Goal: Transaction & Acquisition: Purchase product/service

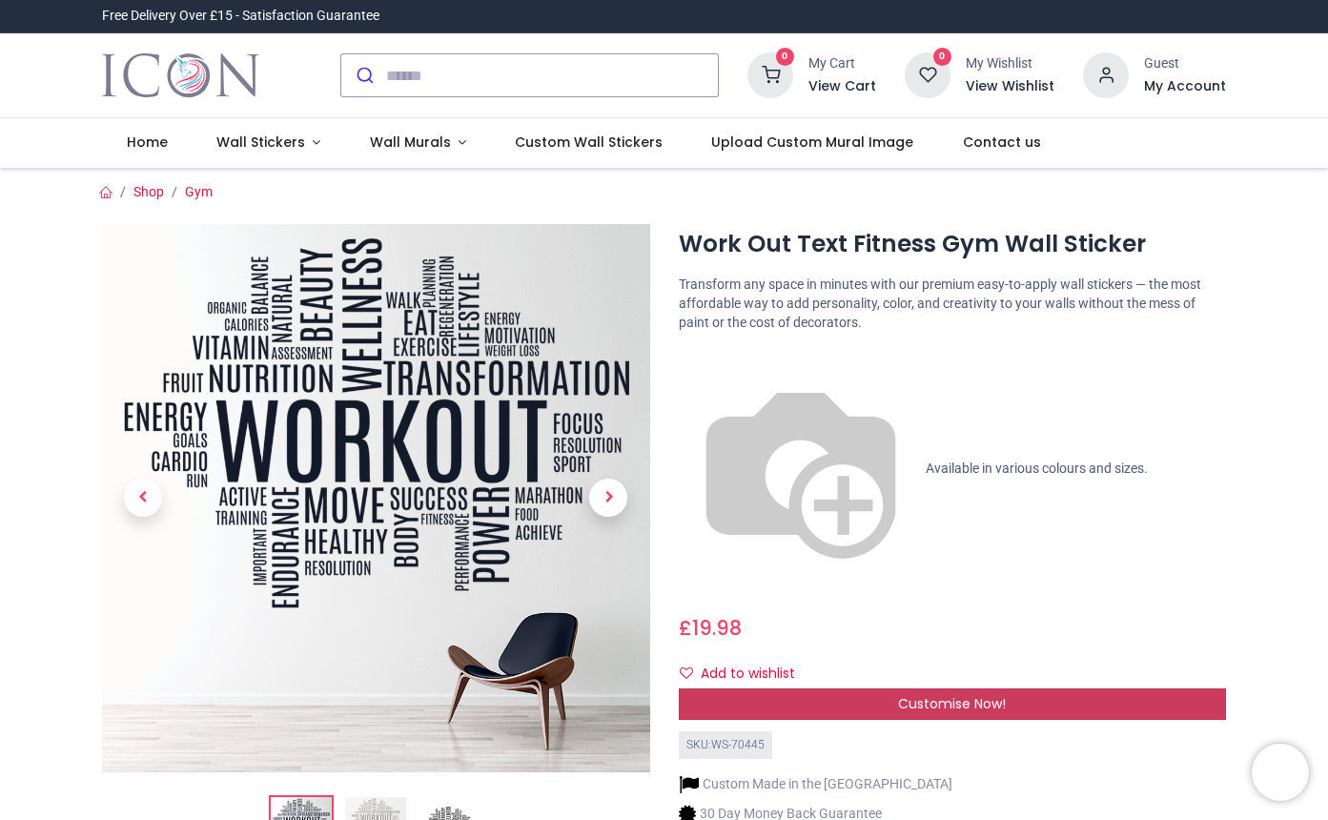
click at [871, 688] on div "Customise Now!" at bounding box center [953, 704] width 548 height 32
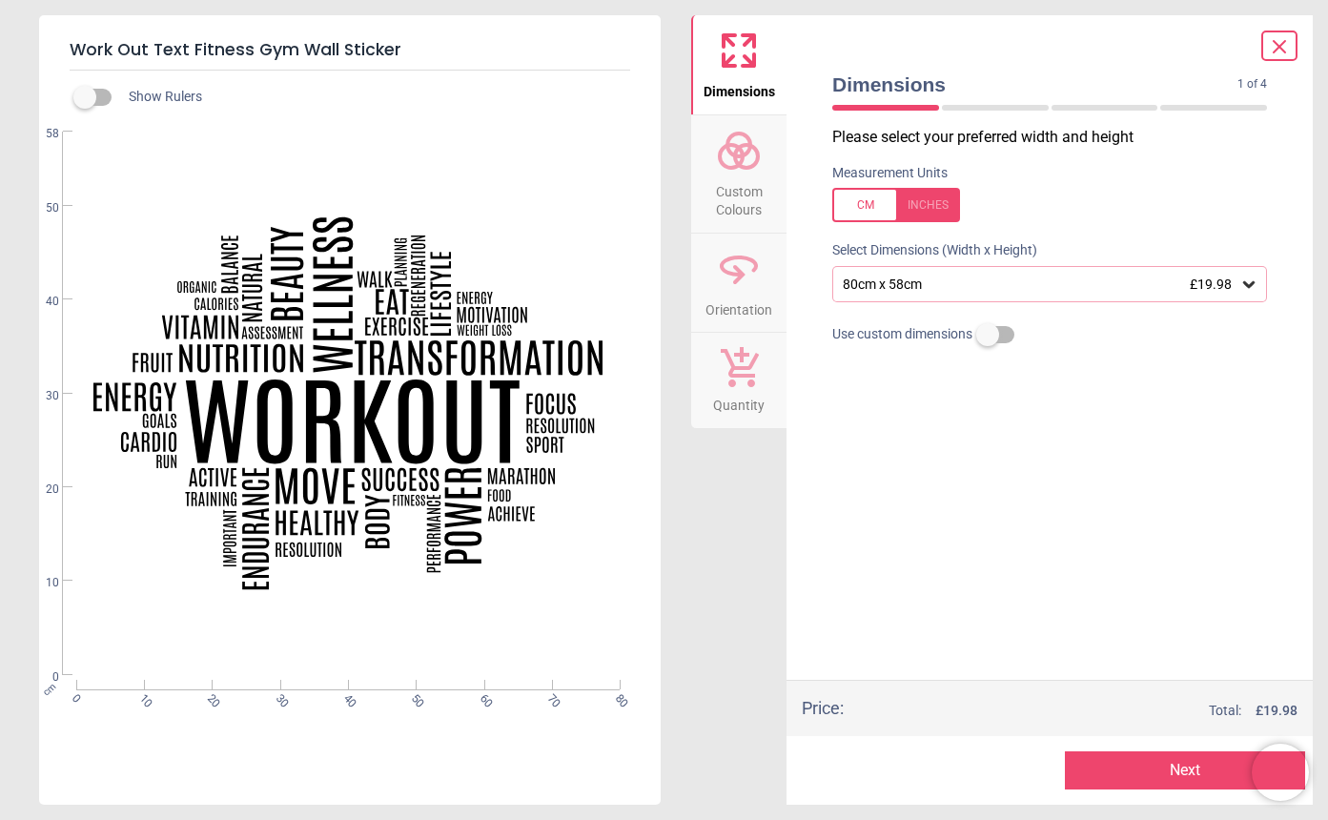
click at [910, 282] on div "80cm x 58cm £19.98" at bounding box center [1040, 285] width 399 height 16
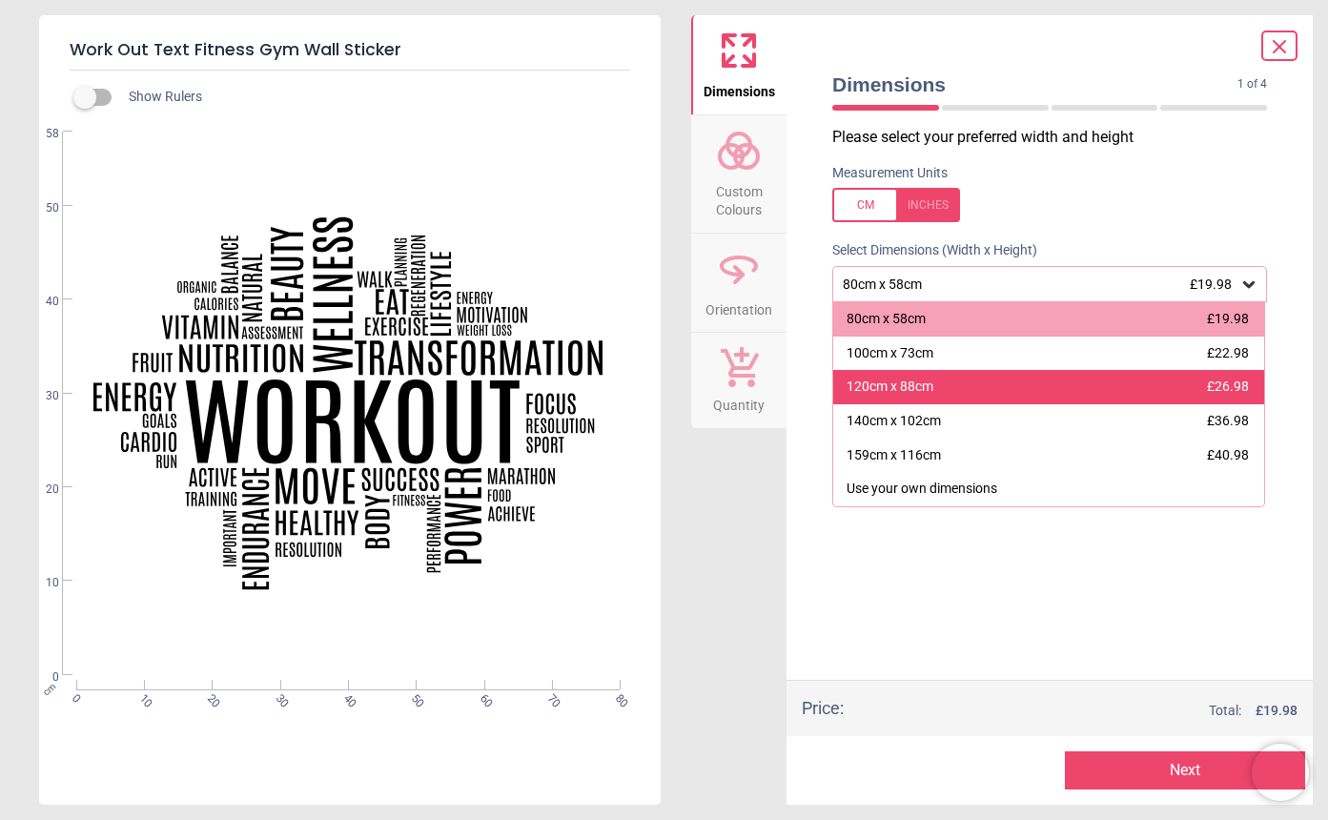
click at [921, 388] on div "120cm x 88cm" at bounding box center [890, 387] width 87 height 19
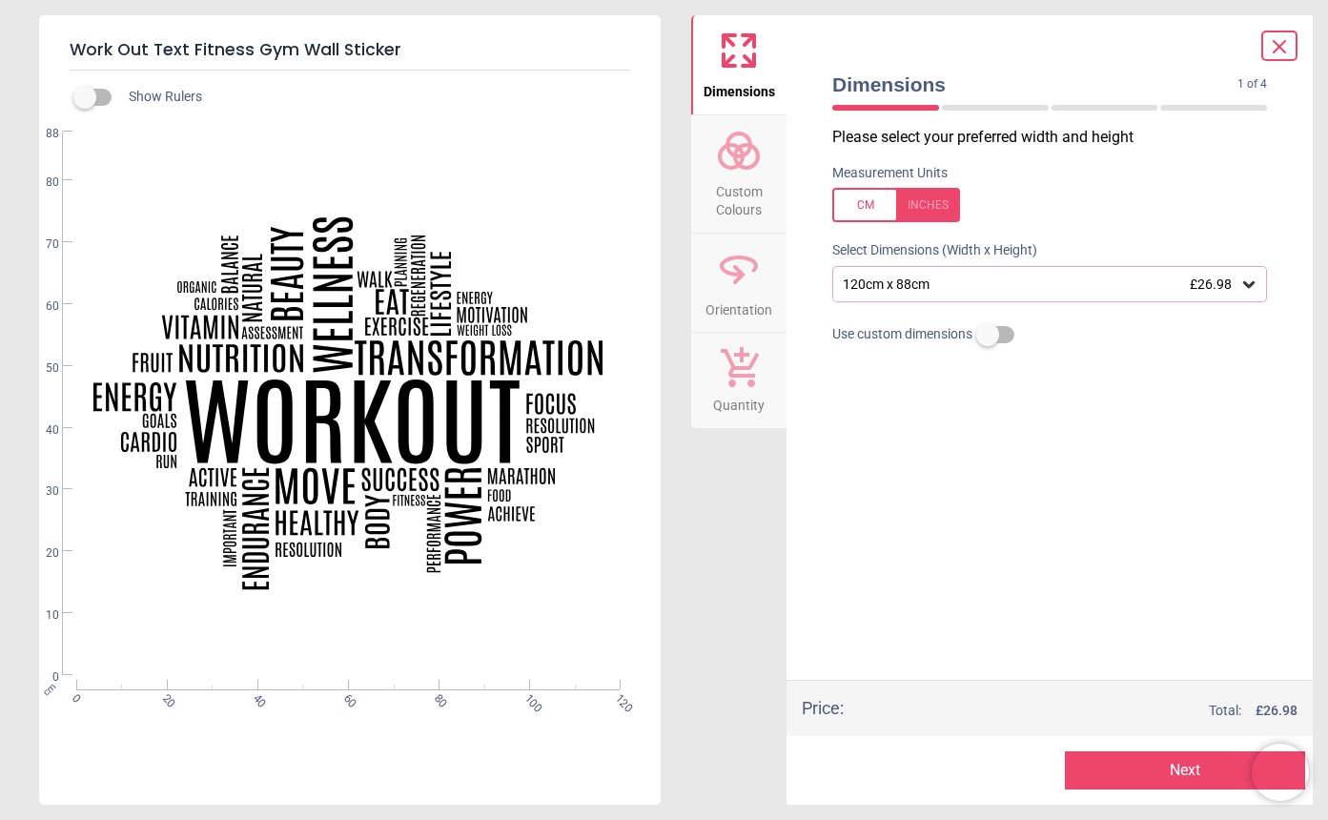
click at [1030, 283] on div "120cm x 88cm £26.98" at bounding box center [1040, 285] width 399 height 16
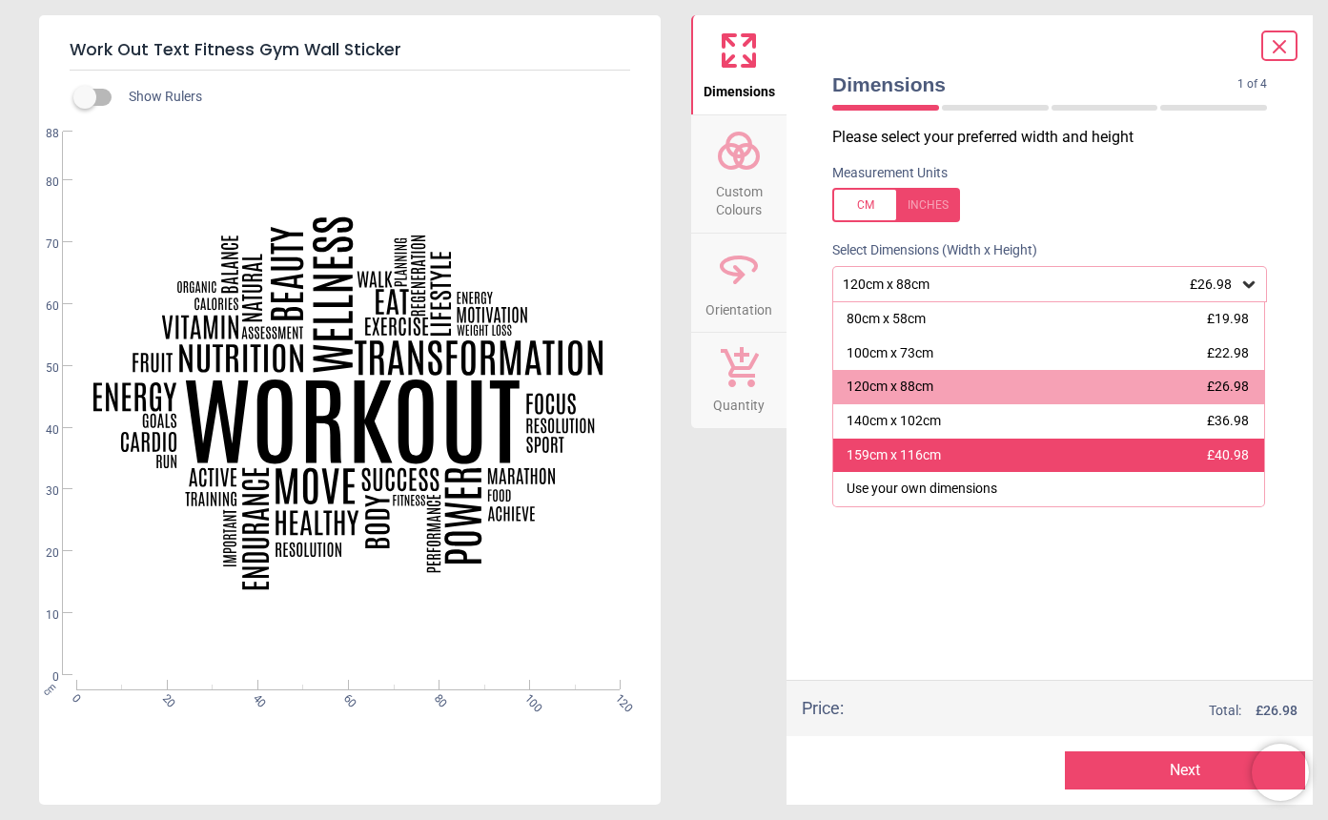
click at [955, 462] on div "159cm x 116cm £40.98" at bounding box center [1048, 456] width 431 height 34
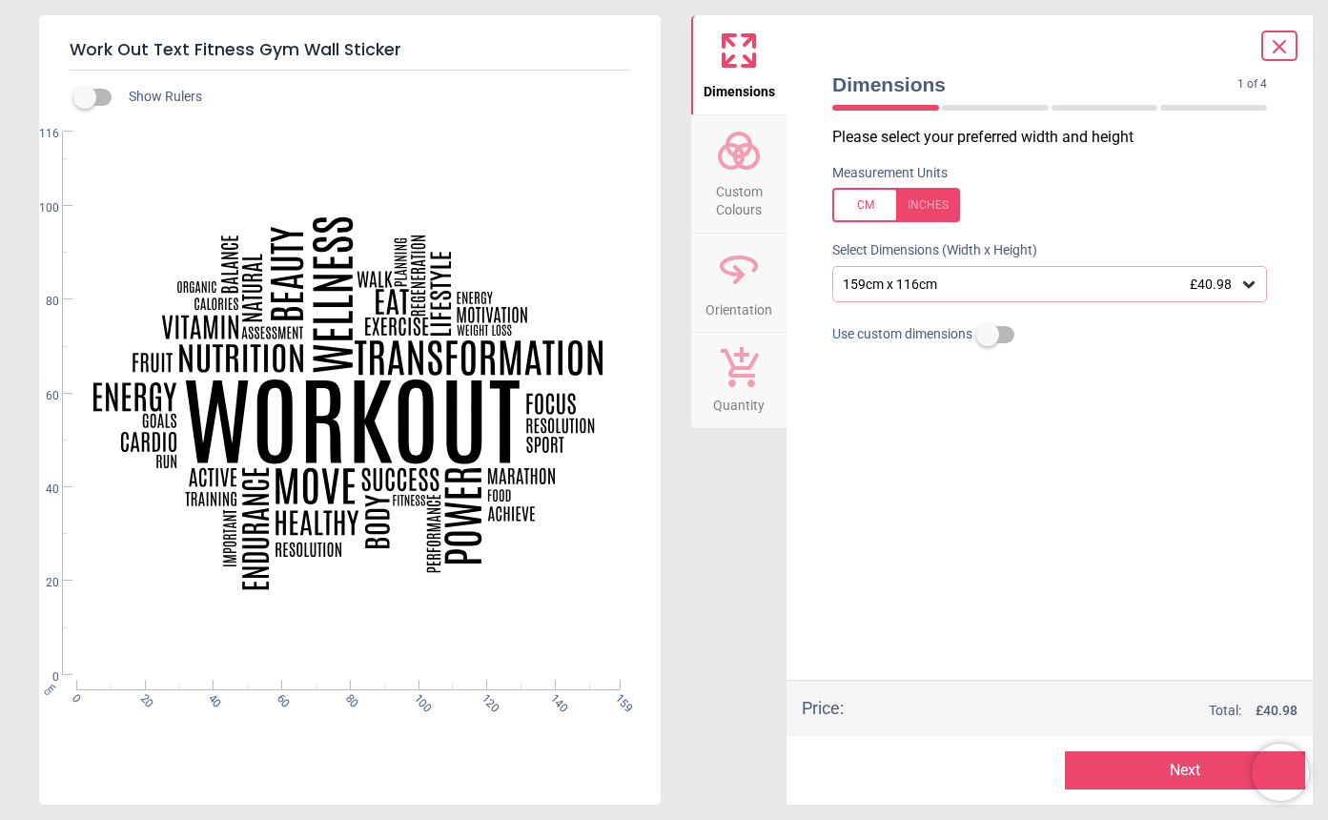
click at [85, 97] on label at bounding box center [85, 97] width 0 height 0
click at [1099, 292] on div "159cm x 116cm £40.98" at bounding box center [1049, 284] width 435 height 36
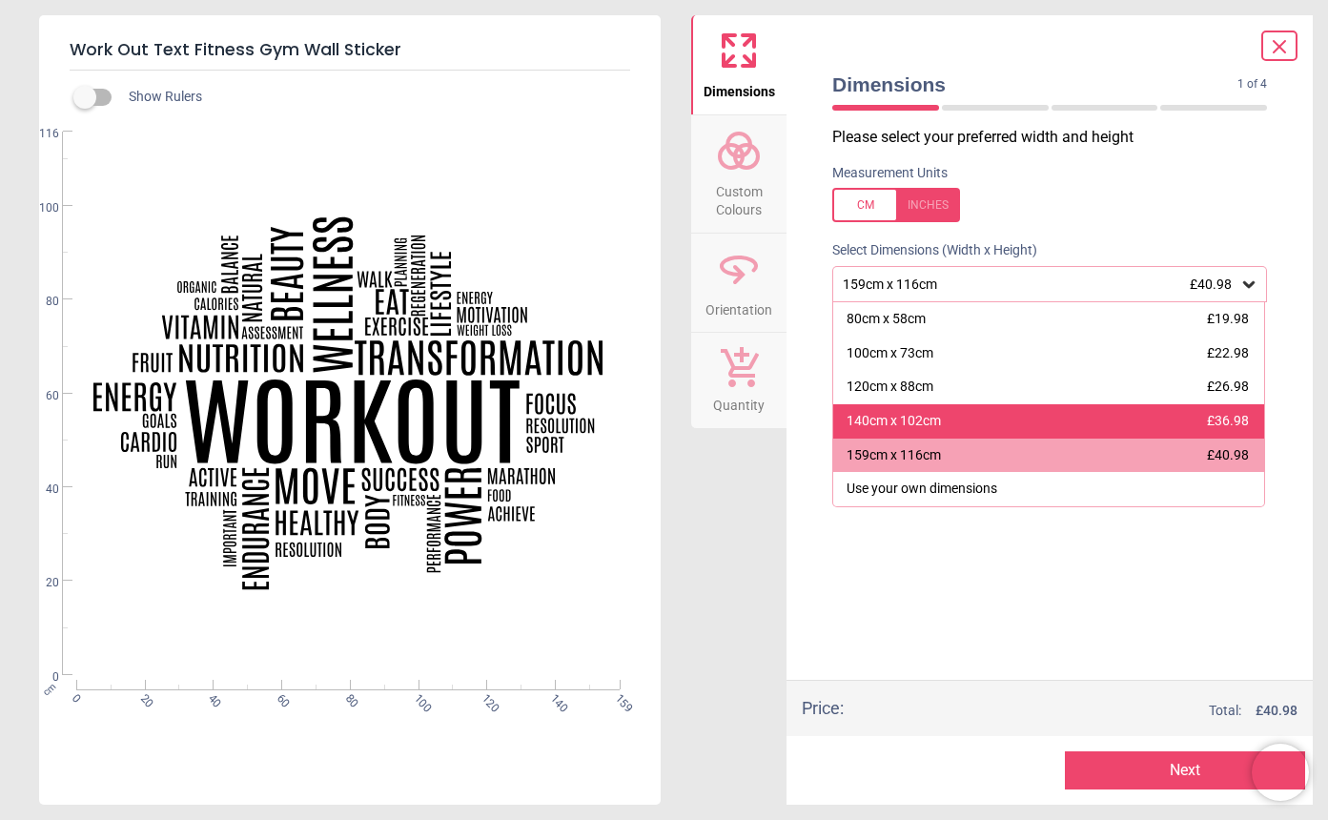
click at [999, 428] on div "140cm x 102cm £36.98" at bounding box center [1048, 421] width 431 height 34
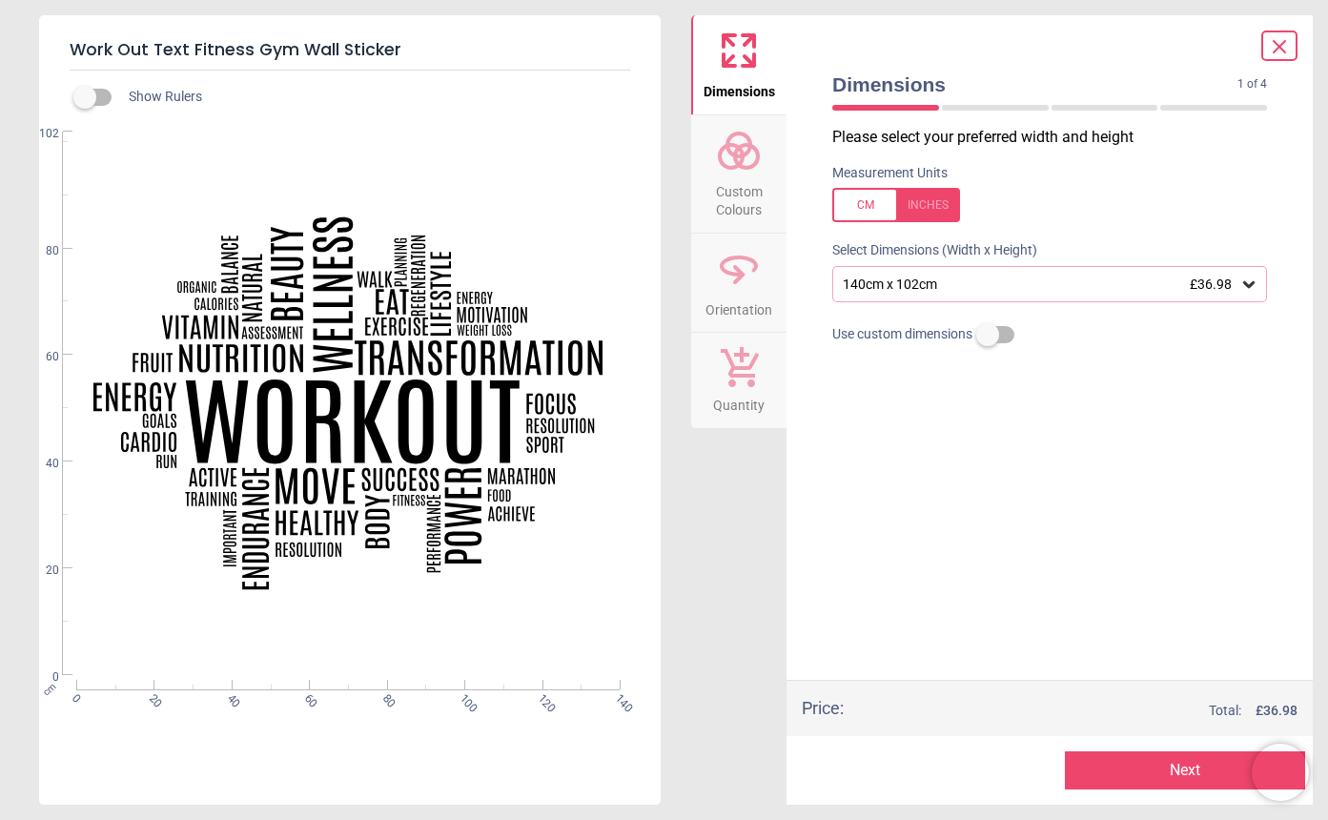
click at [986, 278] on div "140cm x 102cm £36.98" at bounding box center [1040, 285] width 399 height 16
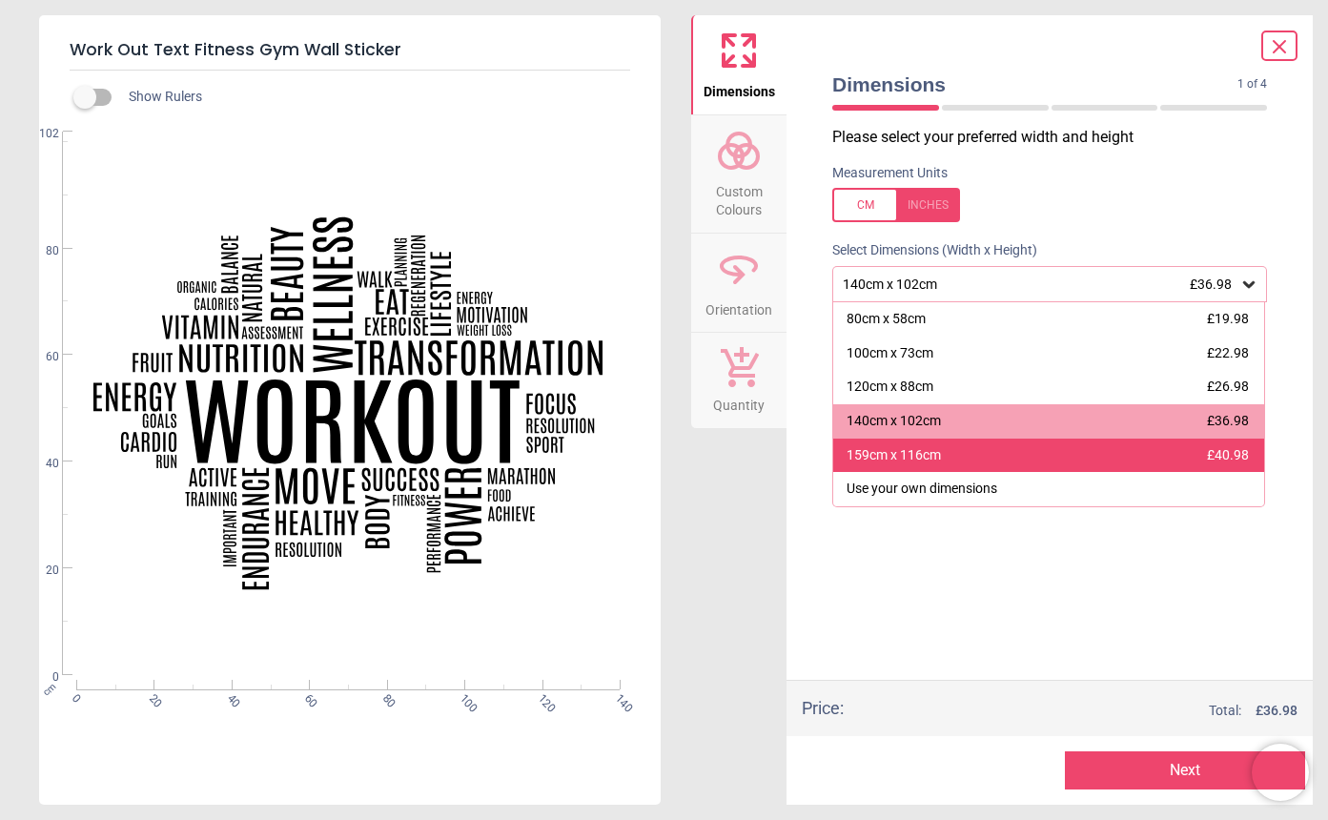
click at [928, 450] on div "159cm x 116cm" at bounding box center [894, 455] width 94 height 19
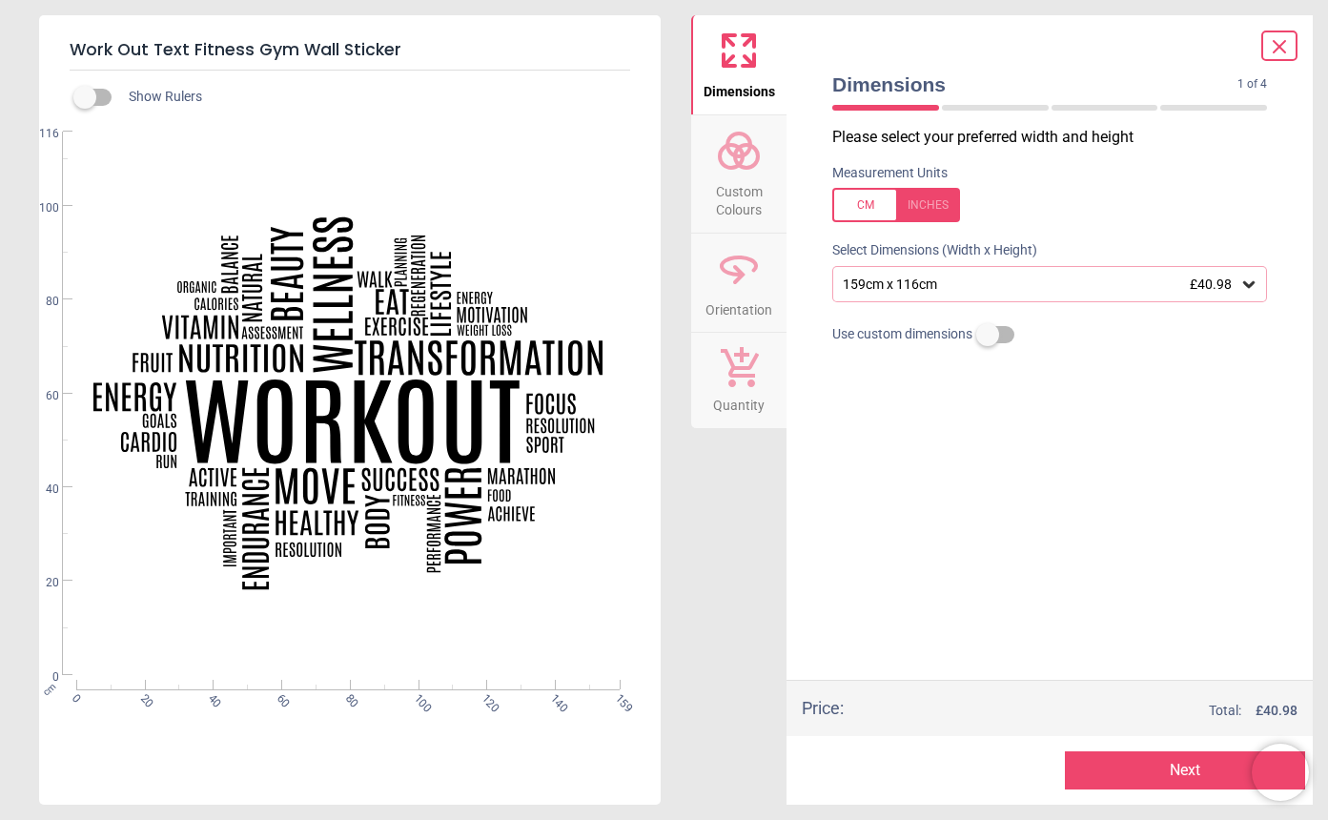
click at [1032, 277] on div "159cm x 116cm £40.98" at bounding box center [1040, 285] width 399 height 16
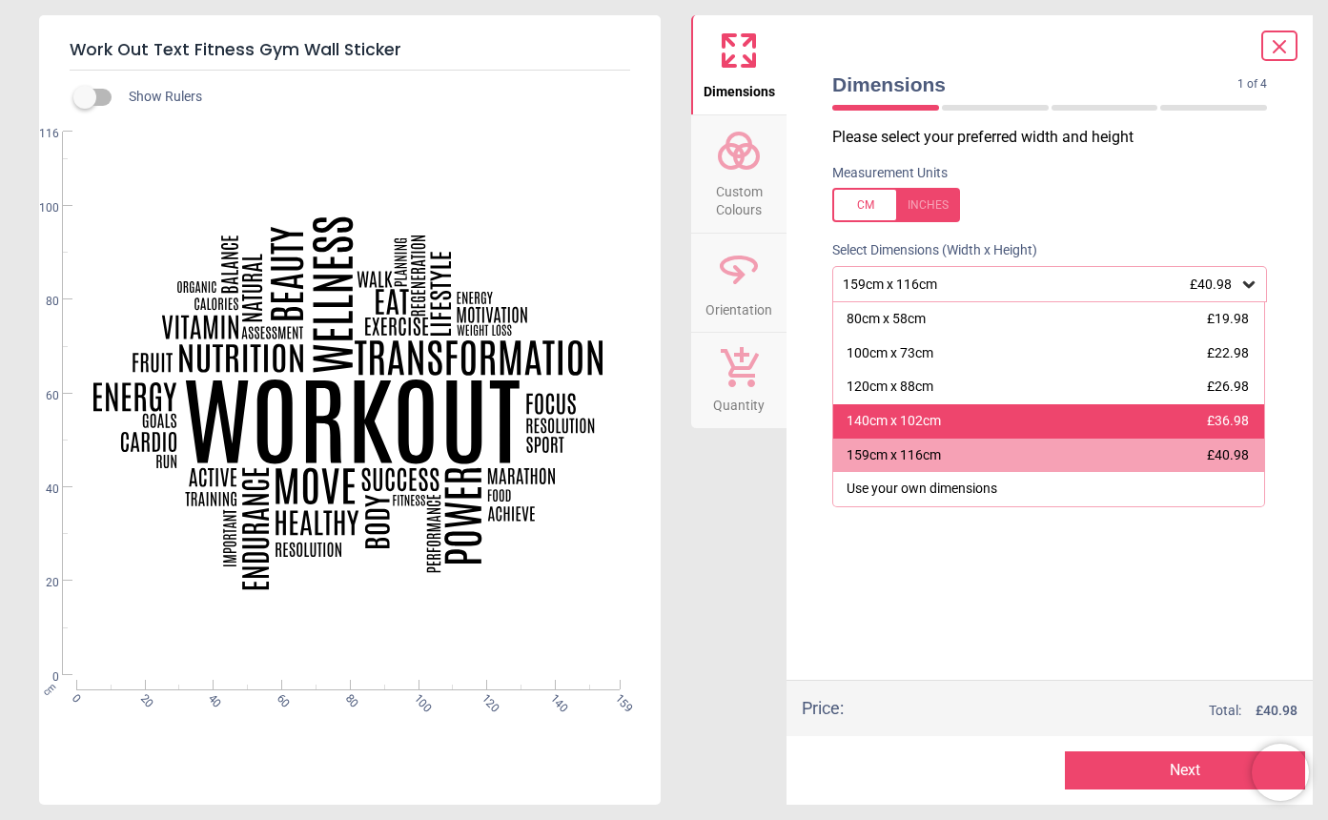
click at [941, 408] on div "140cm x 102cm £36.98" at bounding box center [1048, 421] width 431 height 34
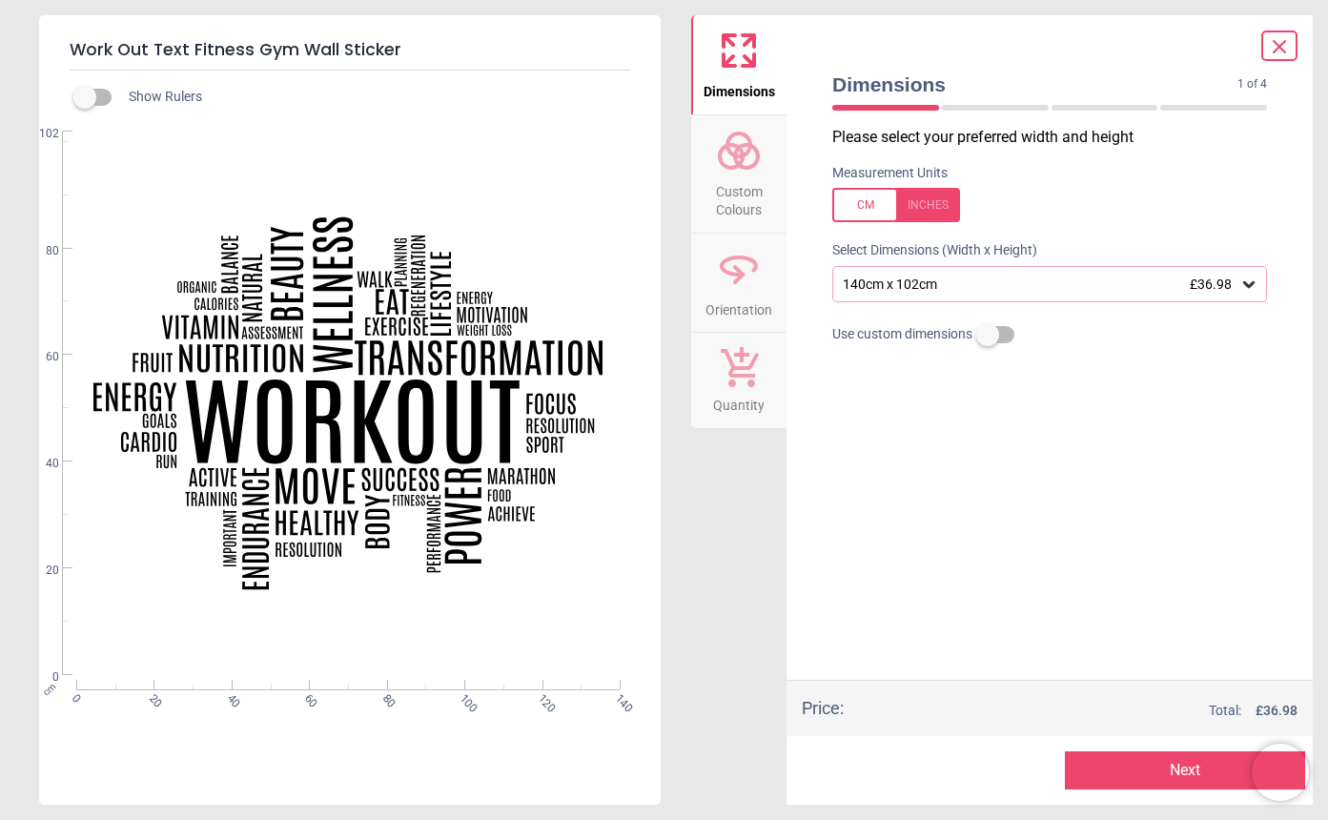
click at [979, 281] on div "140cm x 102cm £36.98" at bounding box center [1040, 285] width 399 height 16
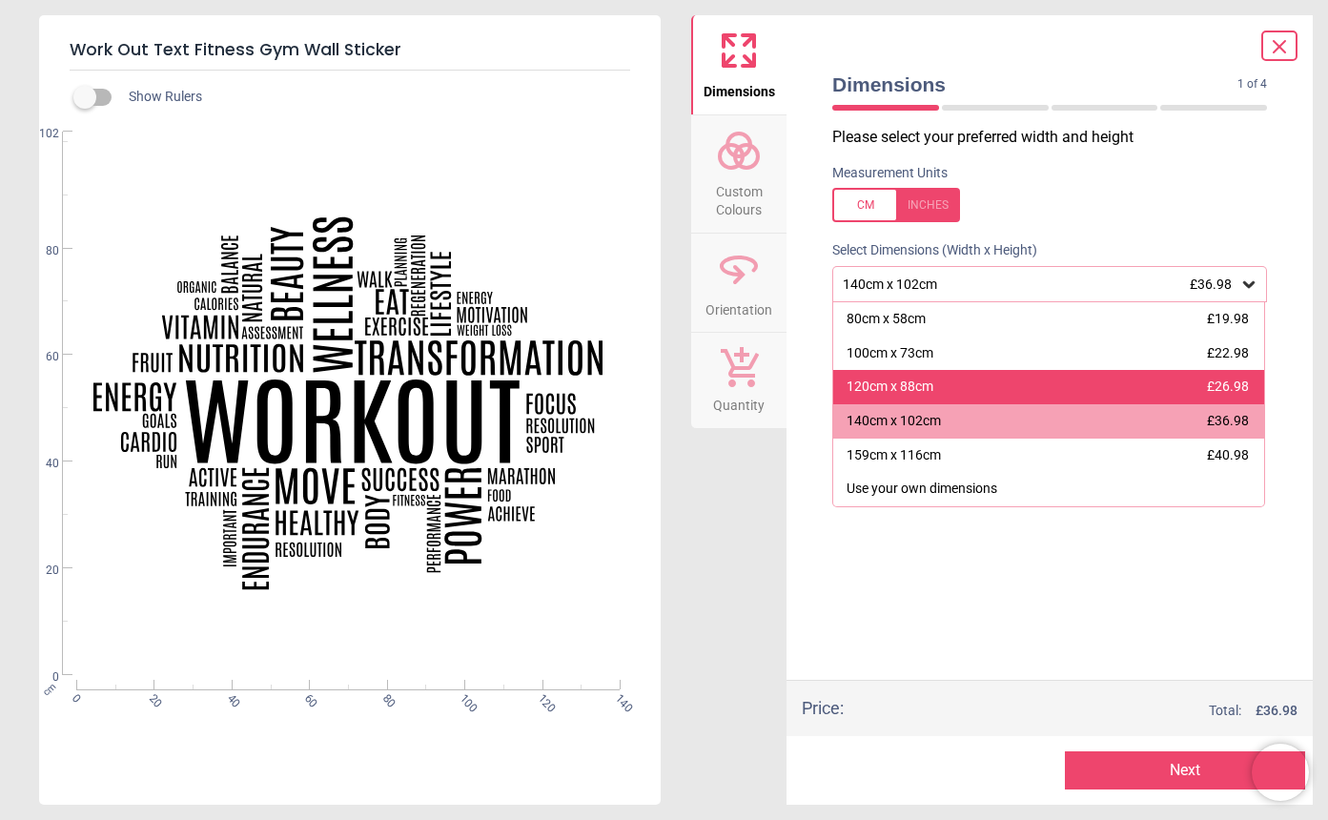
click at [931, 380] on div "120cm x 88cm" at bounding box center [890, 387] width 87 height 19
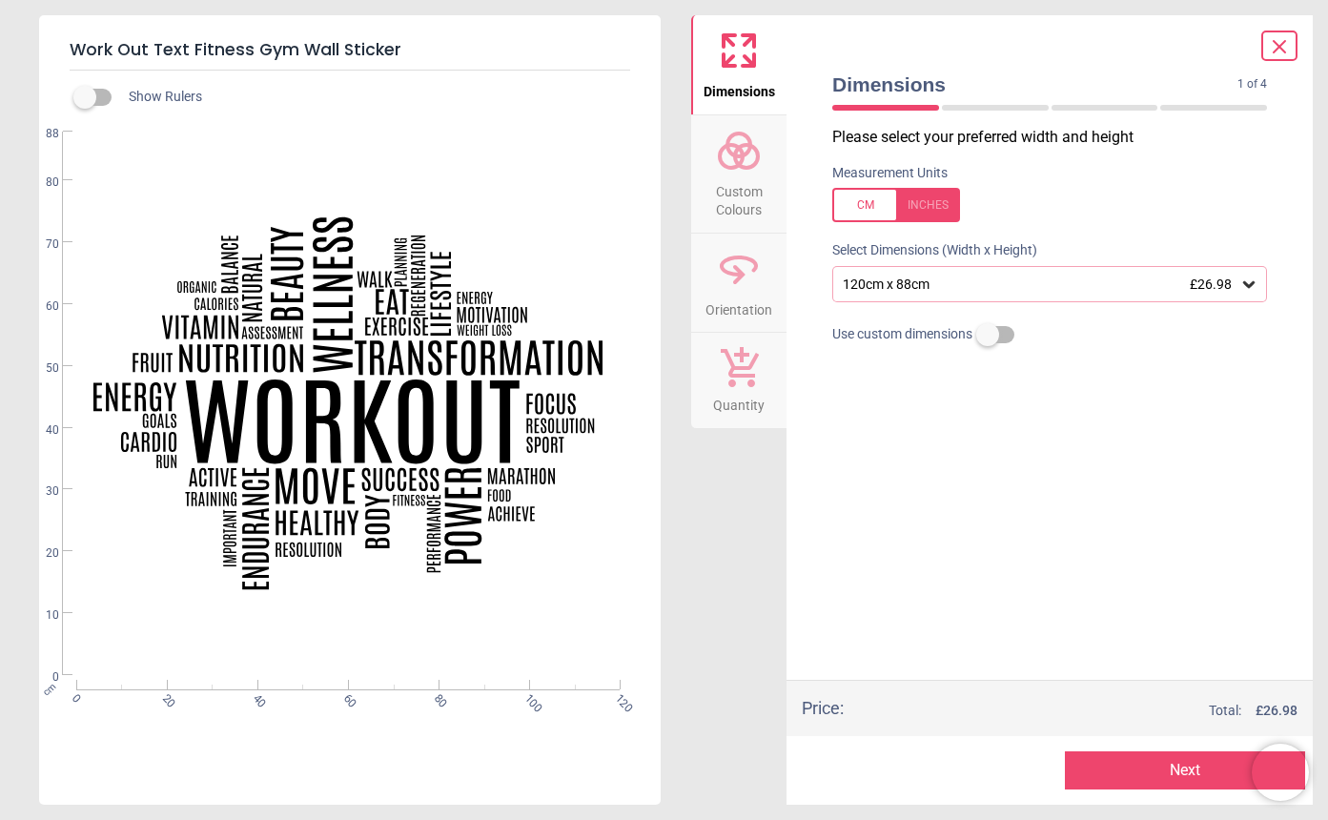
click at [990, 274] on div "120cm x 88cm £26.98" at bounding box center [1049, 284] width 435 height 36
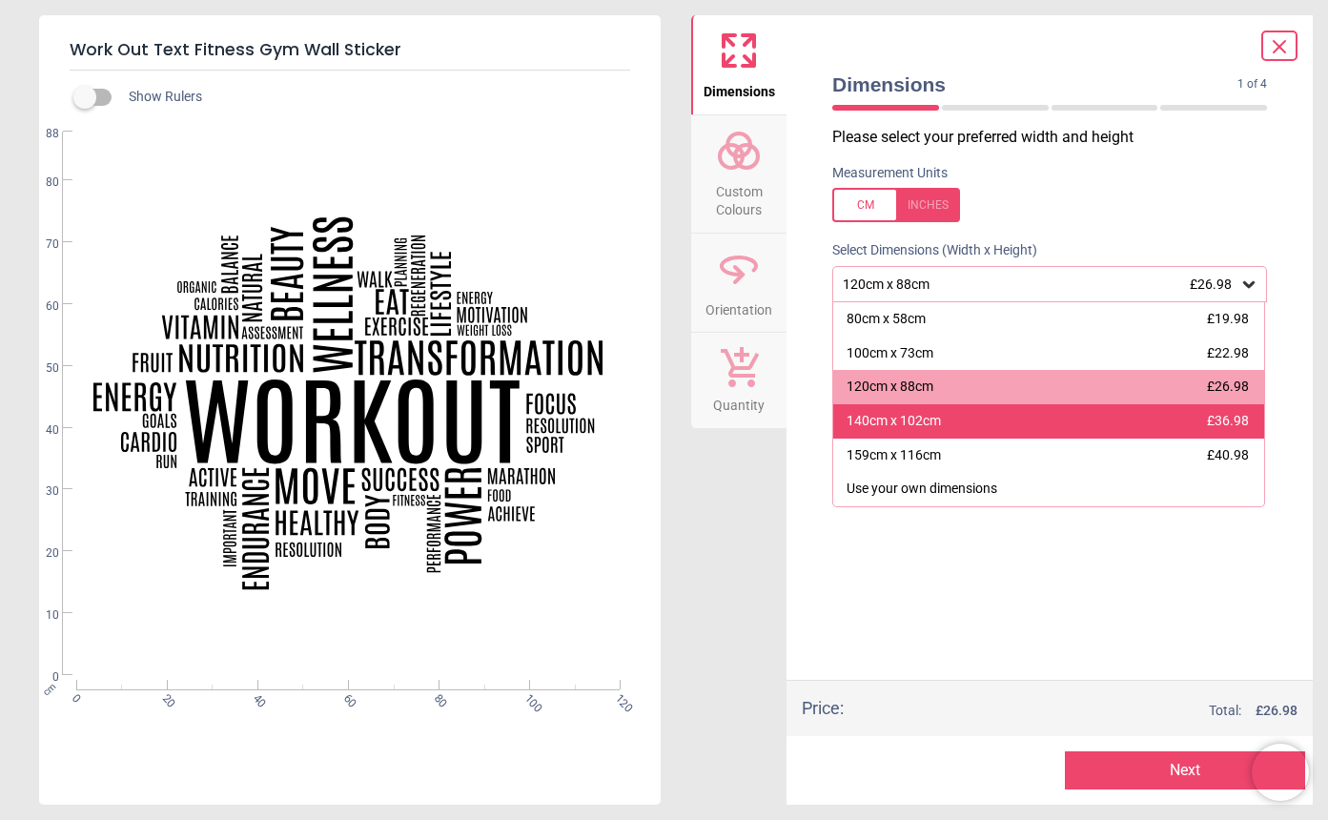
click at [963, 416] on div "140cm x 102cm £36.98" at bounding box center [1048, 421] width 431 height 34
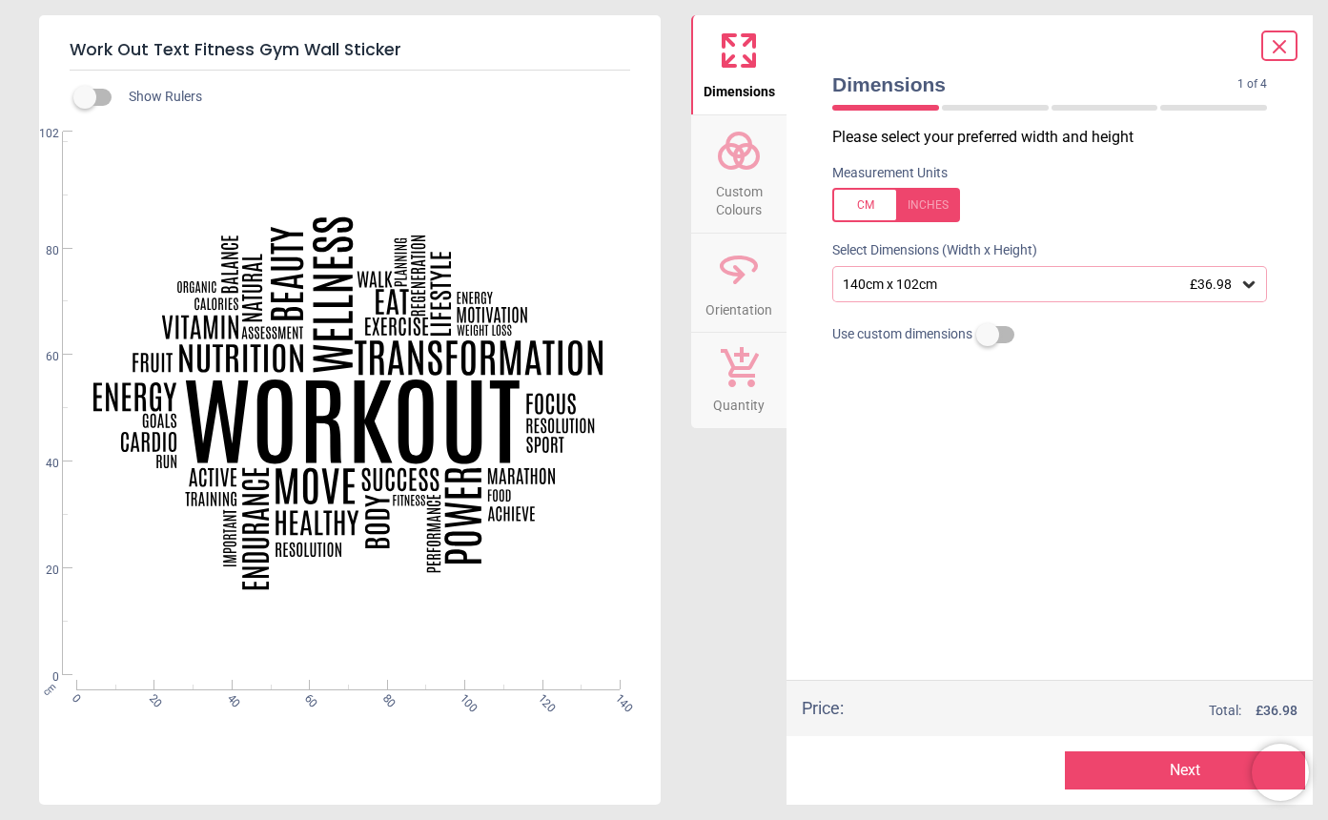
click at [961, 280] on div "140cm x 102cm £36.98" at bounding box center [1040, 285] width 399 height 16
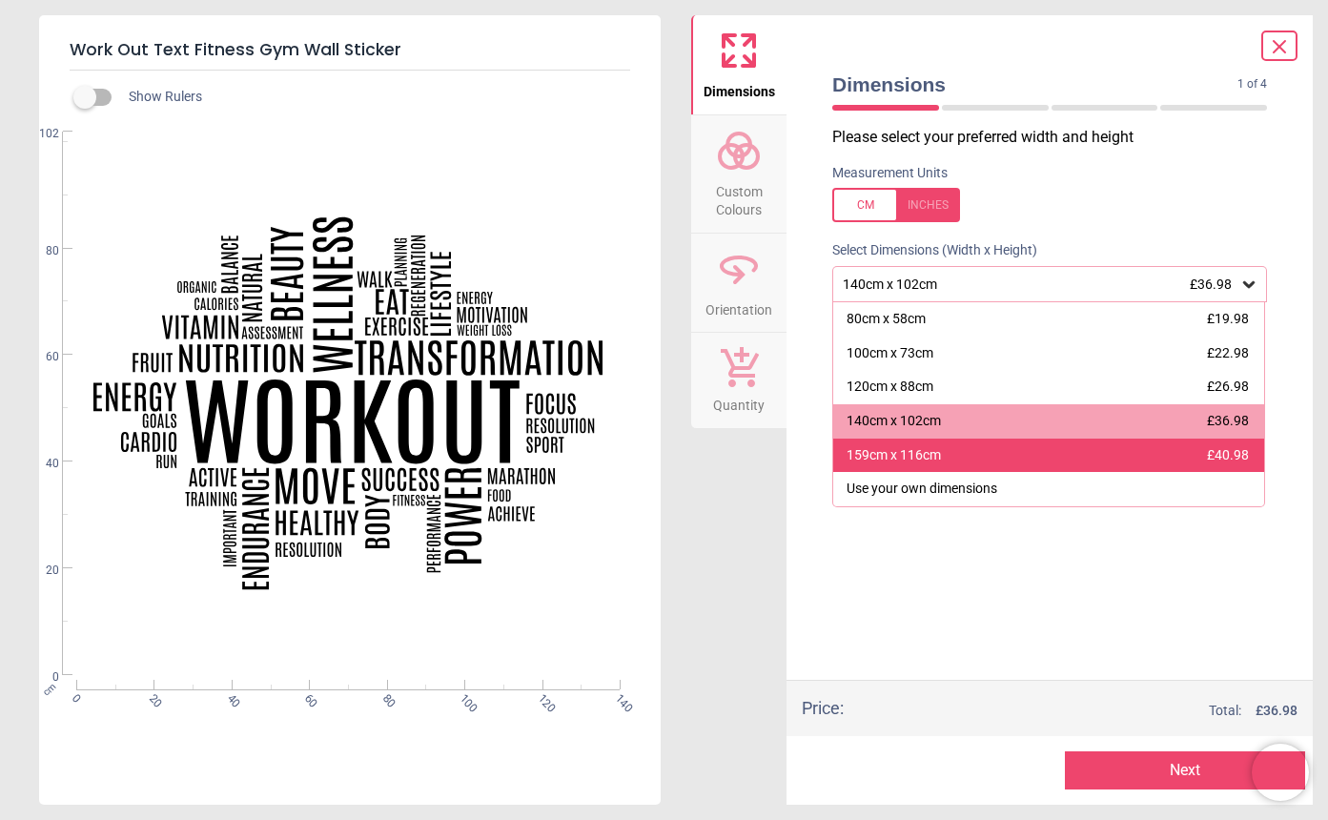
click at [918, 452] on div "159cm x 116cm" at bounding box center [894, 455] width 94 height 19
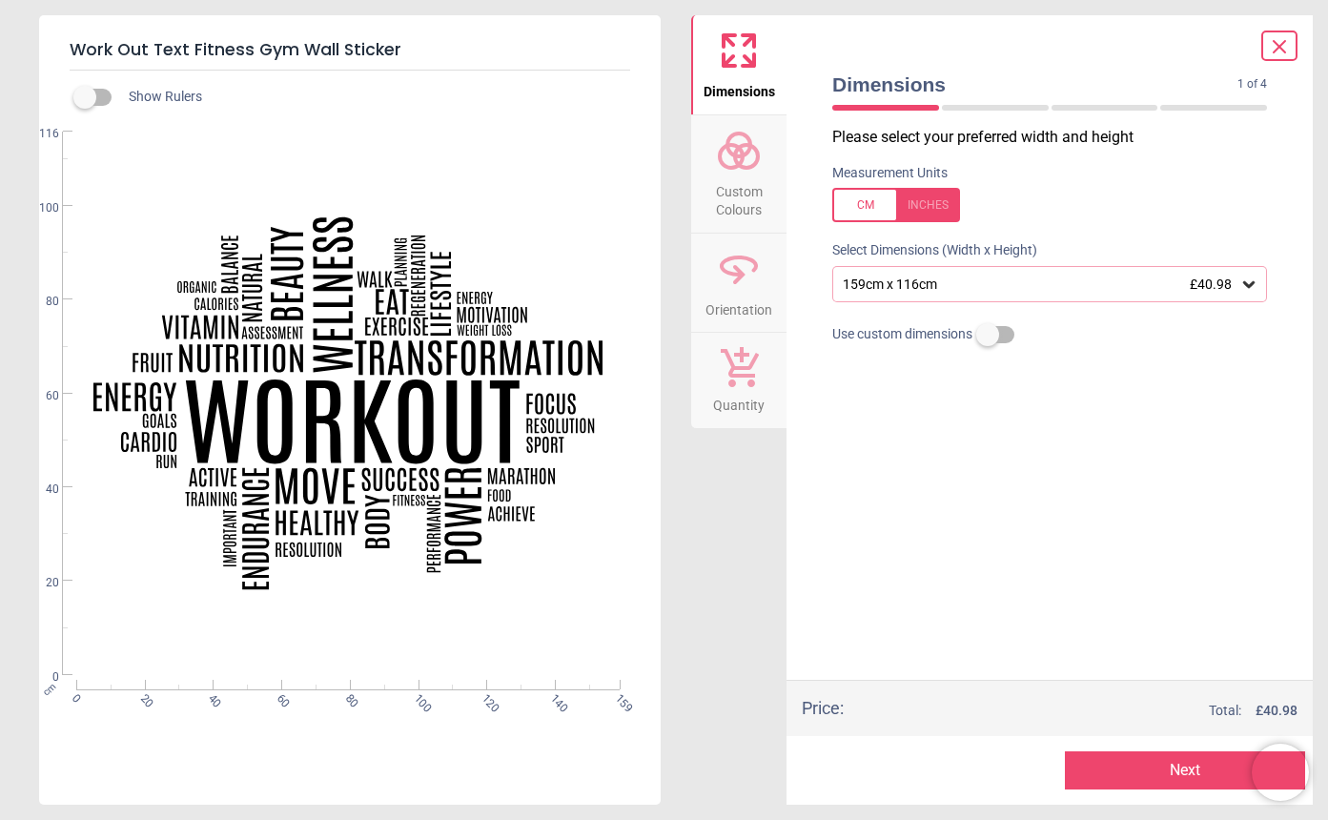
click at [1172, 777] on button "Next" at bounding box center [1185, 770] width 240 height 38
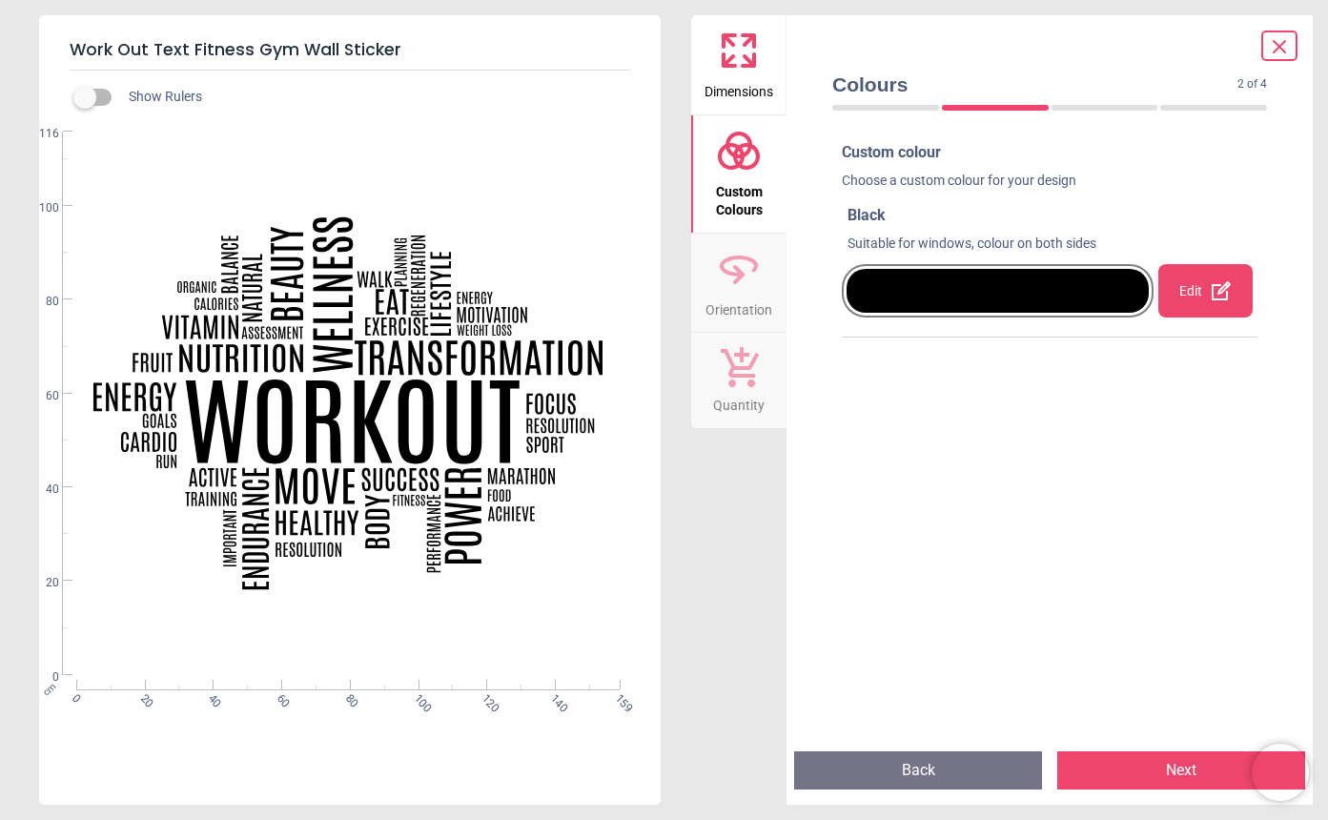
click at [1018, 298] on div at bounding box center [998, 291] width 302 height 44
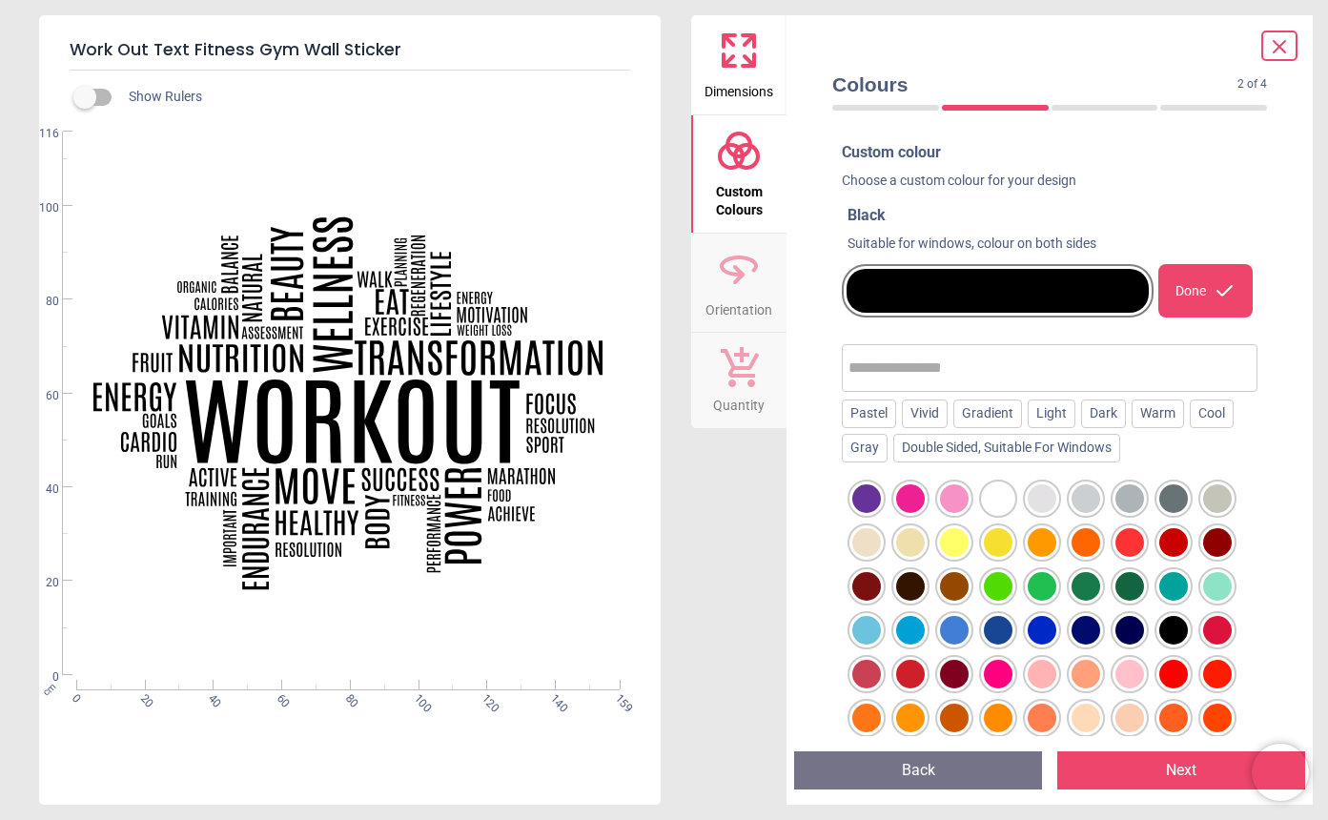
click at [1086, 497] on div at bounding box center [1086, 498] width 29 height 29
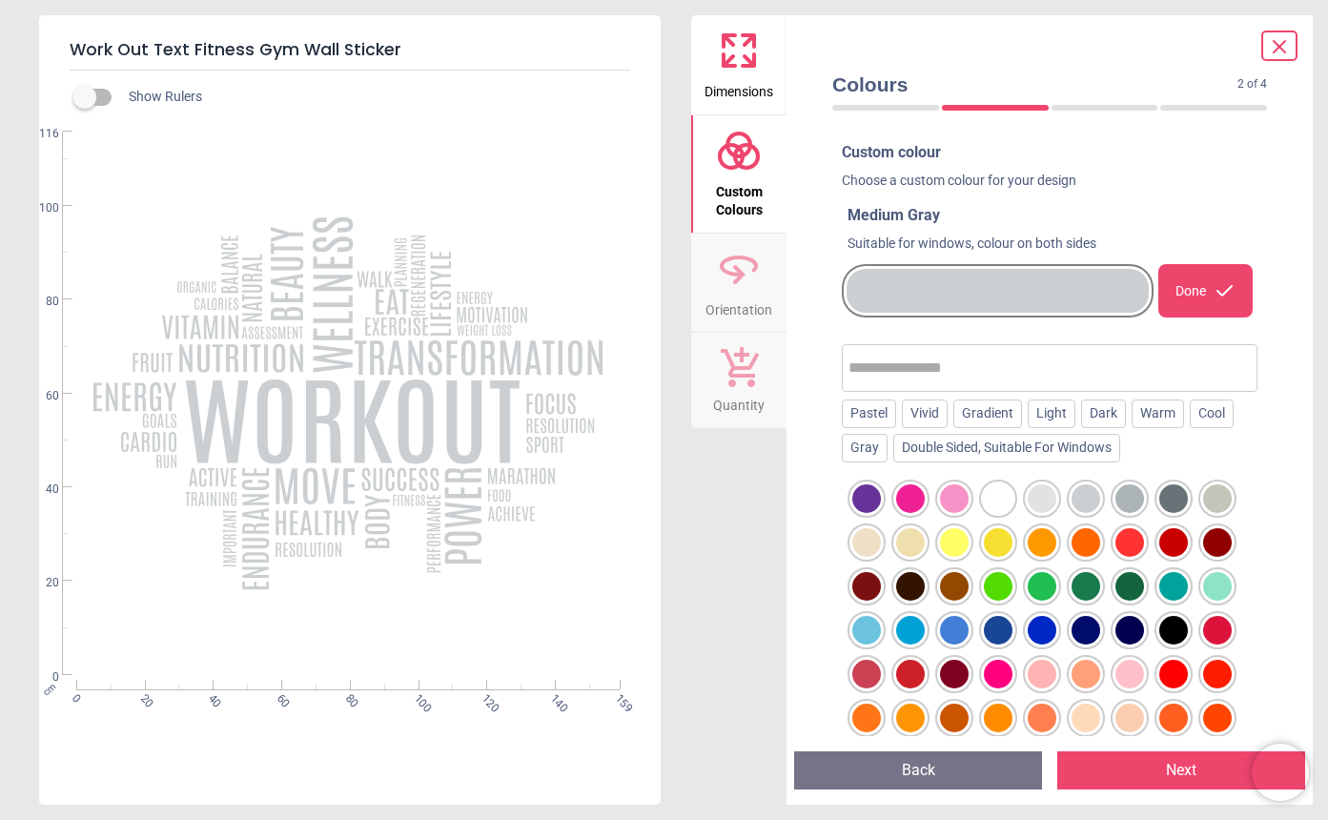
click at [1129, 499] on div at bounding box center [1130, 498] width 29 height 29
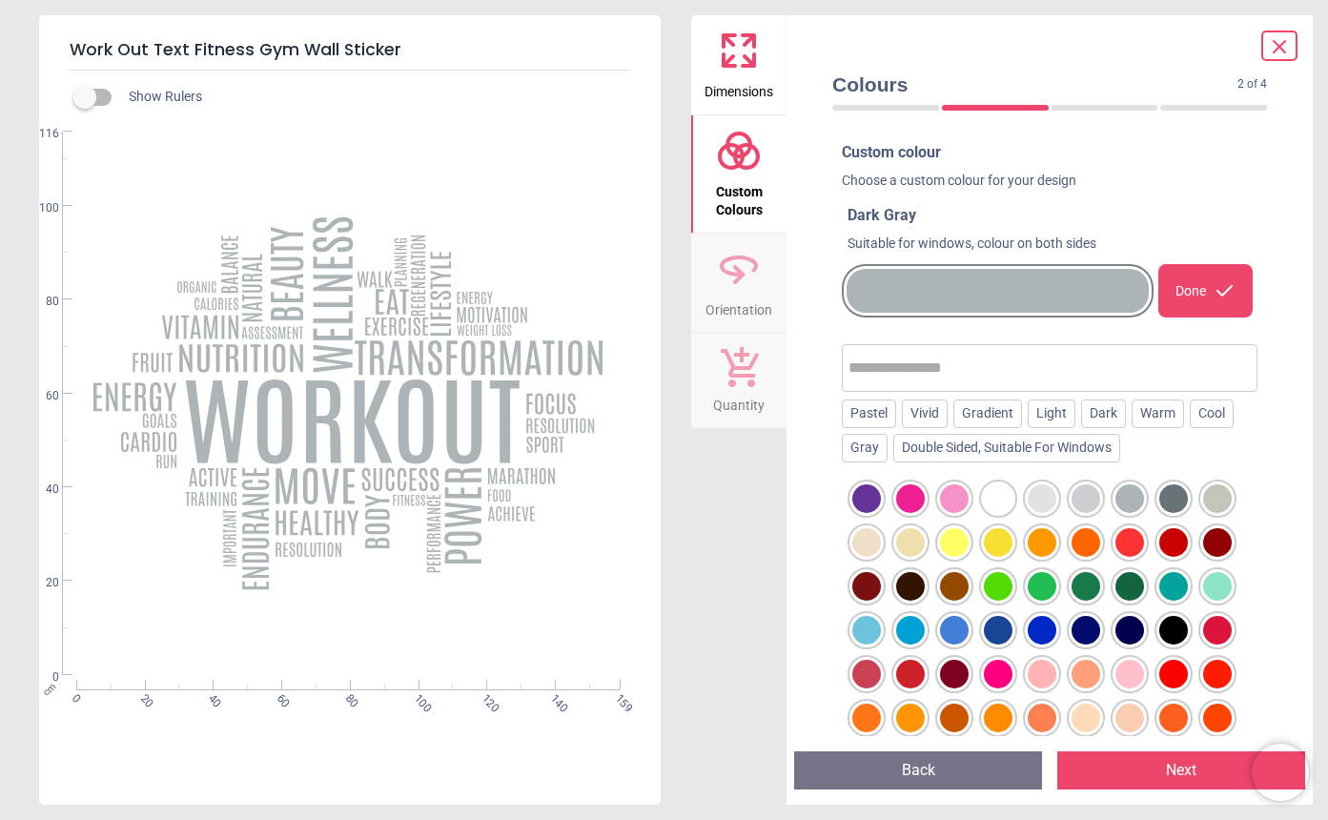
click at [1167, 503] on div at bounding box center [1174, 498] width 29 height 29
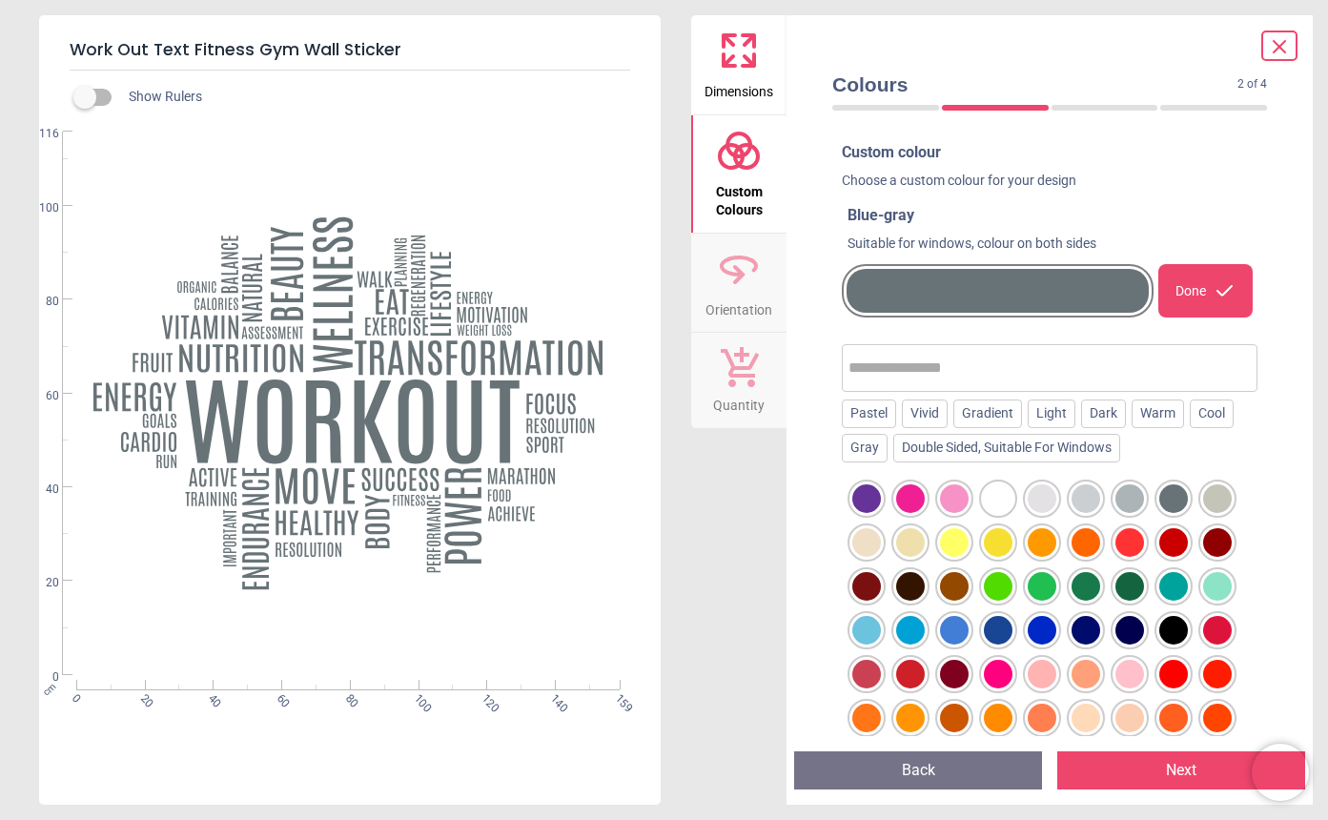
click at [1222, 504] on div at bounding box center [1217, 498] width 29 height 29
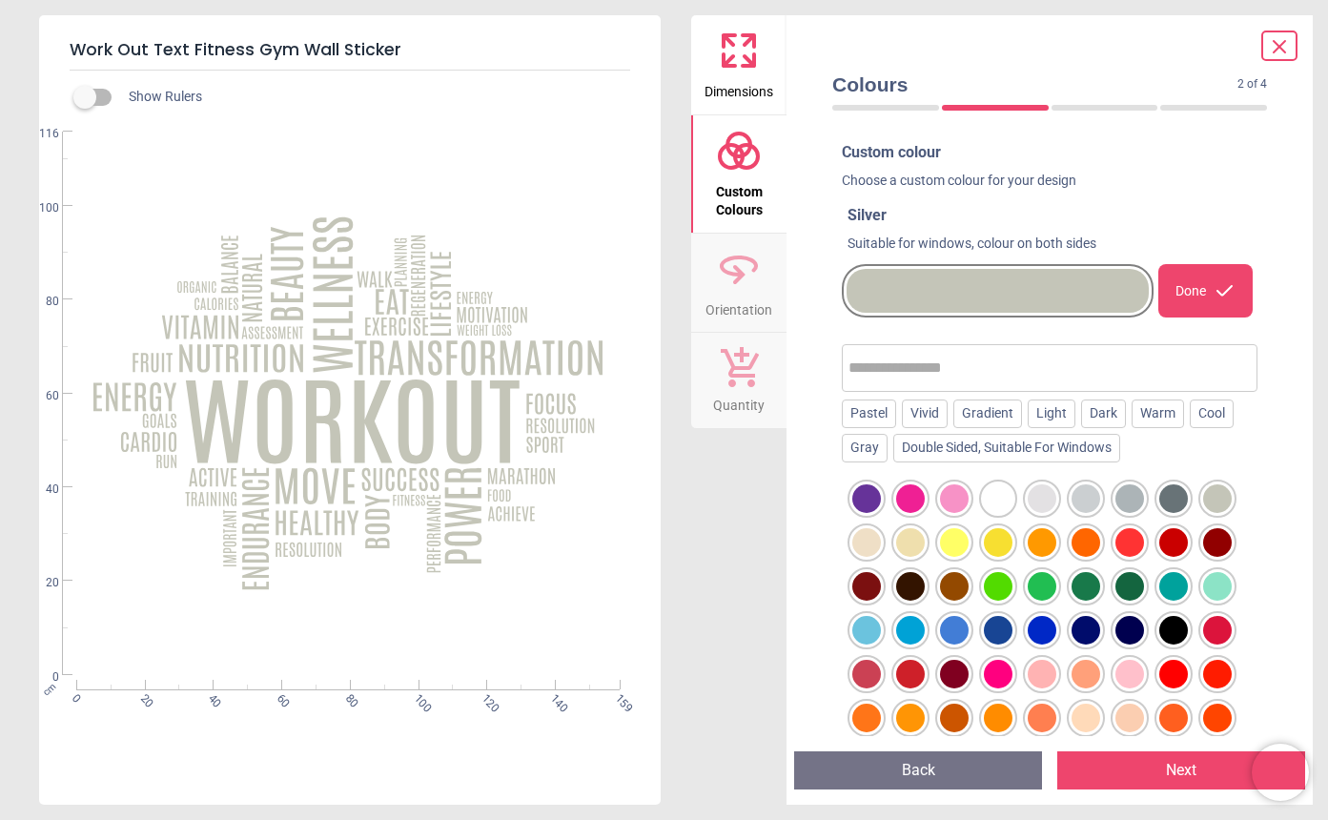
click at [910, 540] on div at bounding box center [910, 542] width 29 height 29
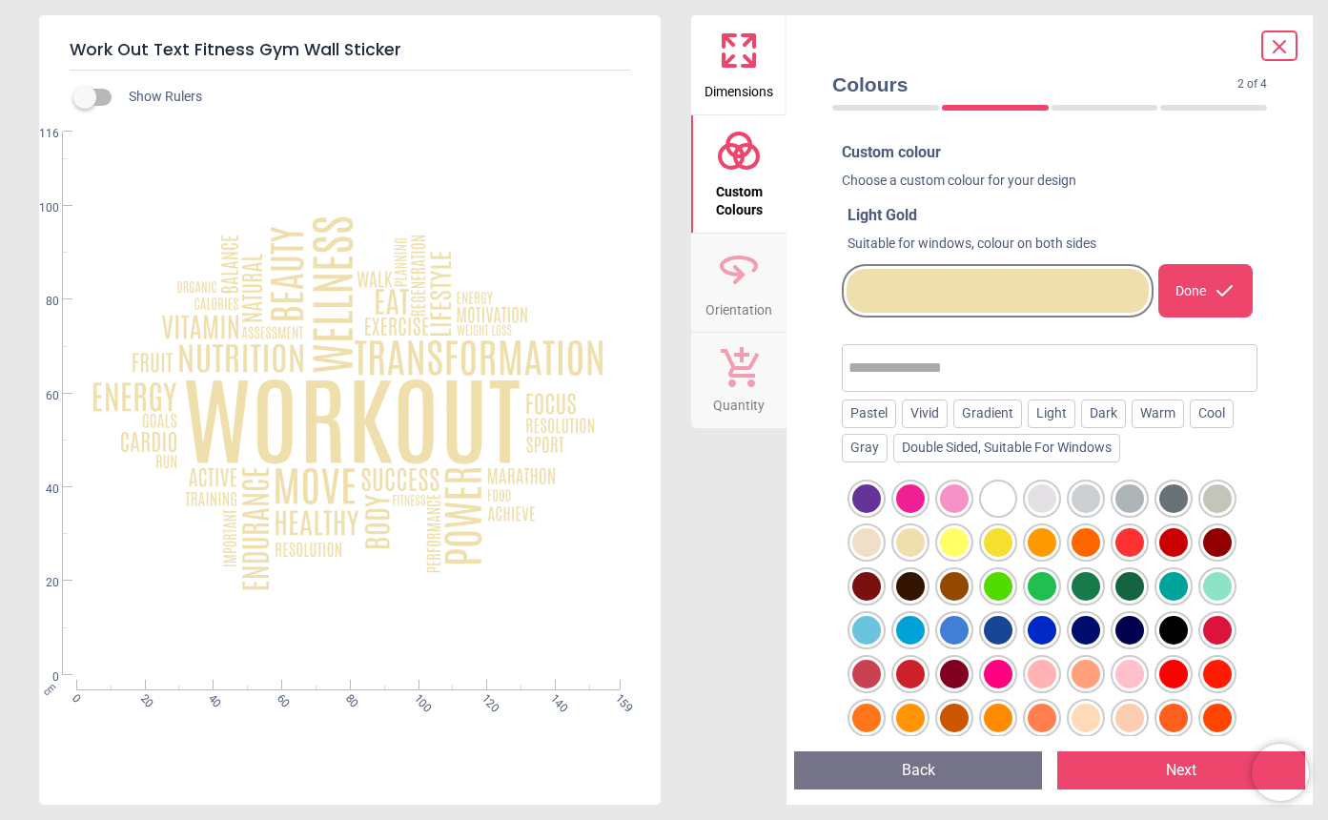
click at [873, 539] on div at bounding box center [866, 542] width 29 height 29
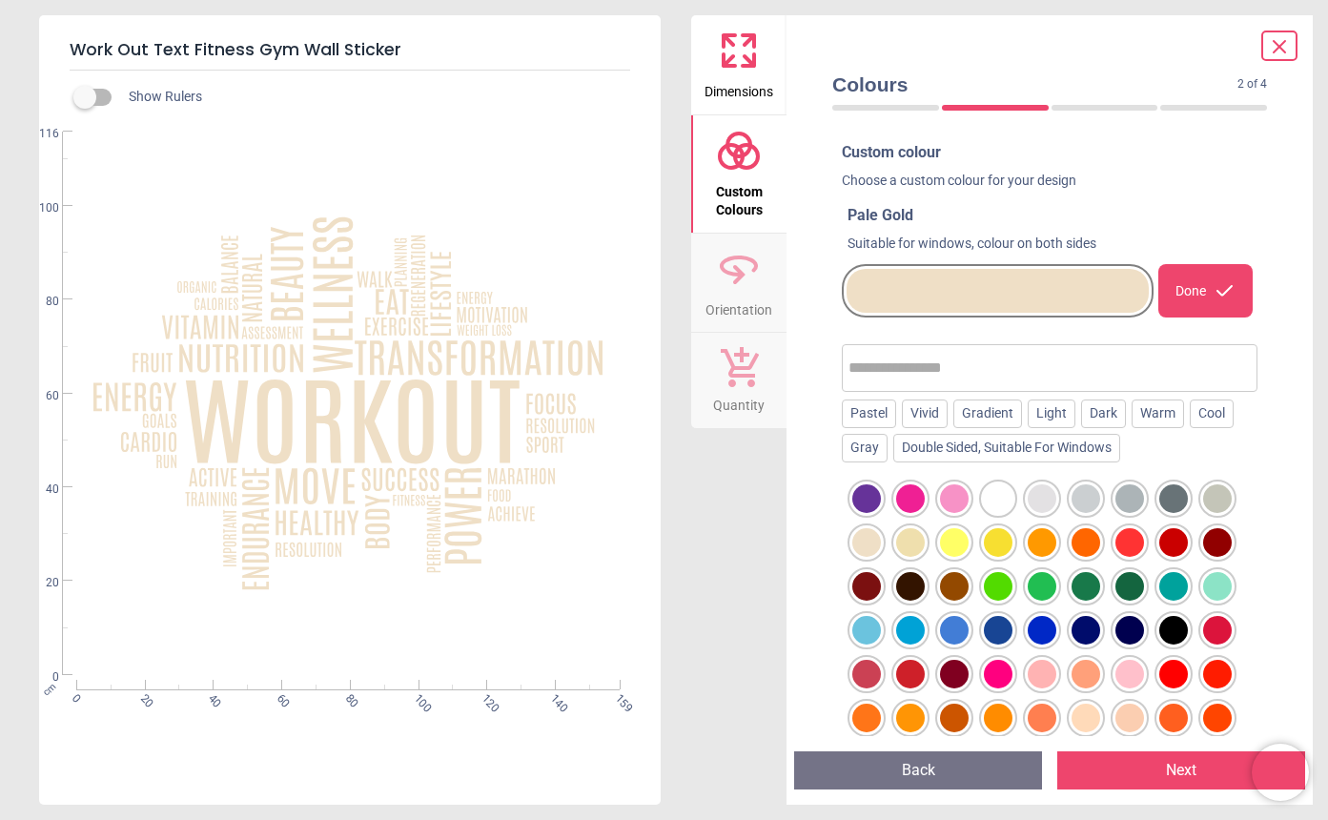
click at [1090, 712] on div at bounding box center [1086, 718] width 29 height 29
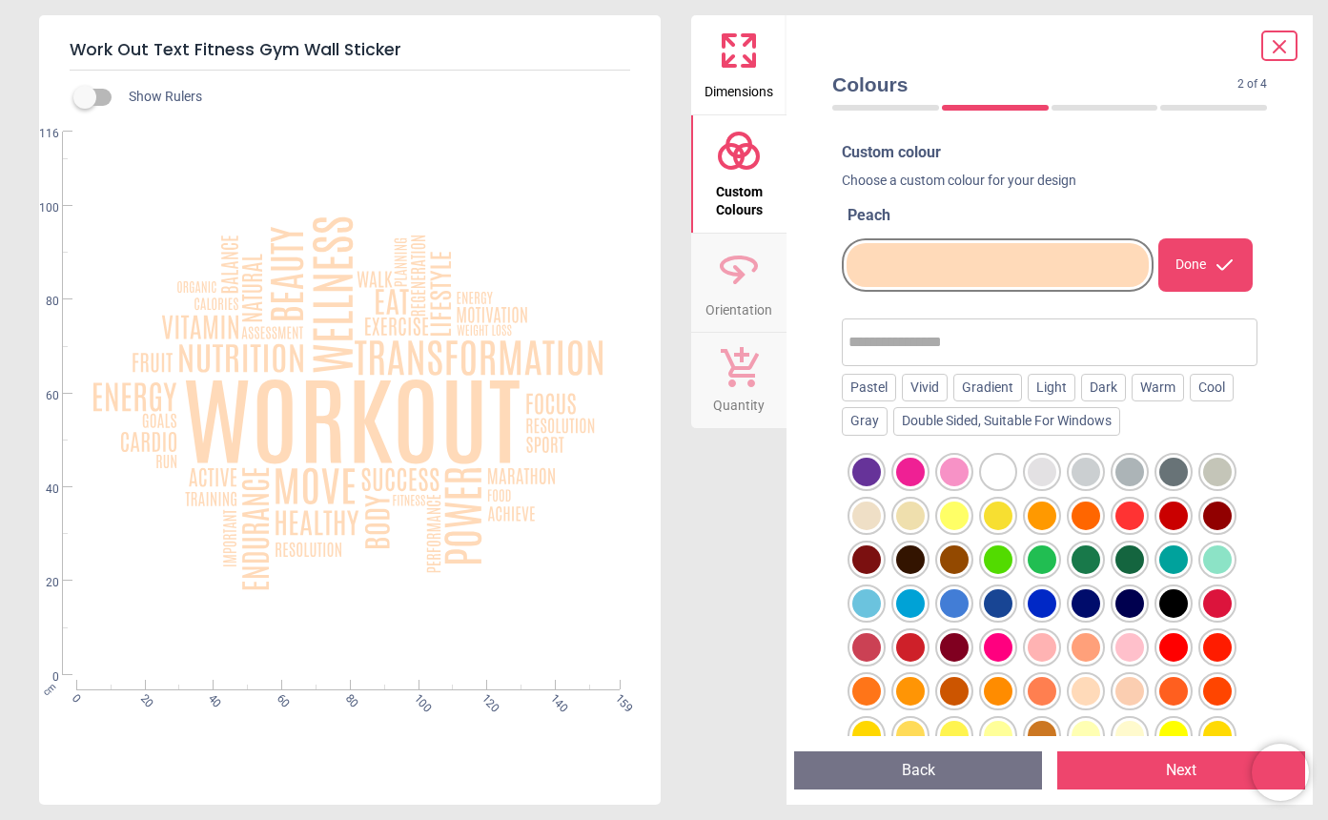
click at [1128, 689] on div at bounding box center [1130, 691] width 29 height 29
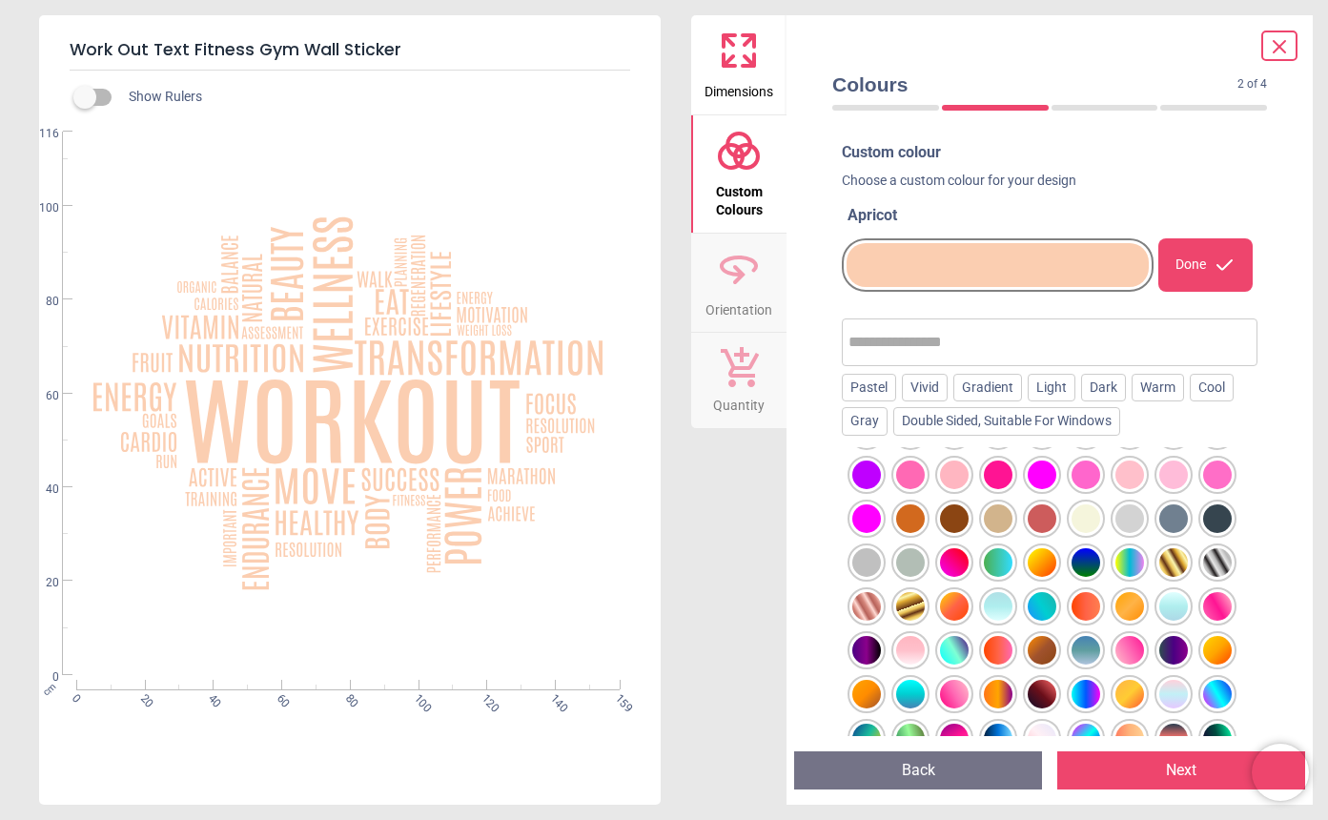
scroll to position [445, 0]
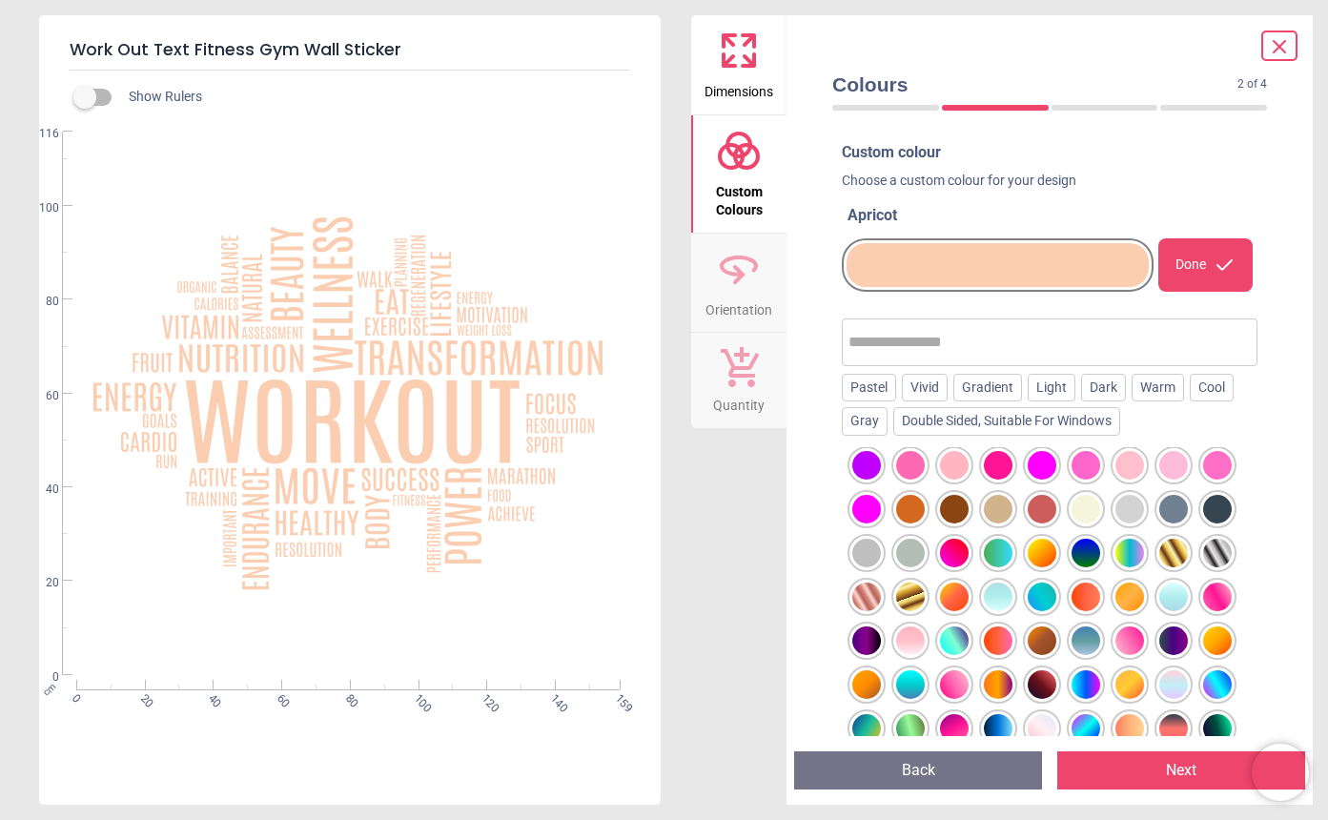
click at [1003, 511] on div at bounding box center [998, 509] width 29 height 29
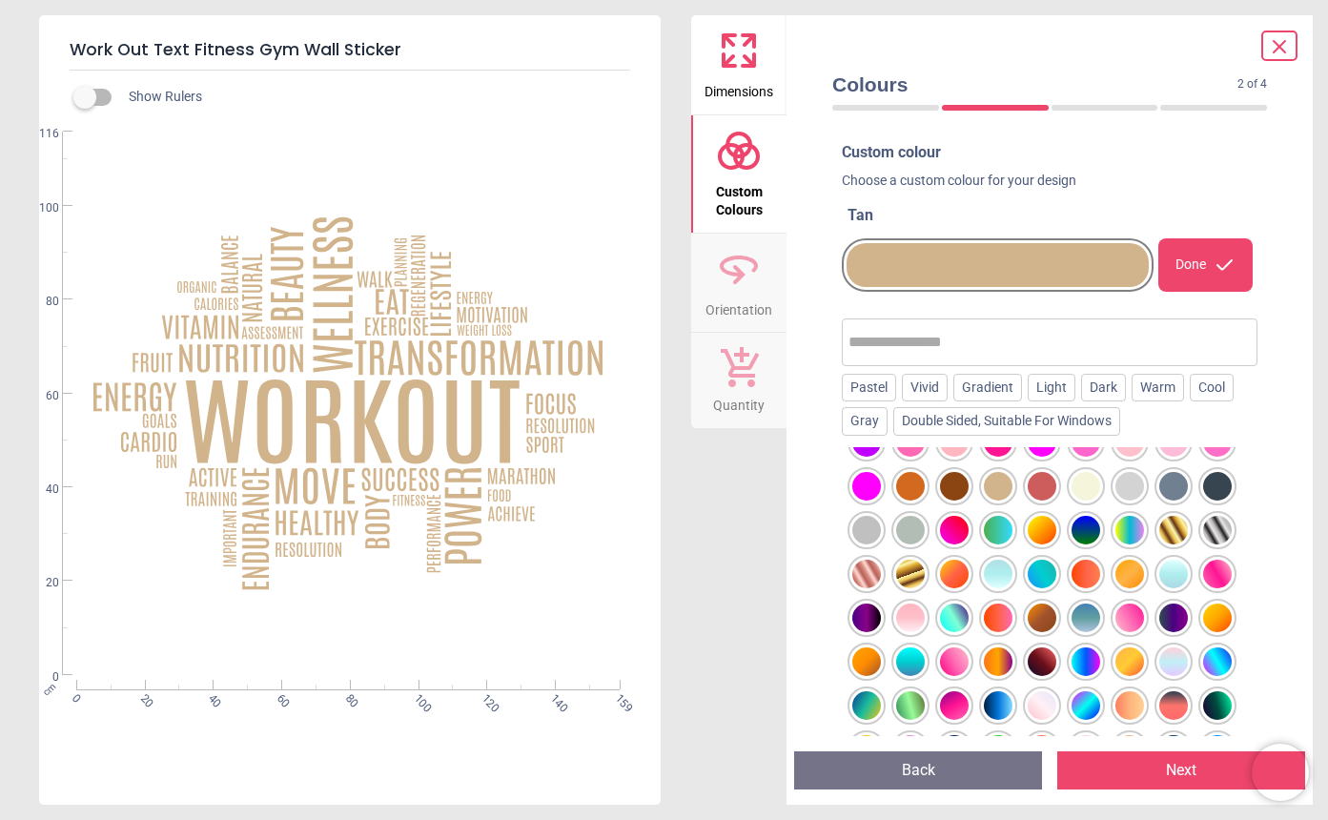
scroll to position [467, 0]
click at [1089, 483] on div at bounding box center [1086, 487] width 29 height 29
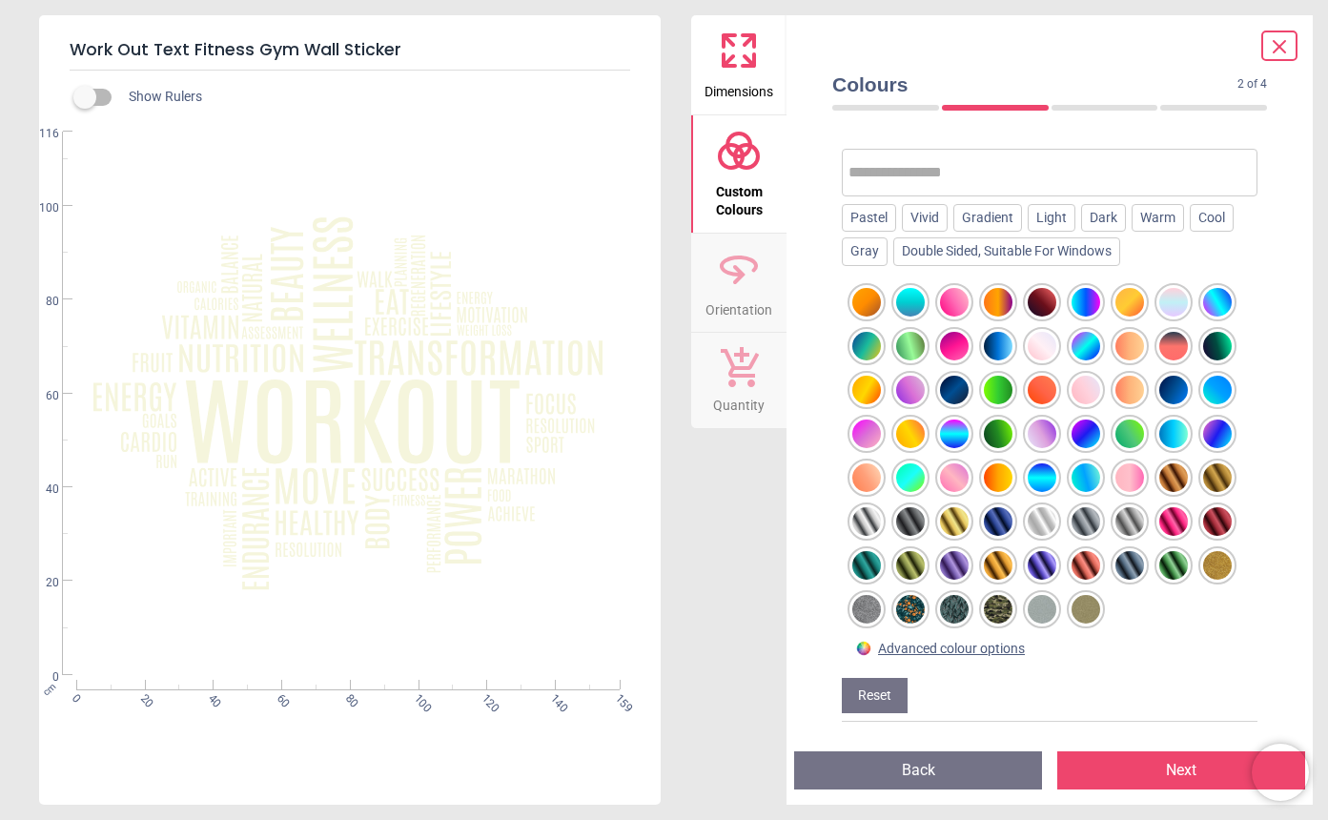
scroll to position [169, 0]
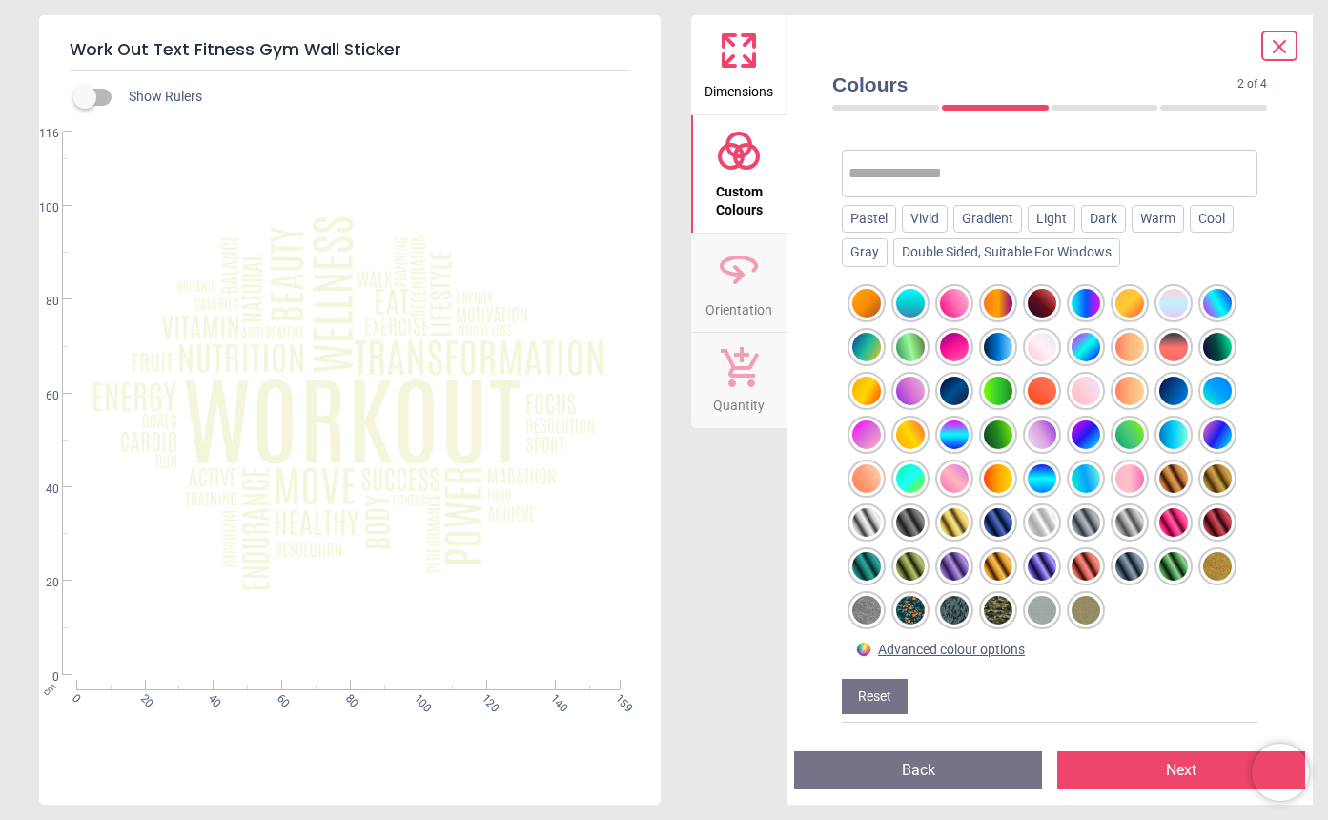
click at [997, 603] on div at bounding box center [998, 610] width 29 height 29
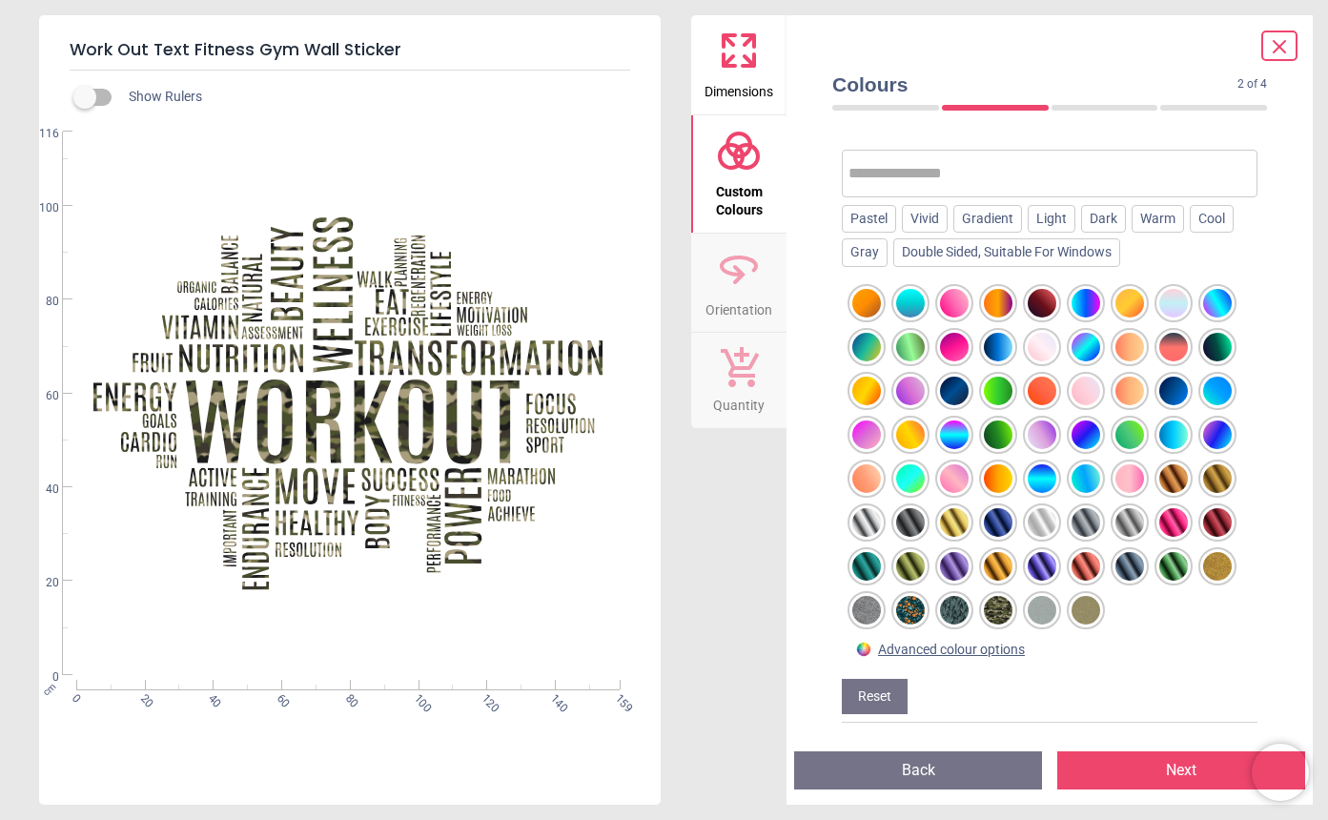
click at [1047, 599] on div at bounding box center [1042, 610] width 29 height 29
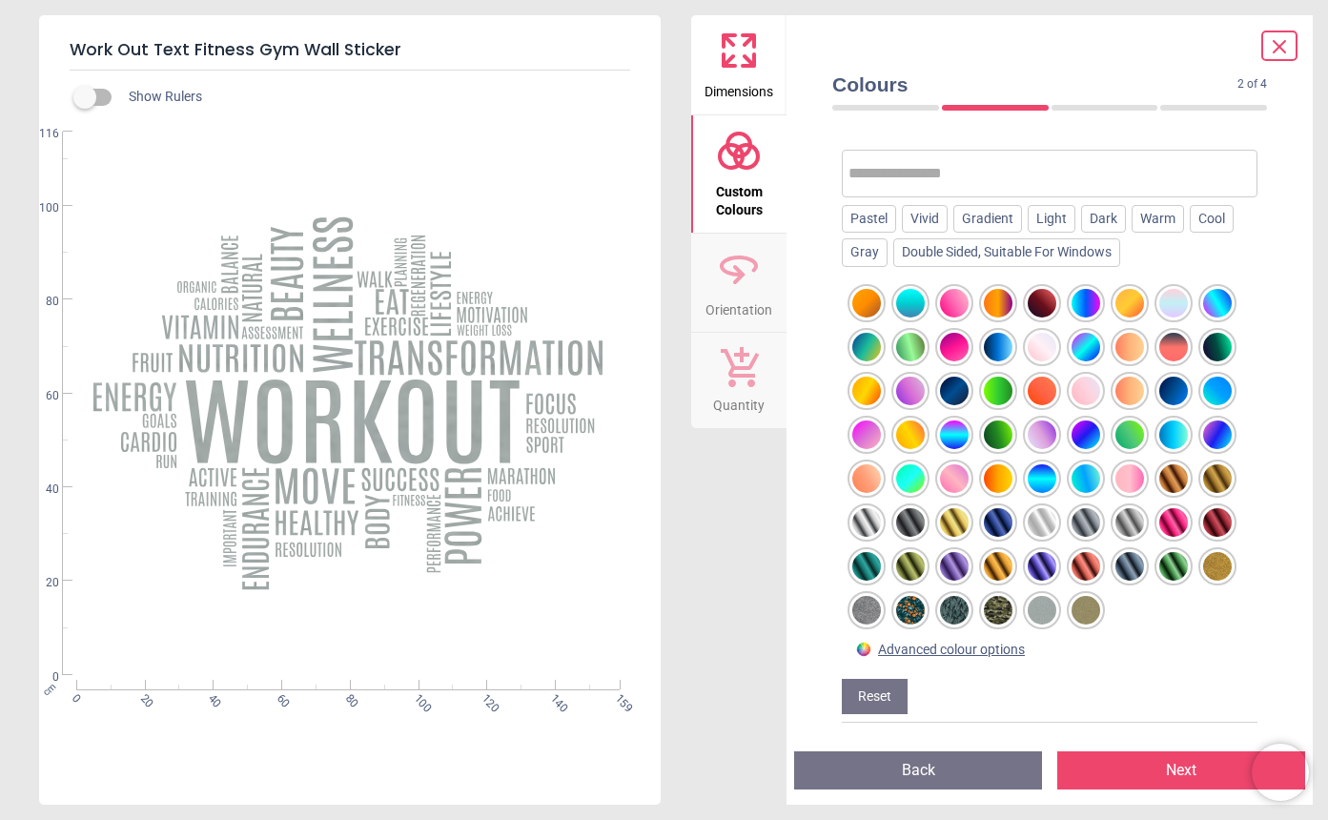
click at [1080, 598] on div at bounding box center [1086, 610] width 29 height 29
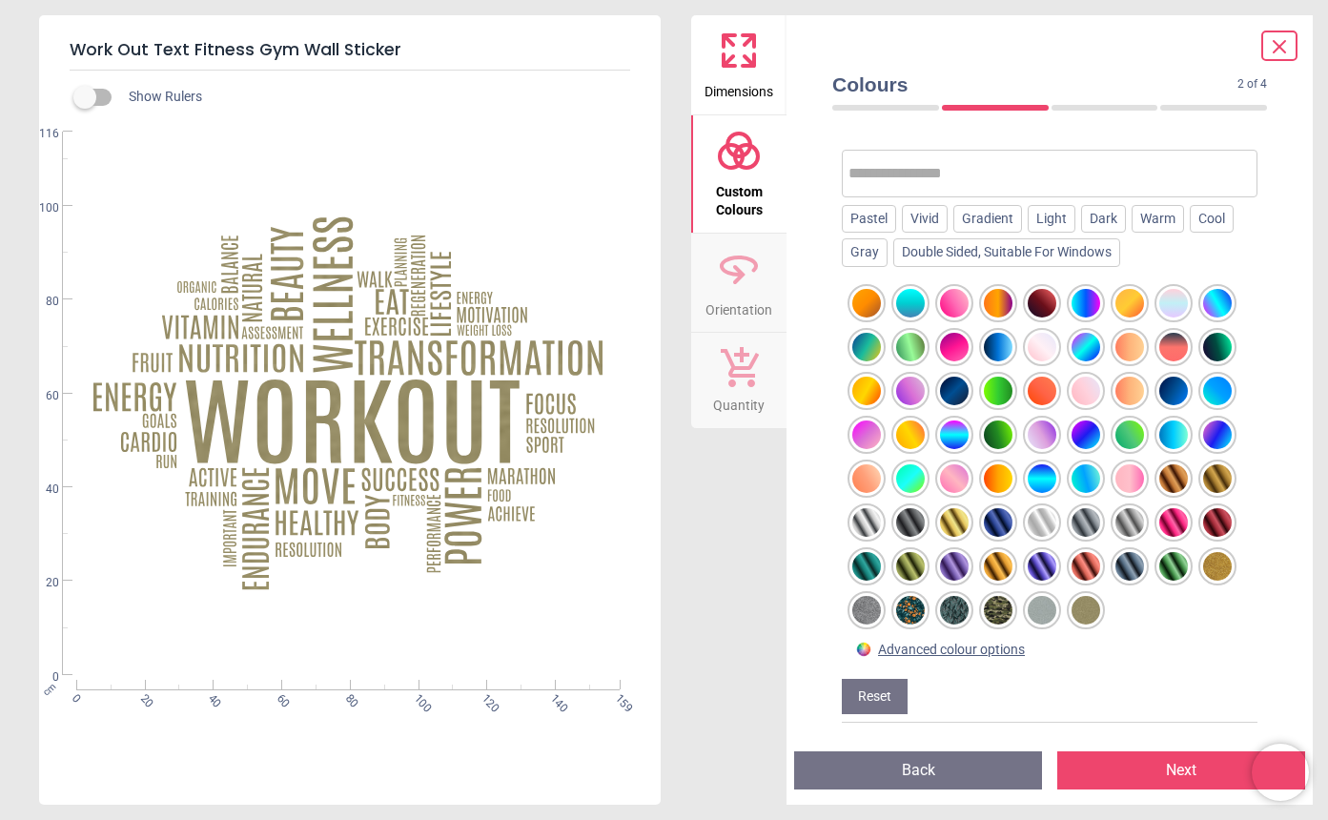
click at [1046, 609] on div at bounding box center [1042, 610] width 29 height 29
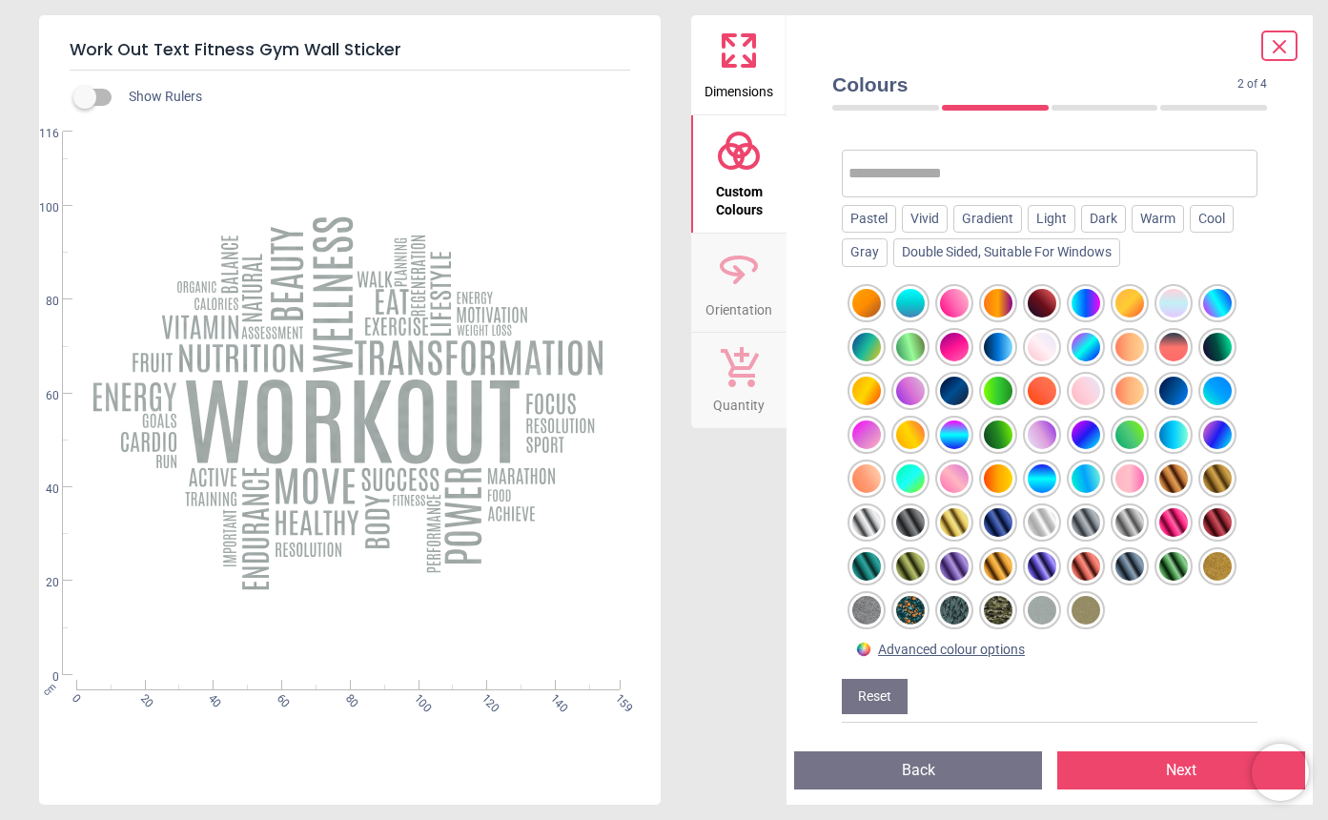
click at [1047, 612] on div at bounding box center [1042, 610] width 29 height 29
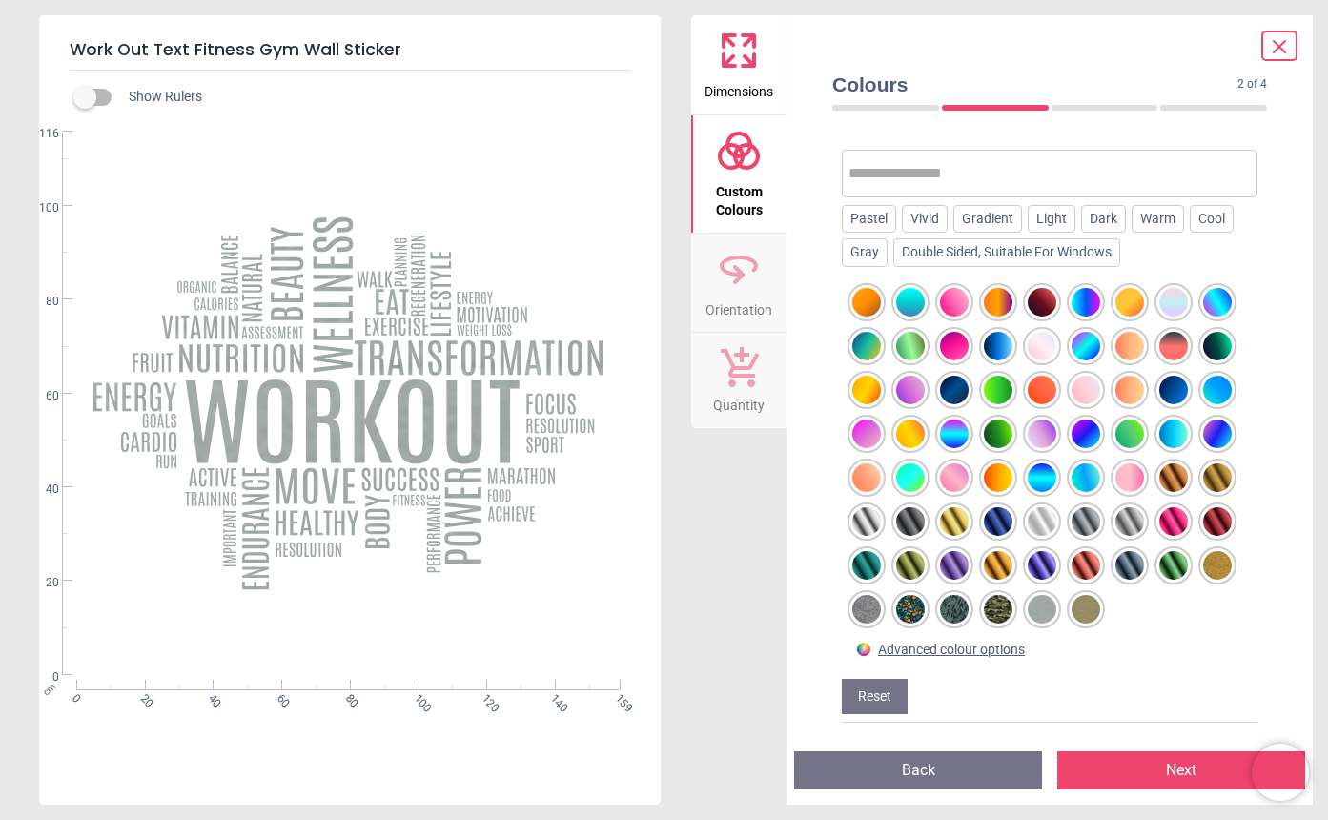
scroll to position [658, 0]
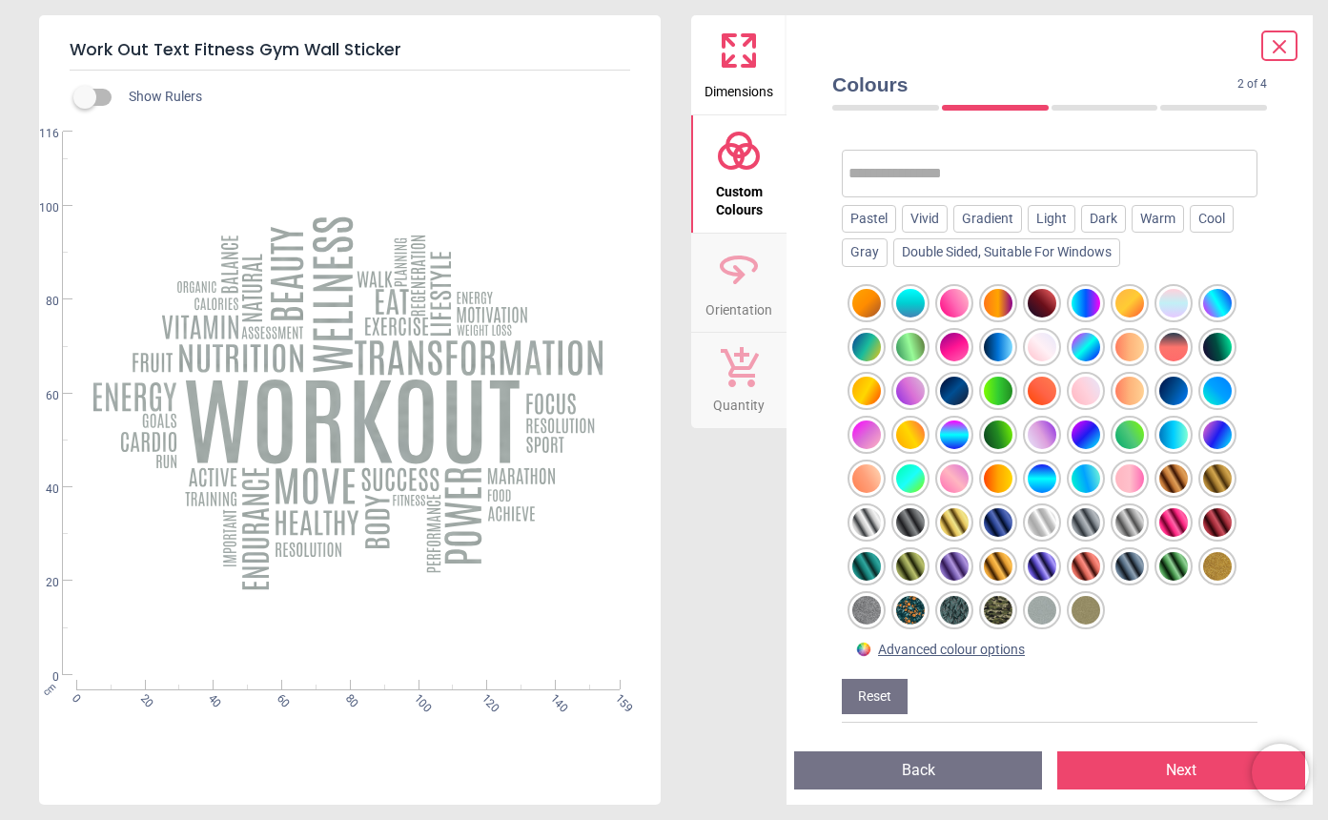
click at [1087, 611] on div at bounding box center [1086, 610] width 29 height 29
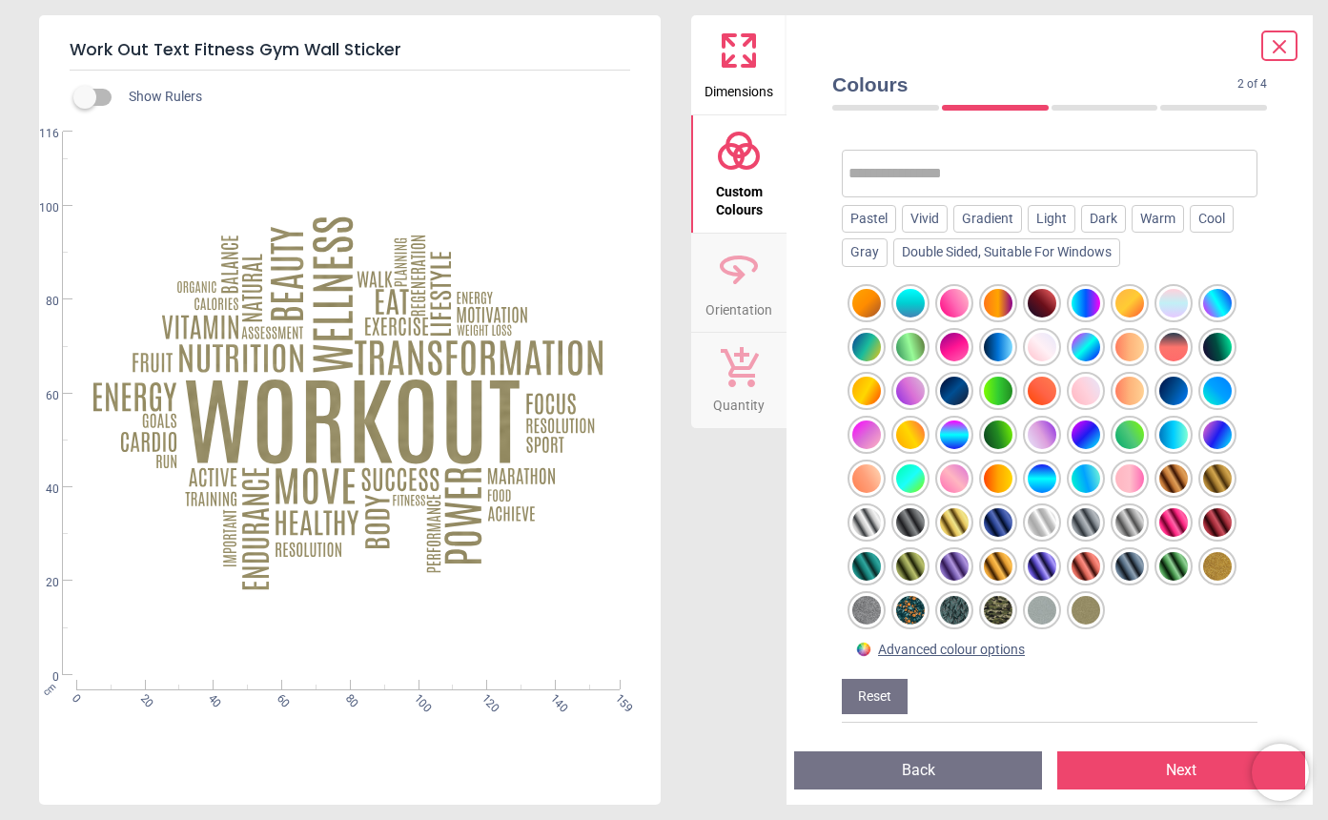
click at [867, 607] on div at bounding box center [866, 610] width 29 height 29
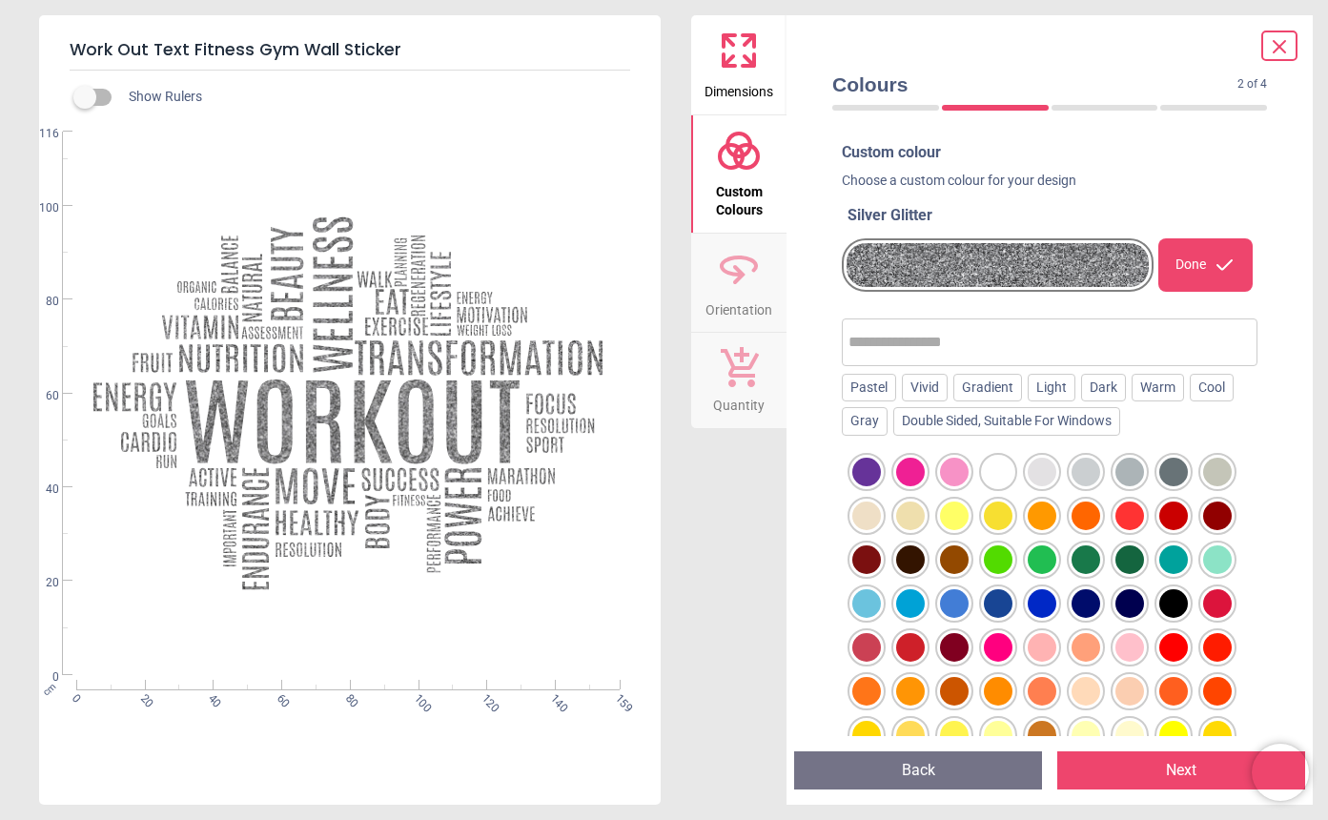
scroll to position [0, 0]
click at [1088, 554] on div at bounding box center [1086, 559] width 29 height 29
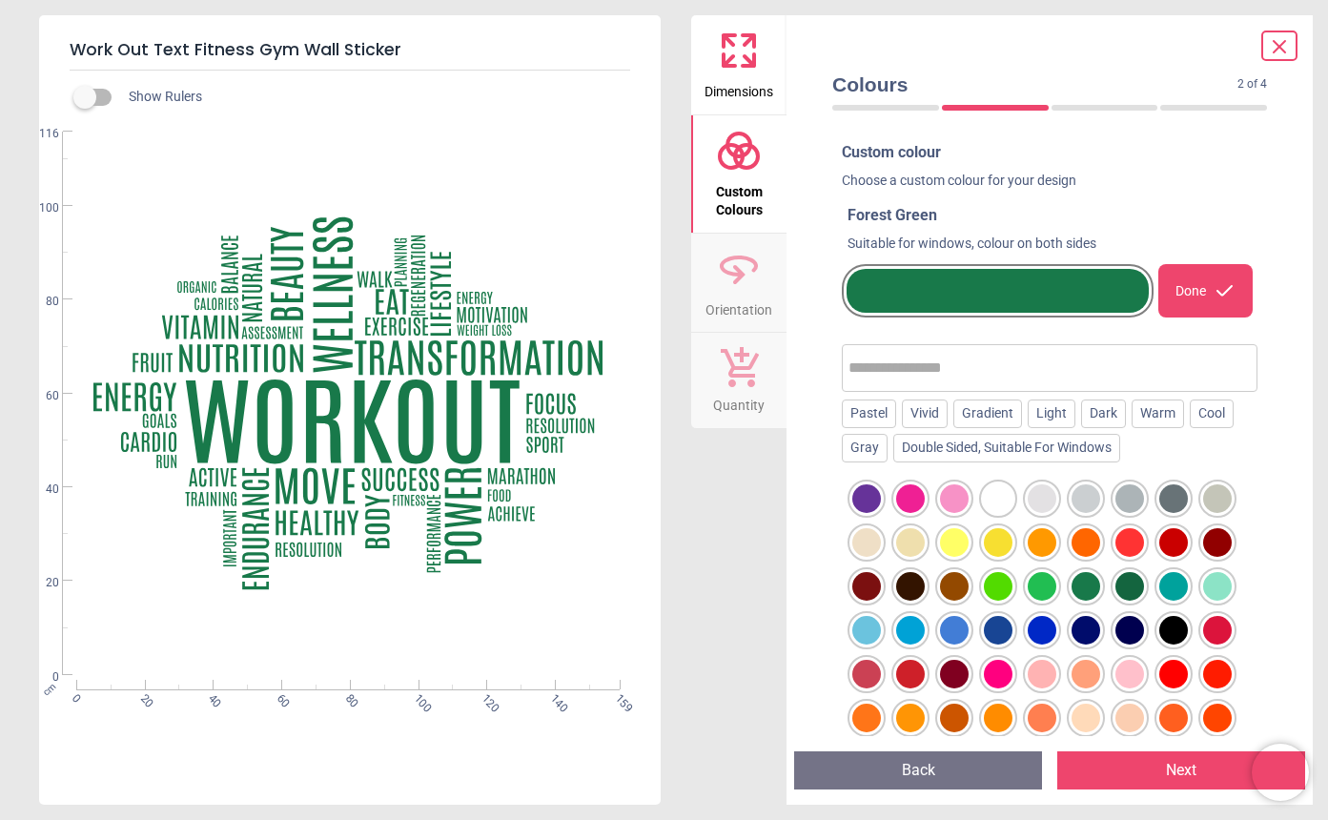
click at [1123, 583] on div at bounding box center [1130, 586] width 29 height 29
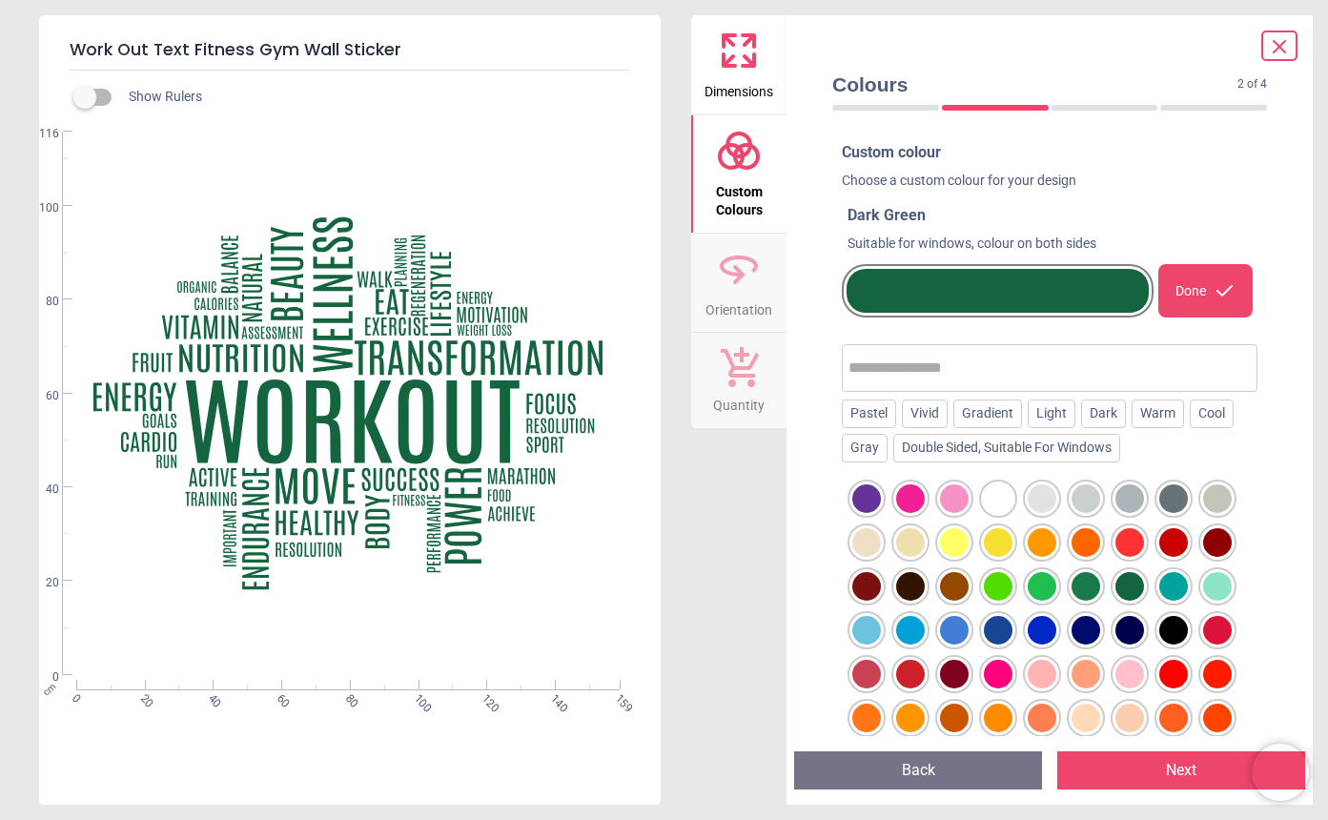
click at [1167, 585] on div at bounding box center [1174, 586] width 29 height 29
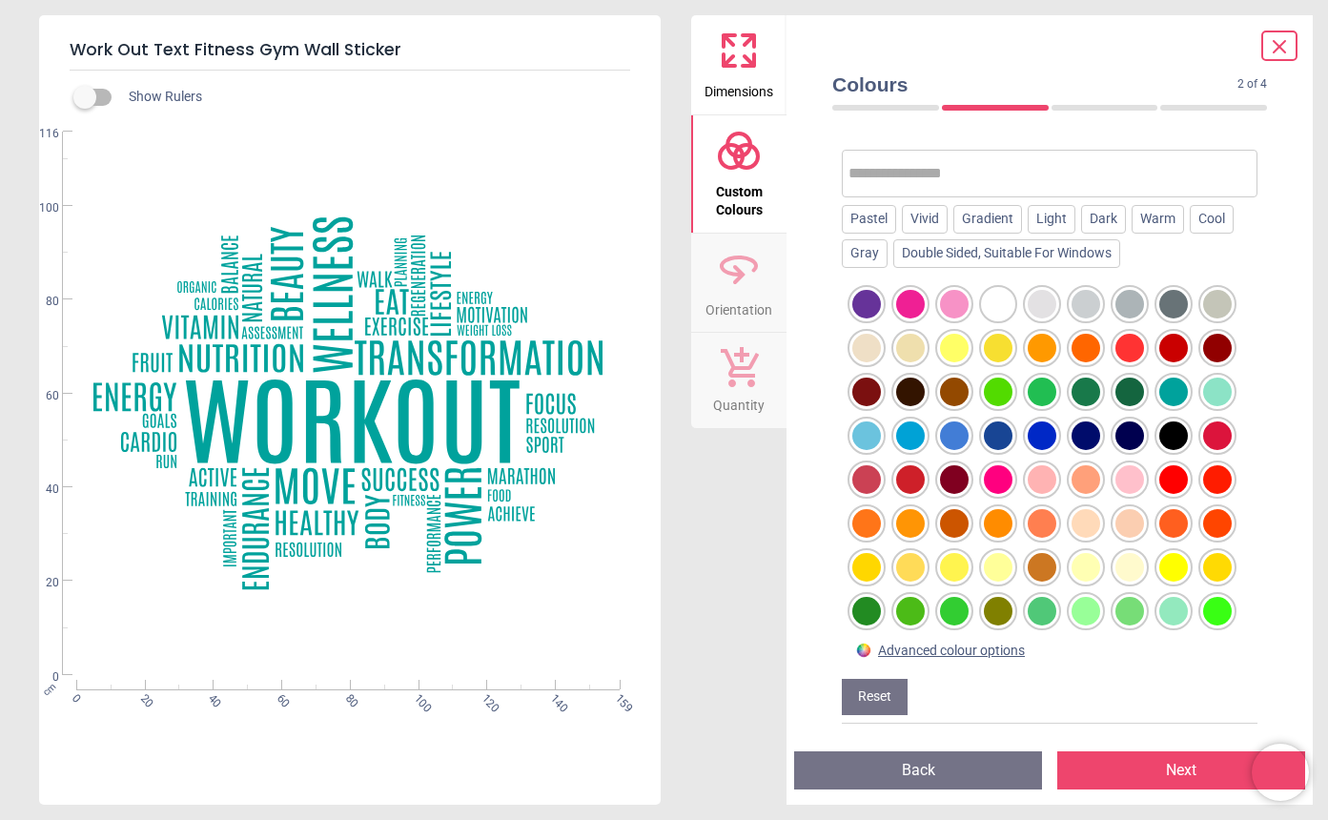
click at [1000, 304] on div at bounding box center [998, 304] width 29 height 29
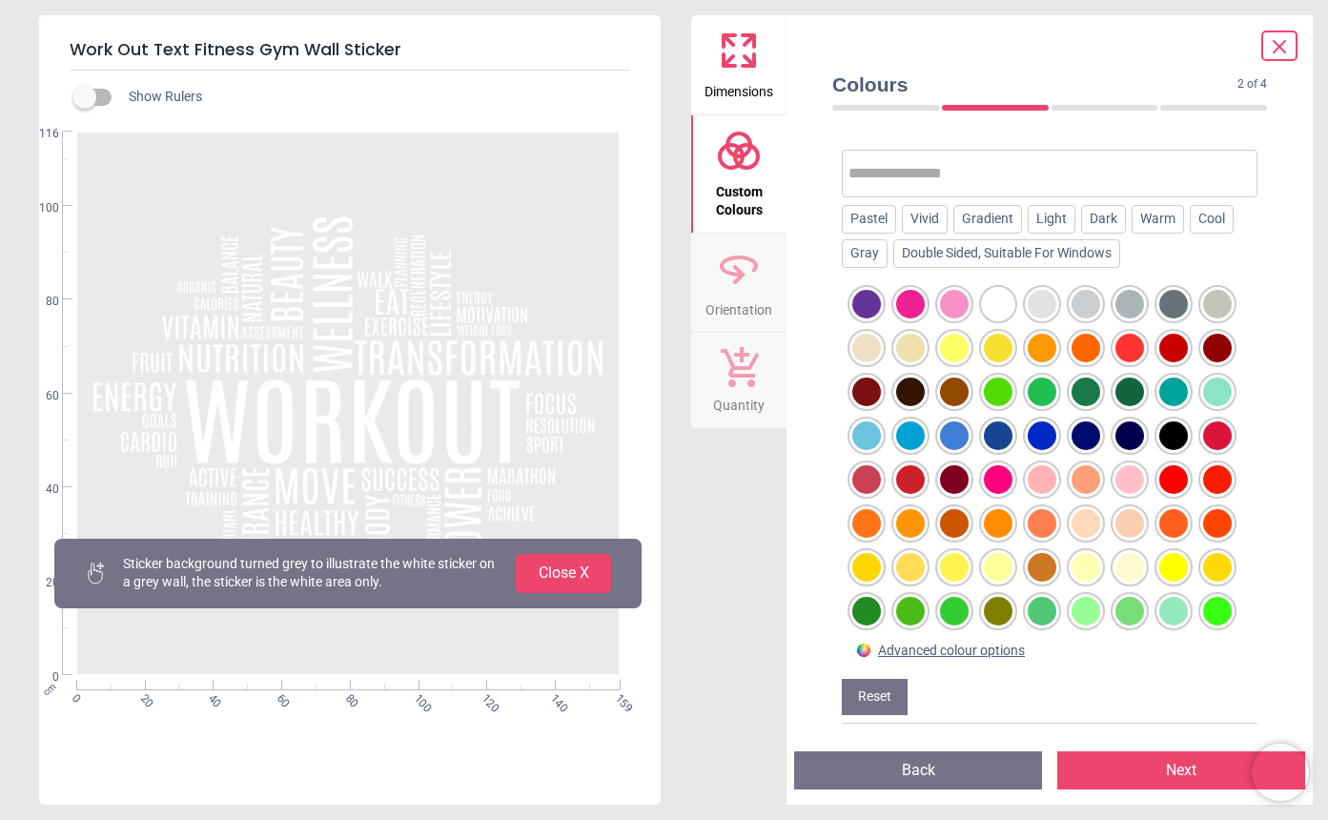
click at [571, 571] on button "Close X" at bounding box center [563, 573] width 95 height 38
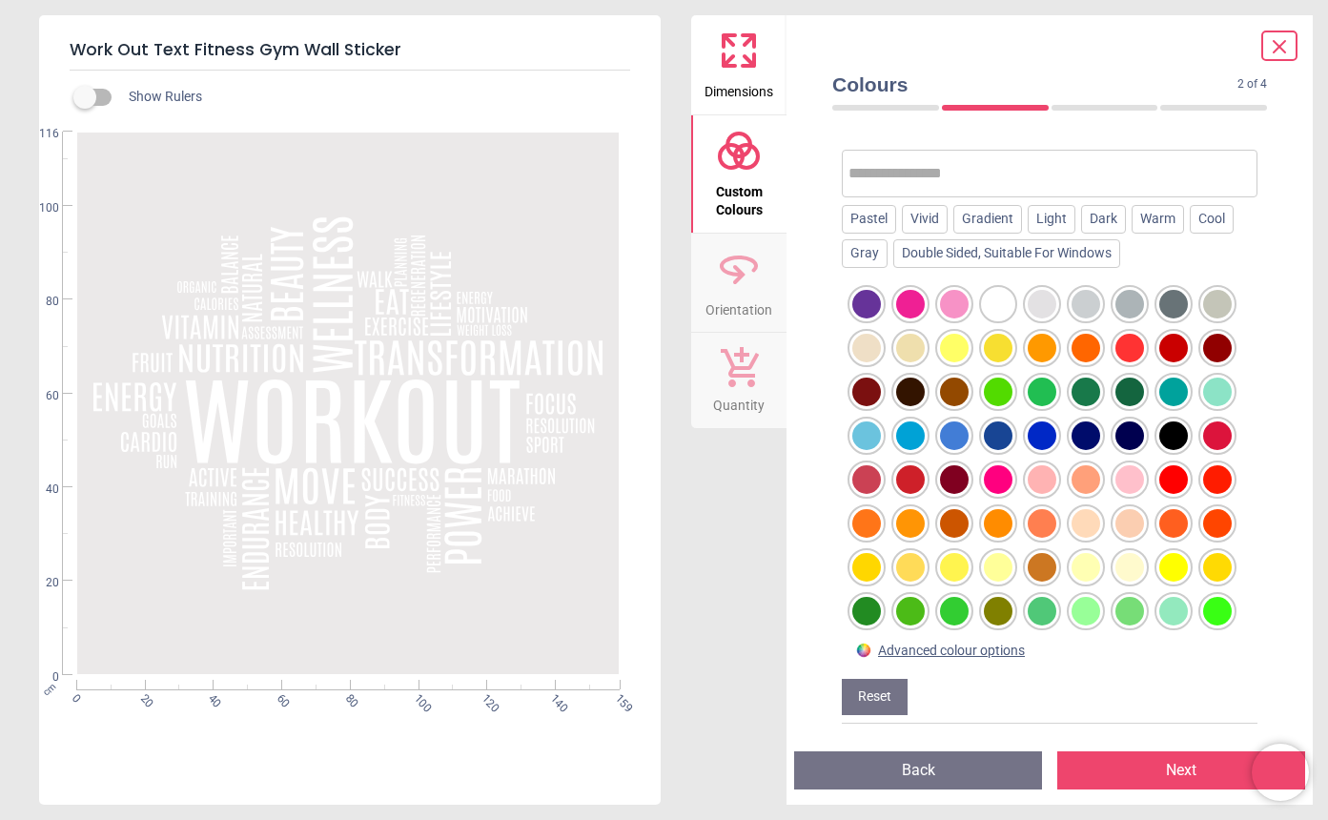
click at [919, 386] on div at bounding box center [910, 392] width 29 height 29
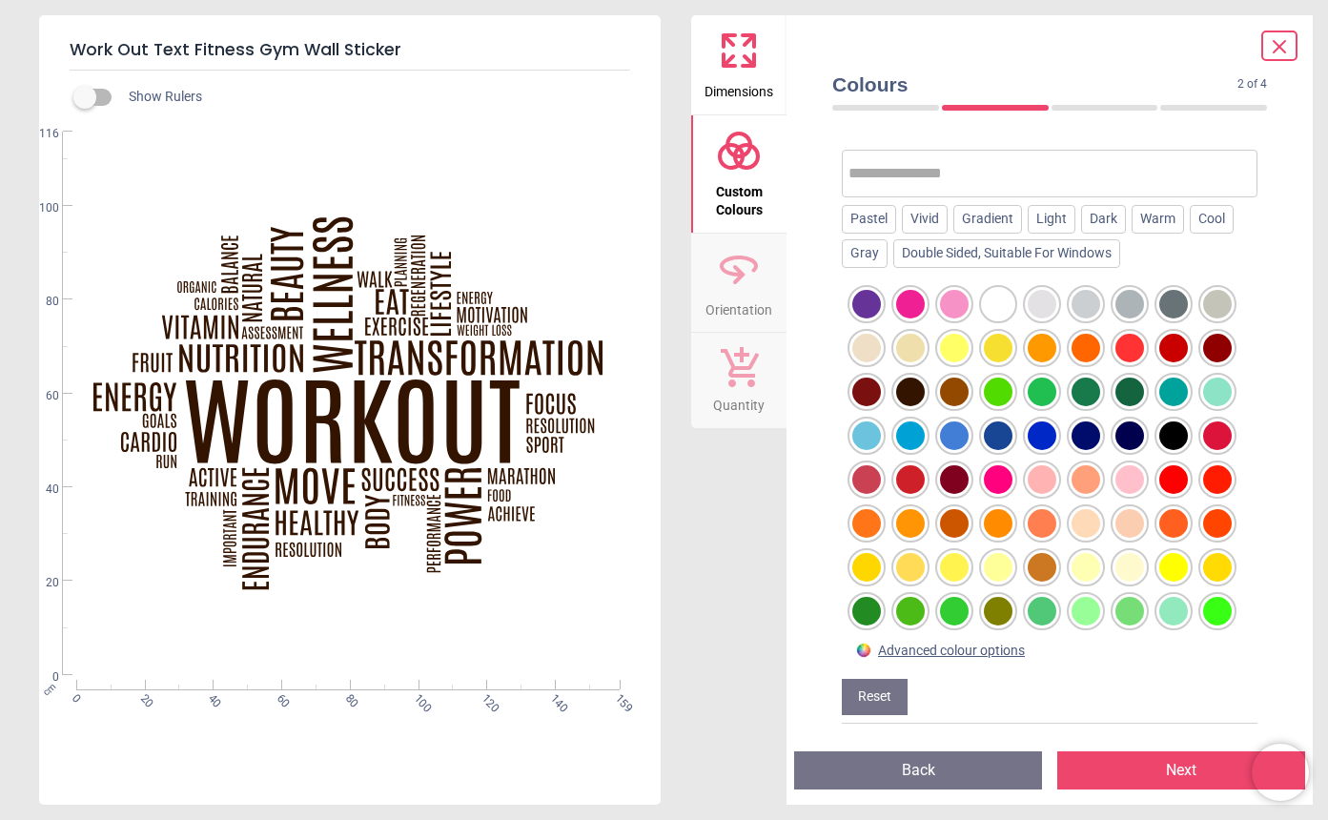
click at [1002, 304] on div at bounding box center [998, 304] width 29 height 29
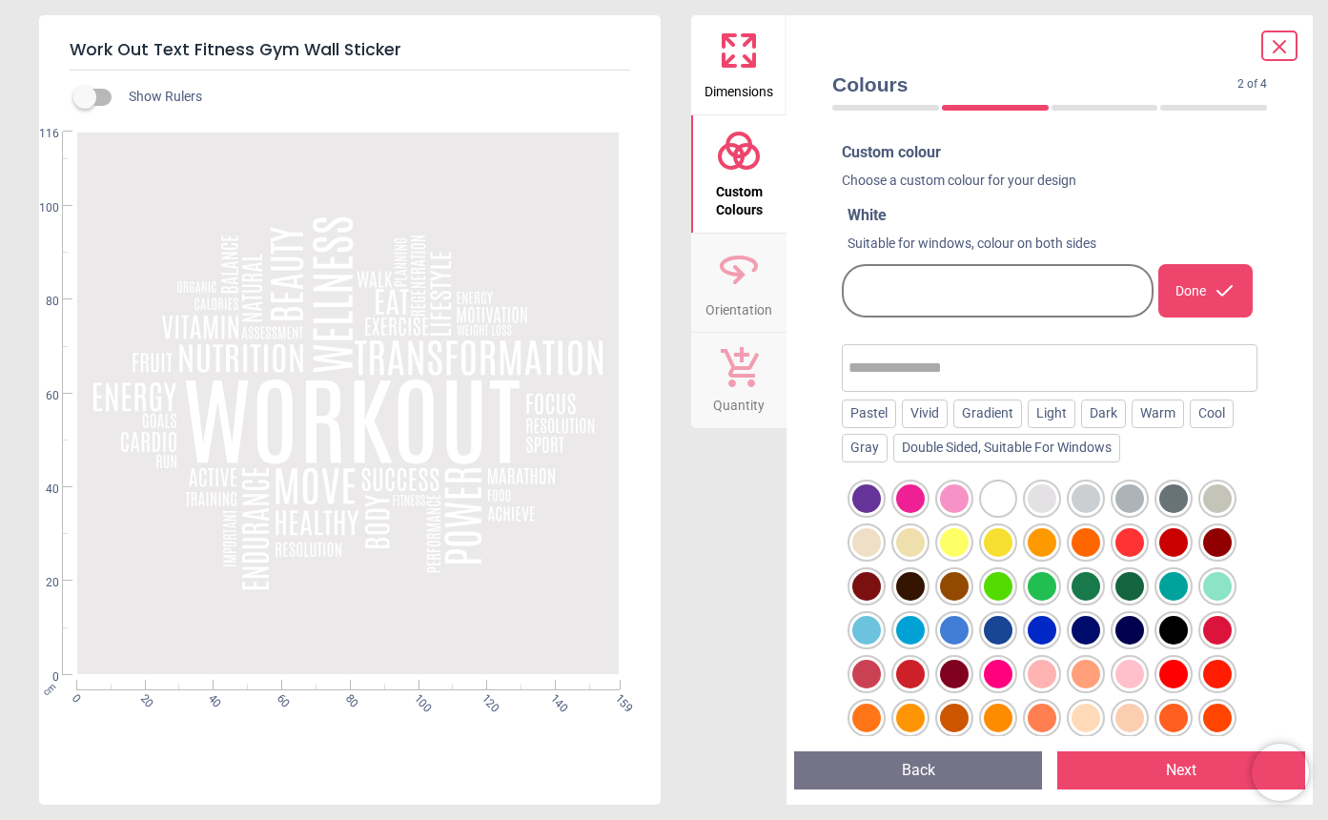
click at [1188, 767] on button "Next" at bounding box center [1182, 770] width 248 height 38
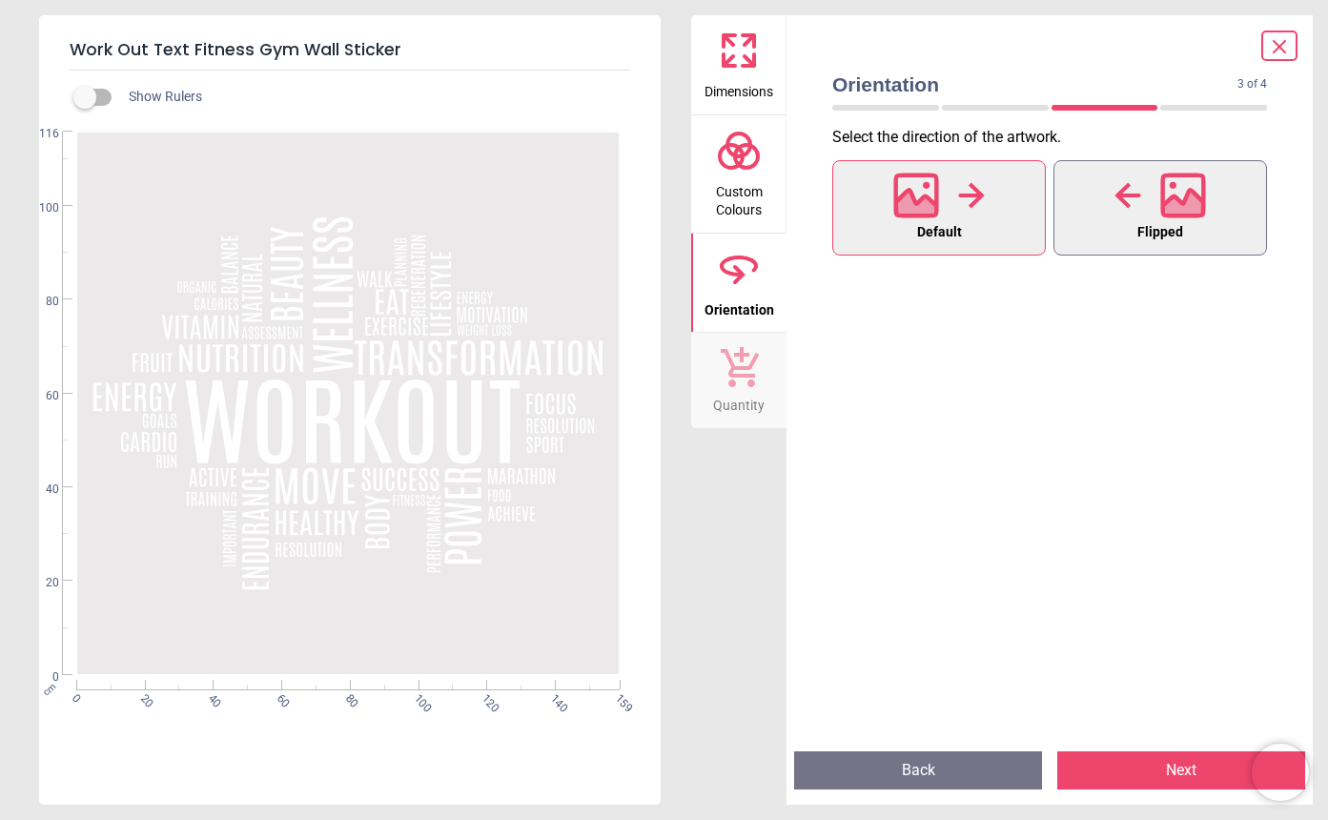
click at [1171, 207] on icon at bounding box center [1183, 206] width 41 height 33
click at [935, 207] on icon at bounding box center [916, 206] width 41 height 33
click at [1192, 763] on button "Next" at bounding box center [1182, 770] width 248 height 38
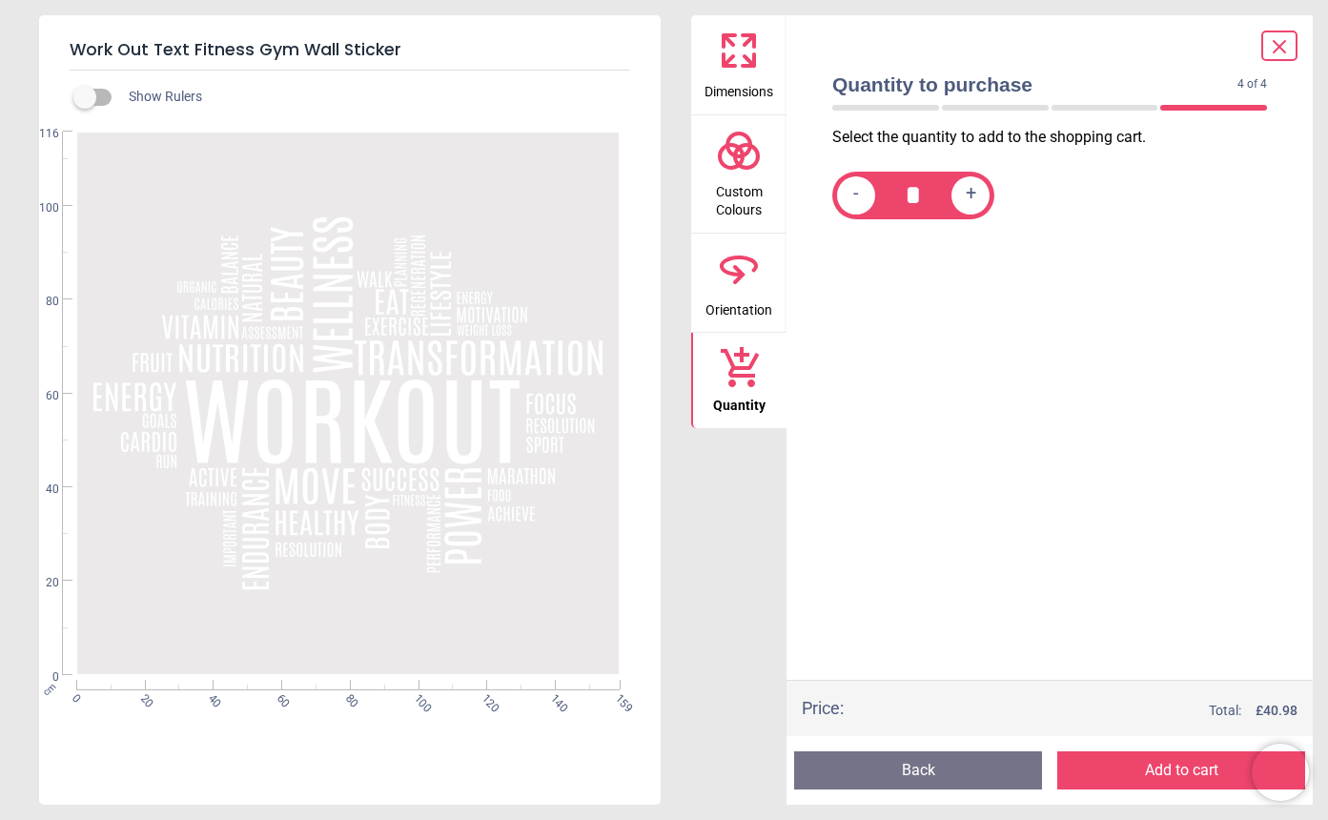
click at [1181, 769] on button "Add to cart" at bounding box center [1182, 770] width 248 height 38
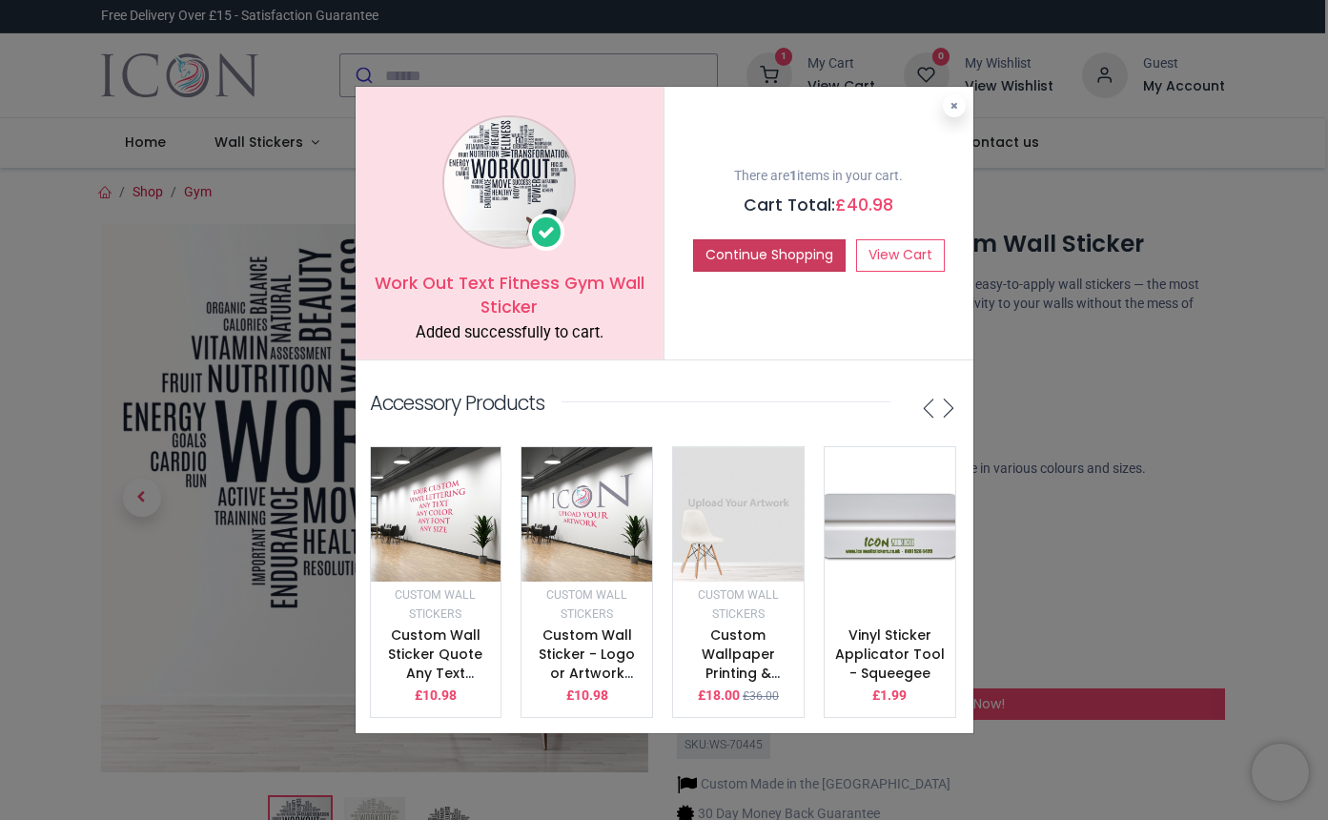
click at [814, 258] on button "Continue Shopping" at bounding box center [769, 255] width 153 height 32
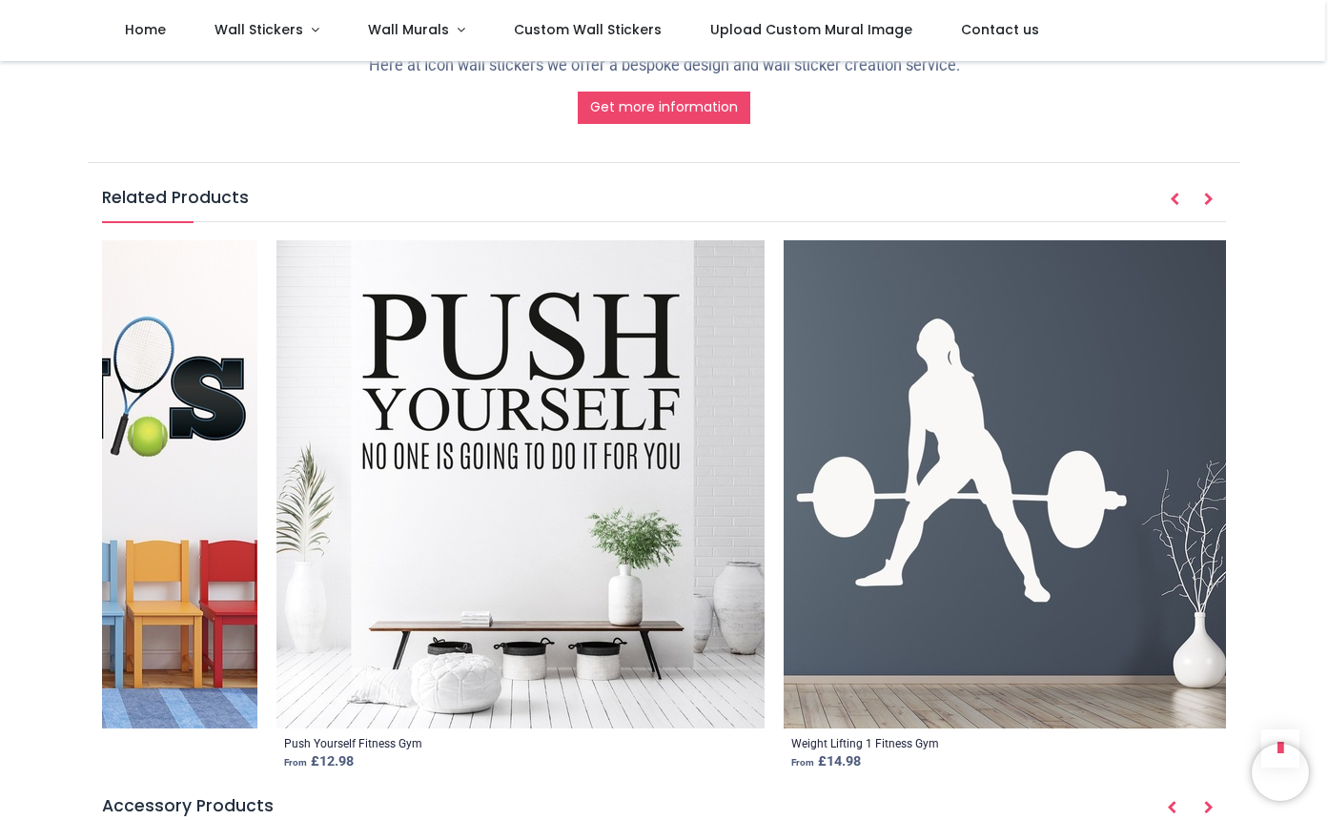
scroll to position [0, 10970]
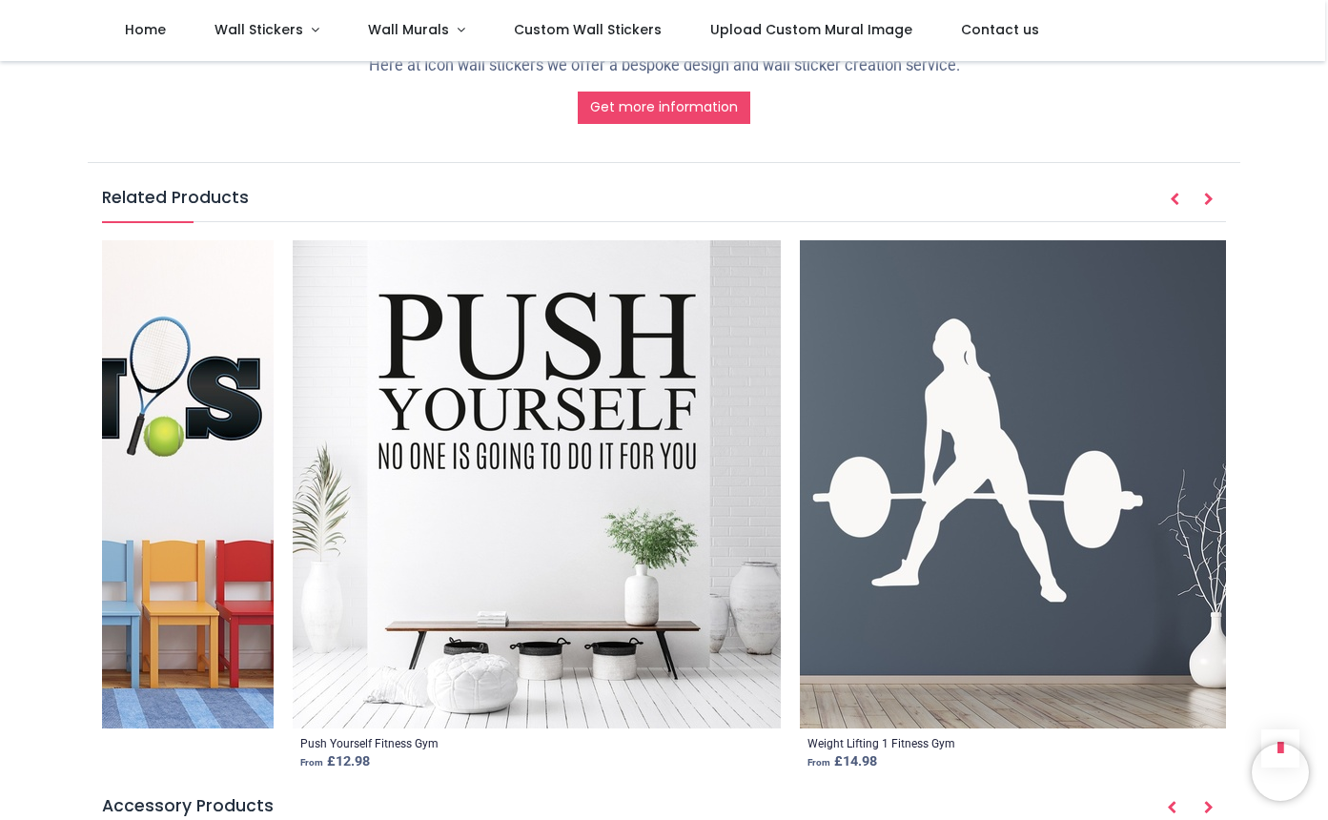
click at [612, 315] on img at bounding box center [537, 484] width 488 height 488
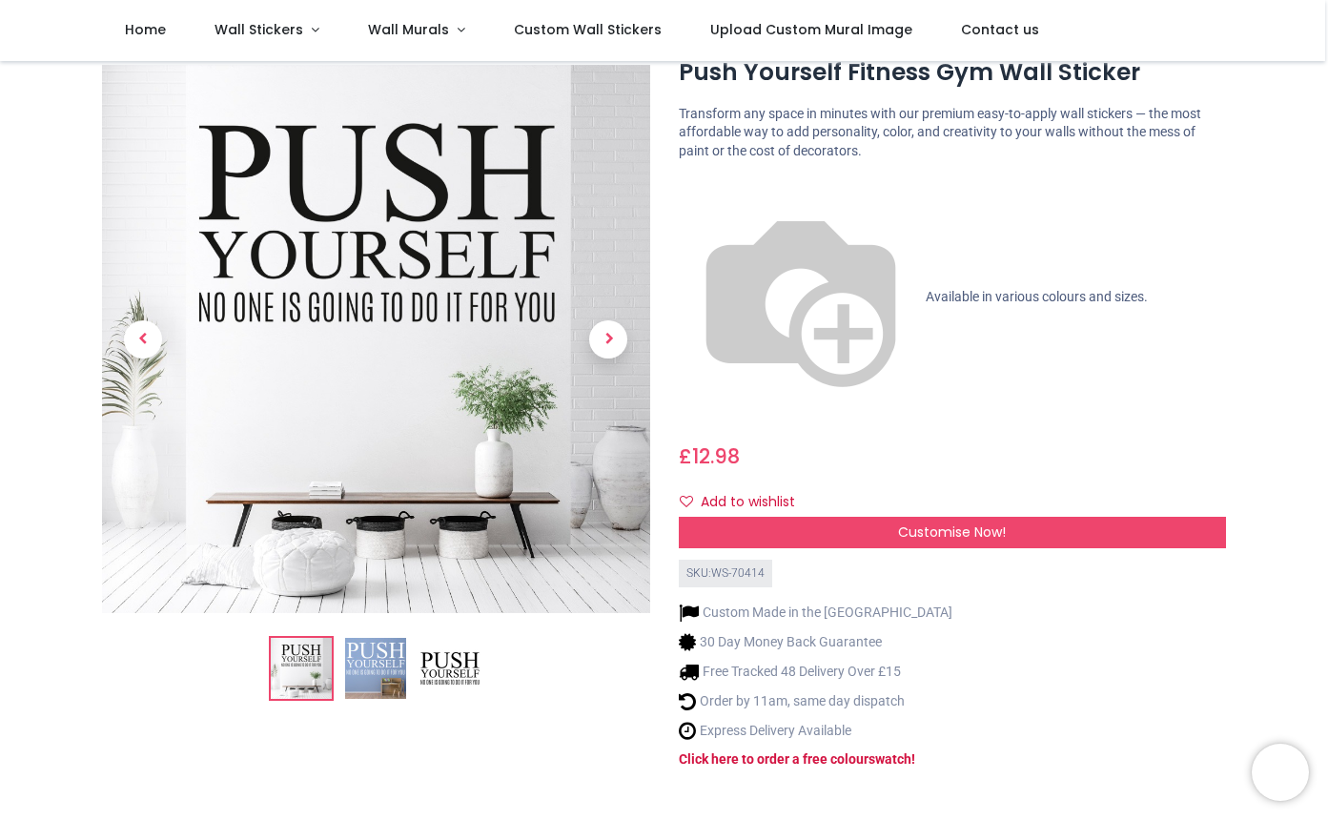
scroll to position [170, 0]
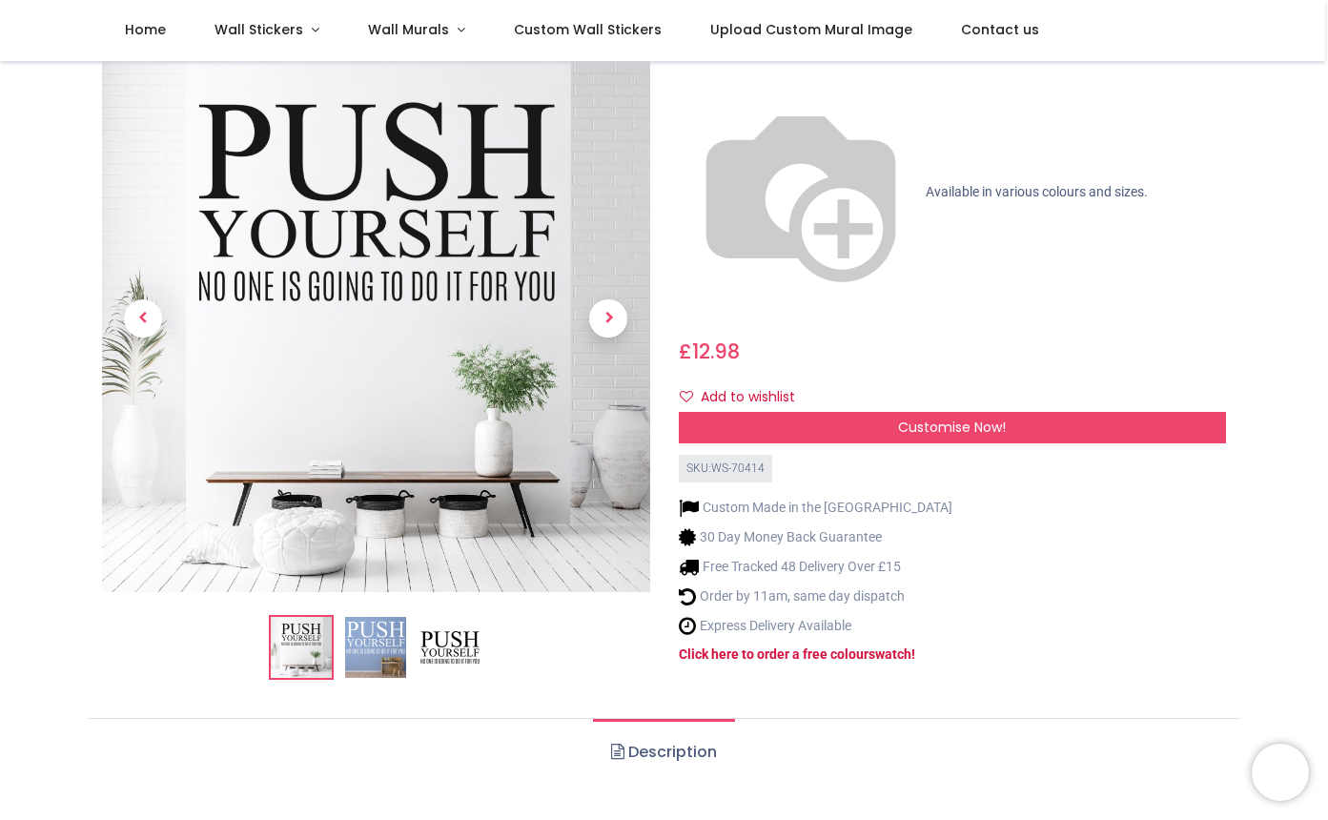
click at [384, 617] on img at bounding box center [375, 647] width 61 height 61
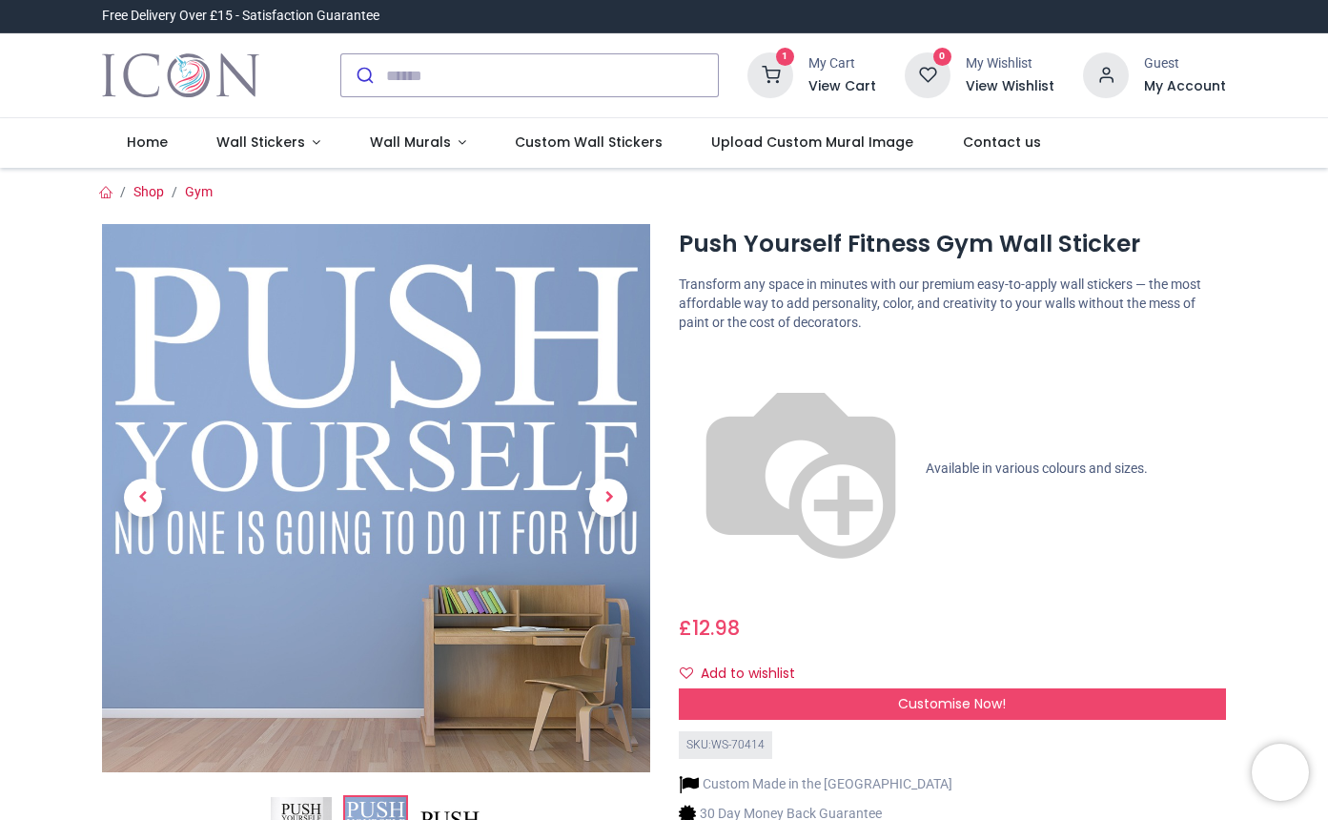
scroll to position [0, 0]
click at [606, 497] on span "Next" at bounding box center [608, 498] width 38 height 38
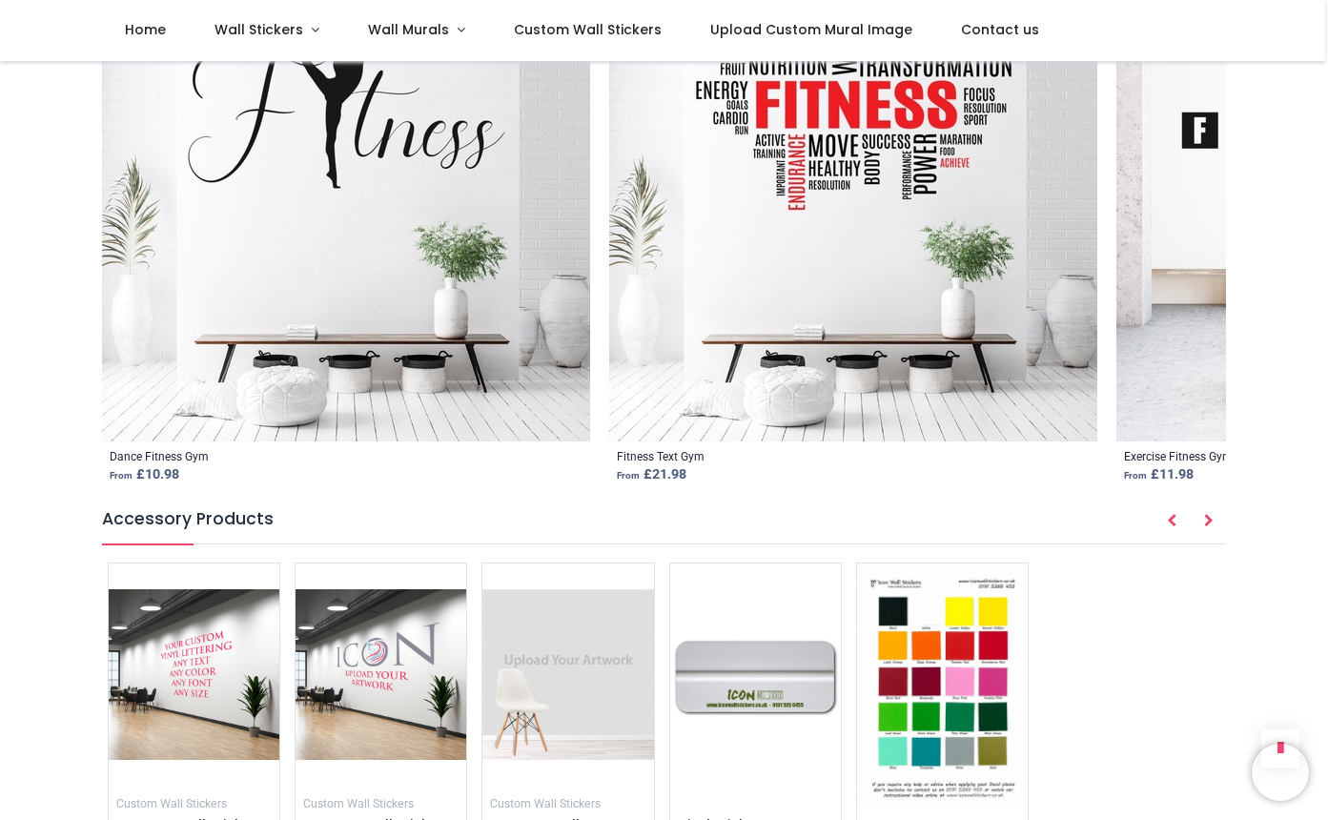
scroll to position [2438, 0]
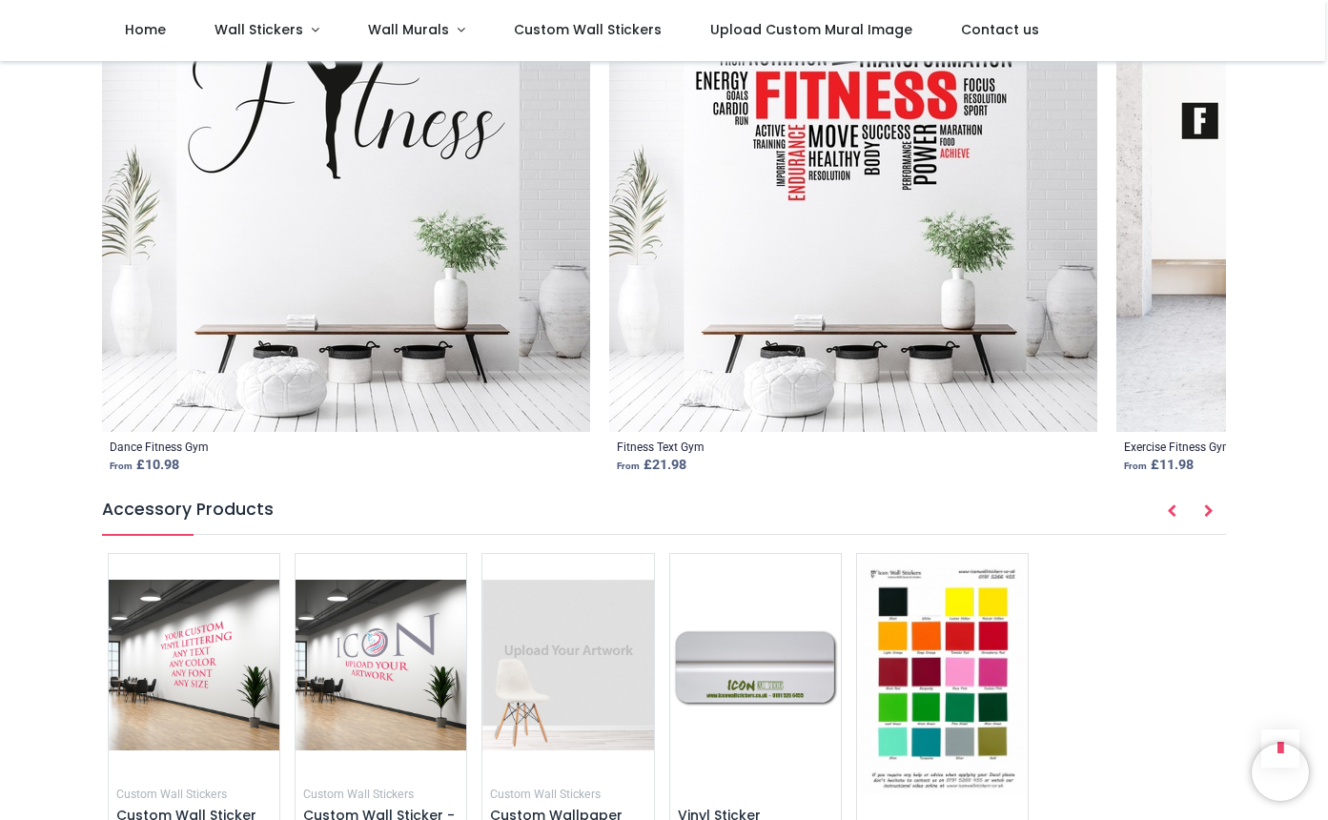
click at [971, 554] on img at bounding box center [942, 674] width 171 height 241
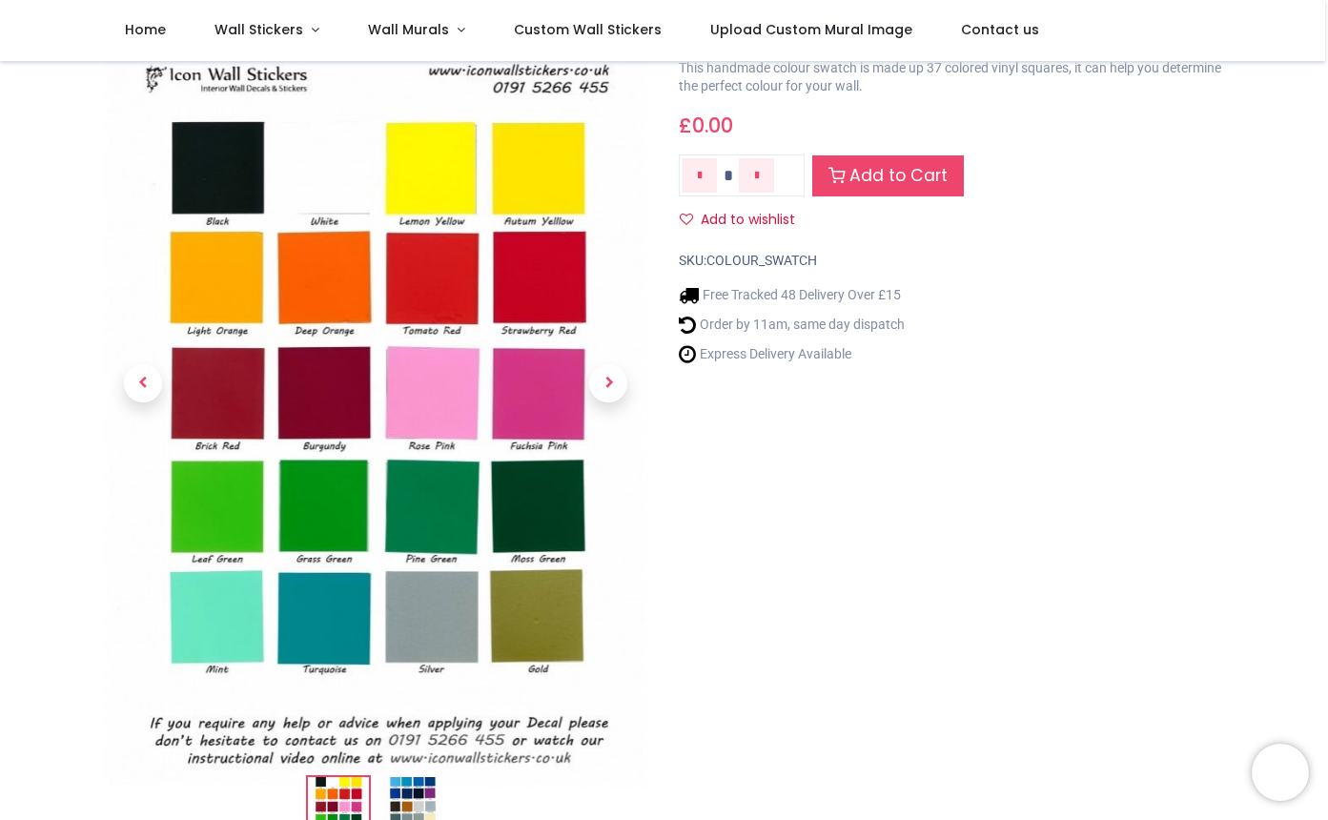
scroll to position [137, 0]
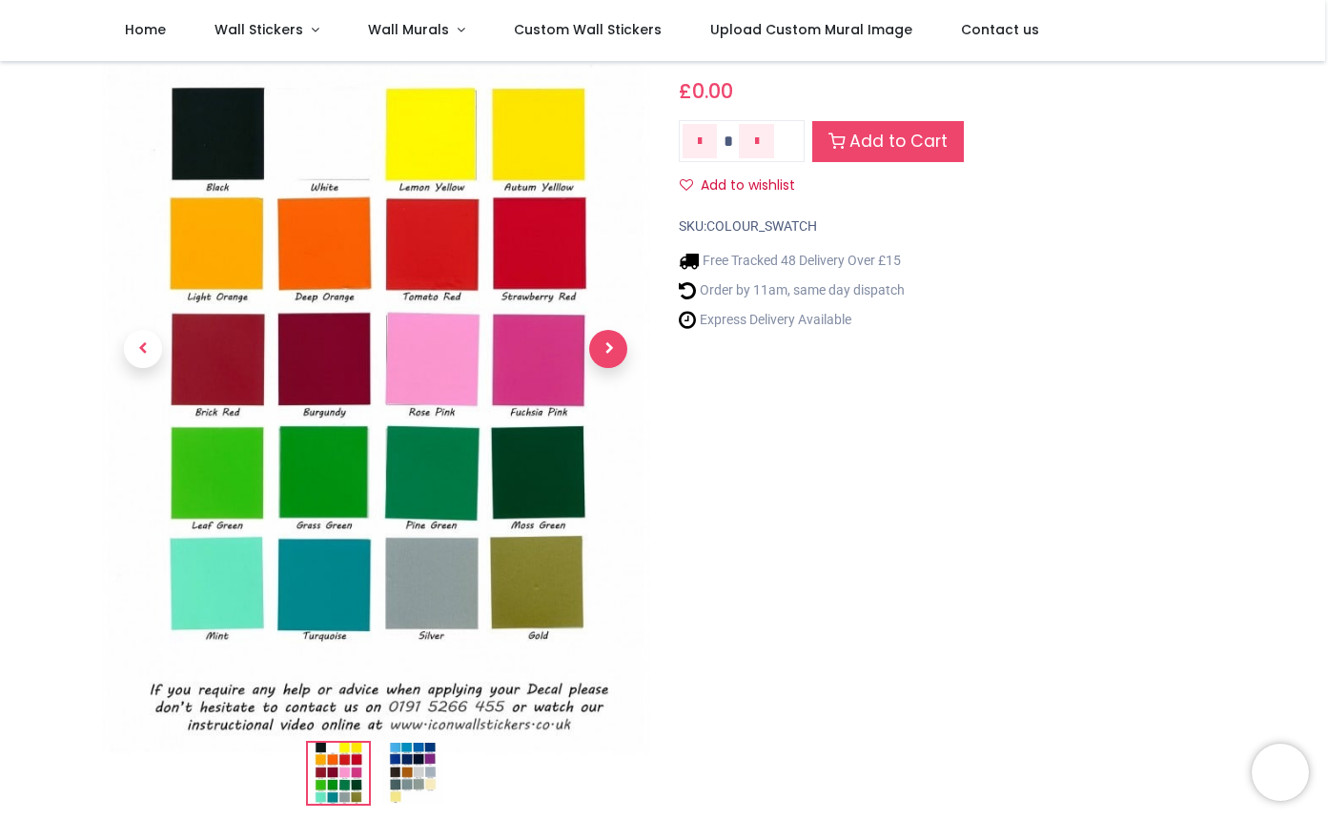
click at [613, 351] on span "Next" at bounding box center [608, 349] width 38 height 38
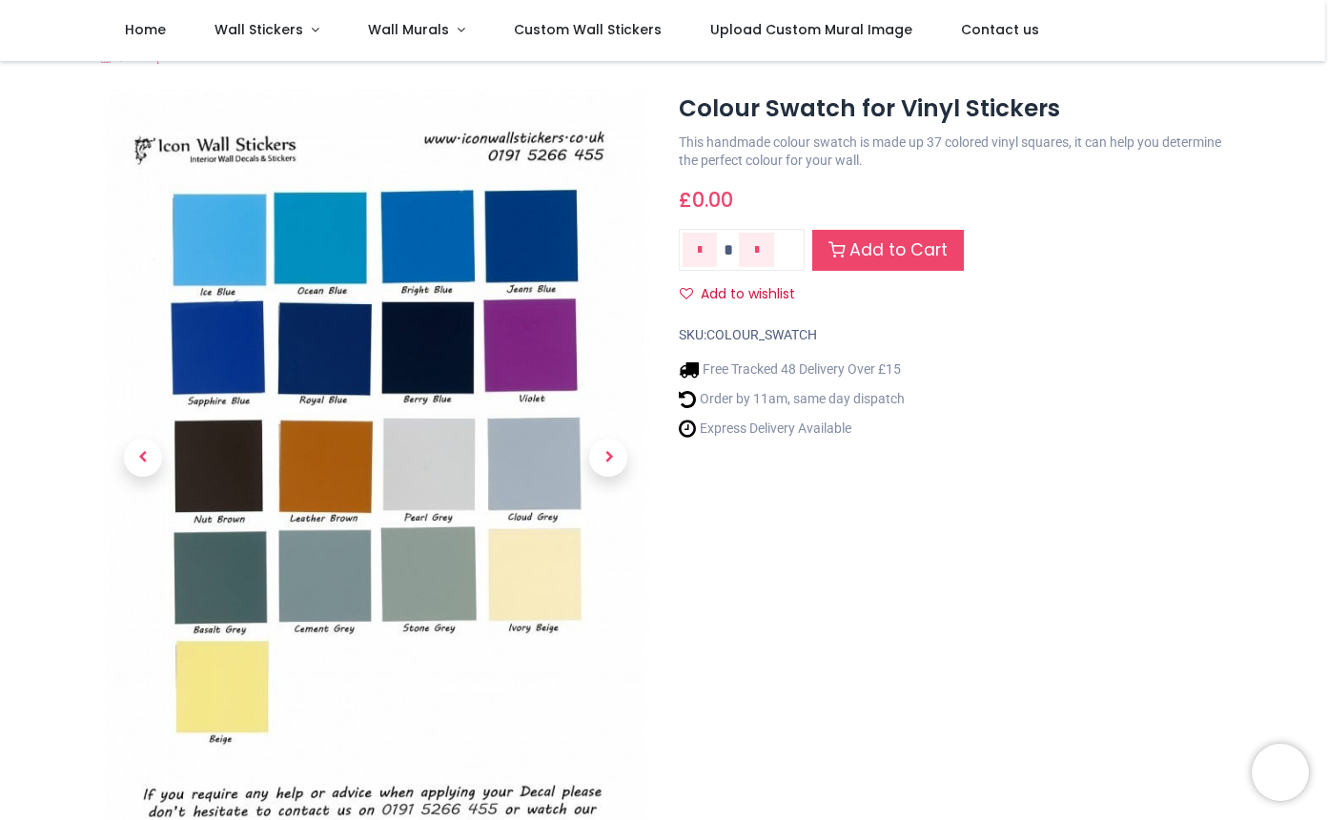
scroll to position [30, 0]
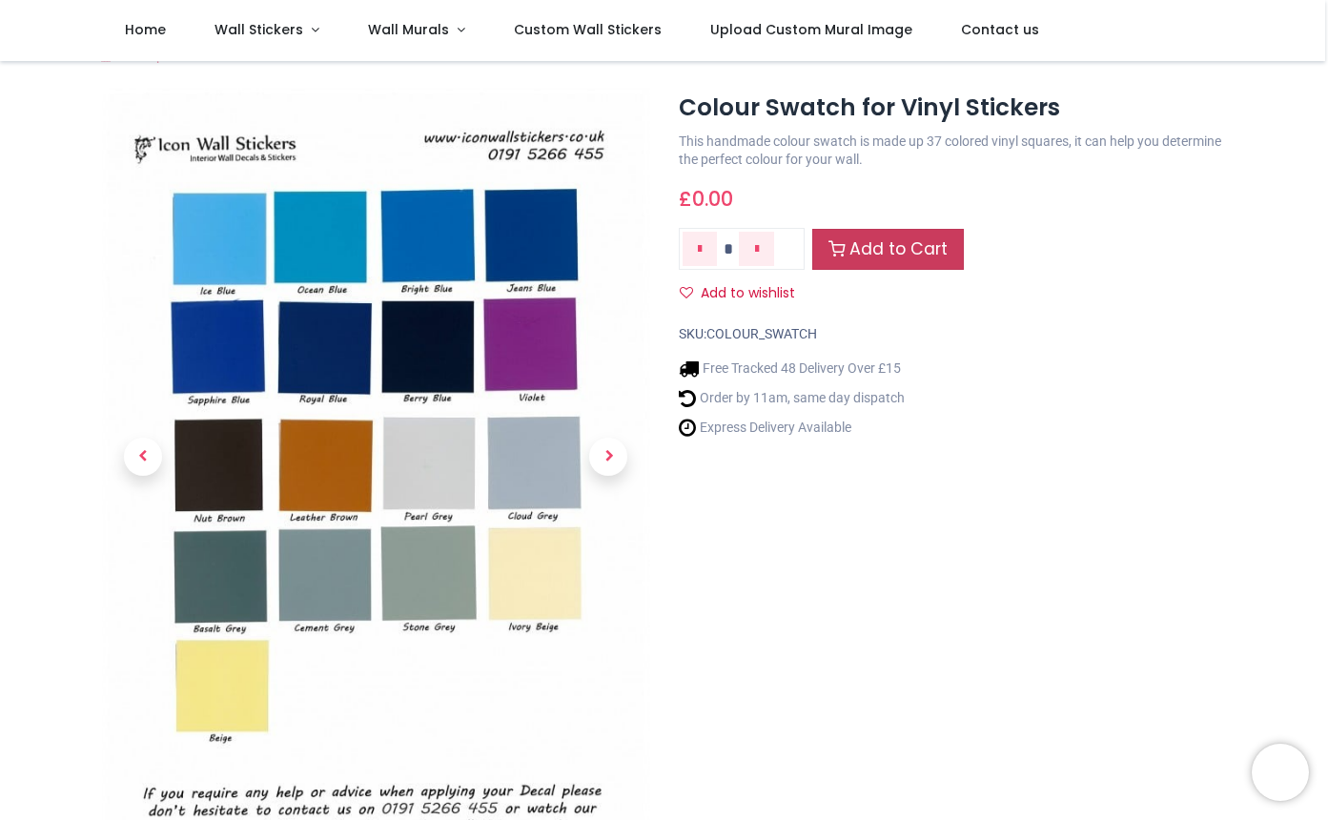
click at [890, 245] on link "Add to Cart" at bounding box center [888, 249] width 152 height 41
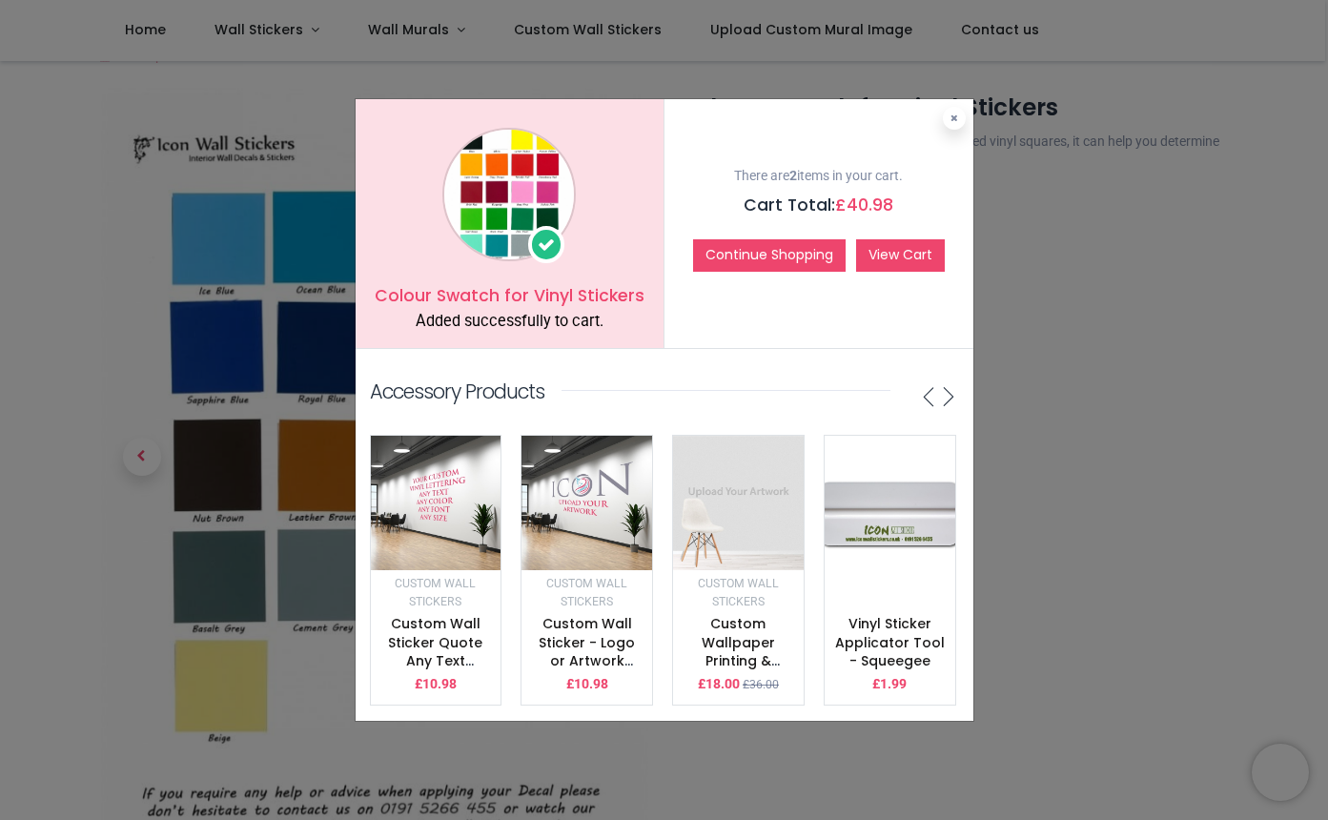
click at [913, 251] on link "View Cart" at bounding box center [900, 255] width 89 height 32
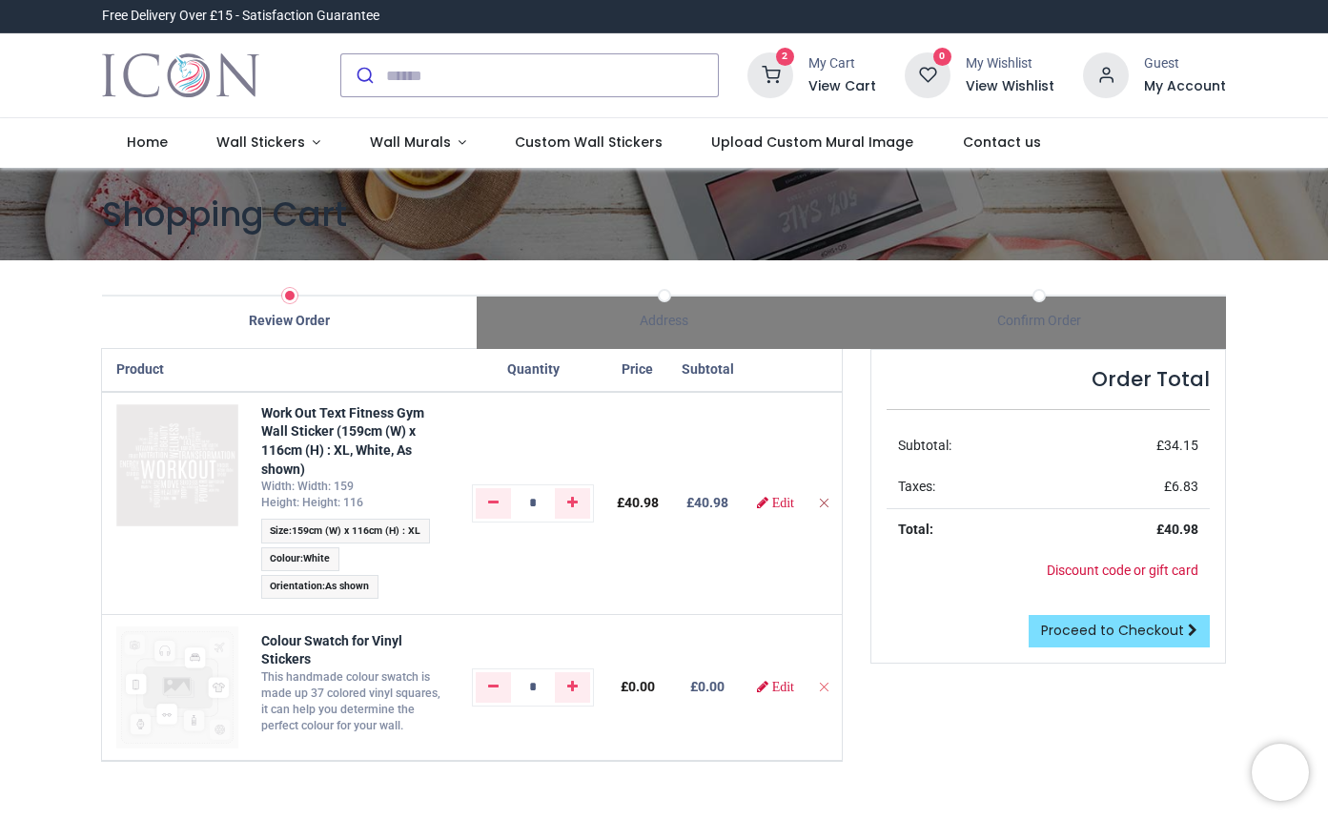
click at [831, 496] on icon "Remove from cart" at bounding box center [823, 502] width 13 height 13
type input "*"
click at [826, 502] on icon "Remove from cart" at bounding box center [823, 502] width 13 height 13
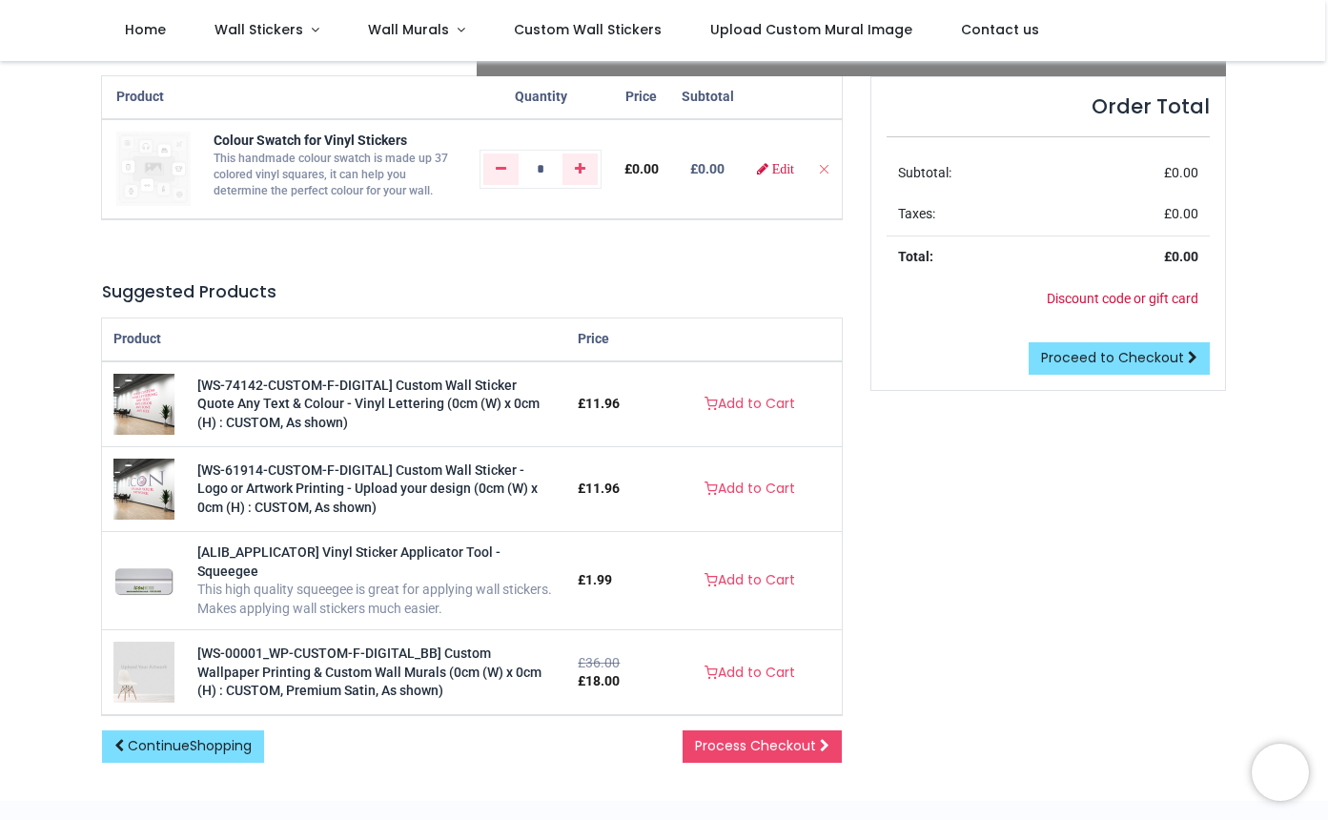
scroll to position [155, 0]
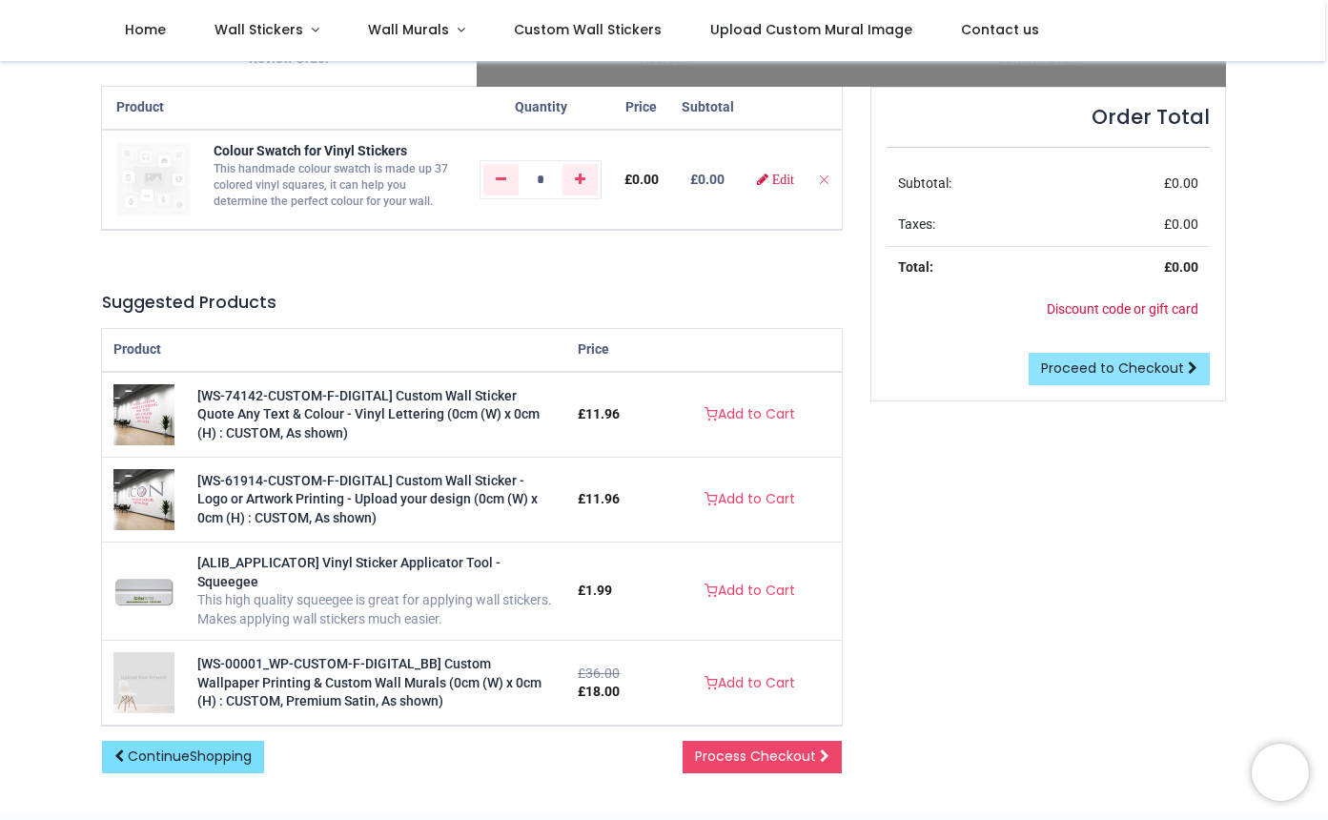
click at [1105, 361] on span "Proceed to Checkout" at bounding box center [1112, 368] width 143 height 19
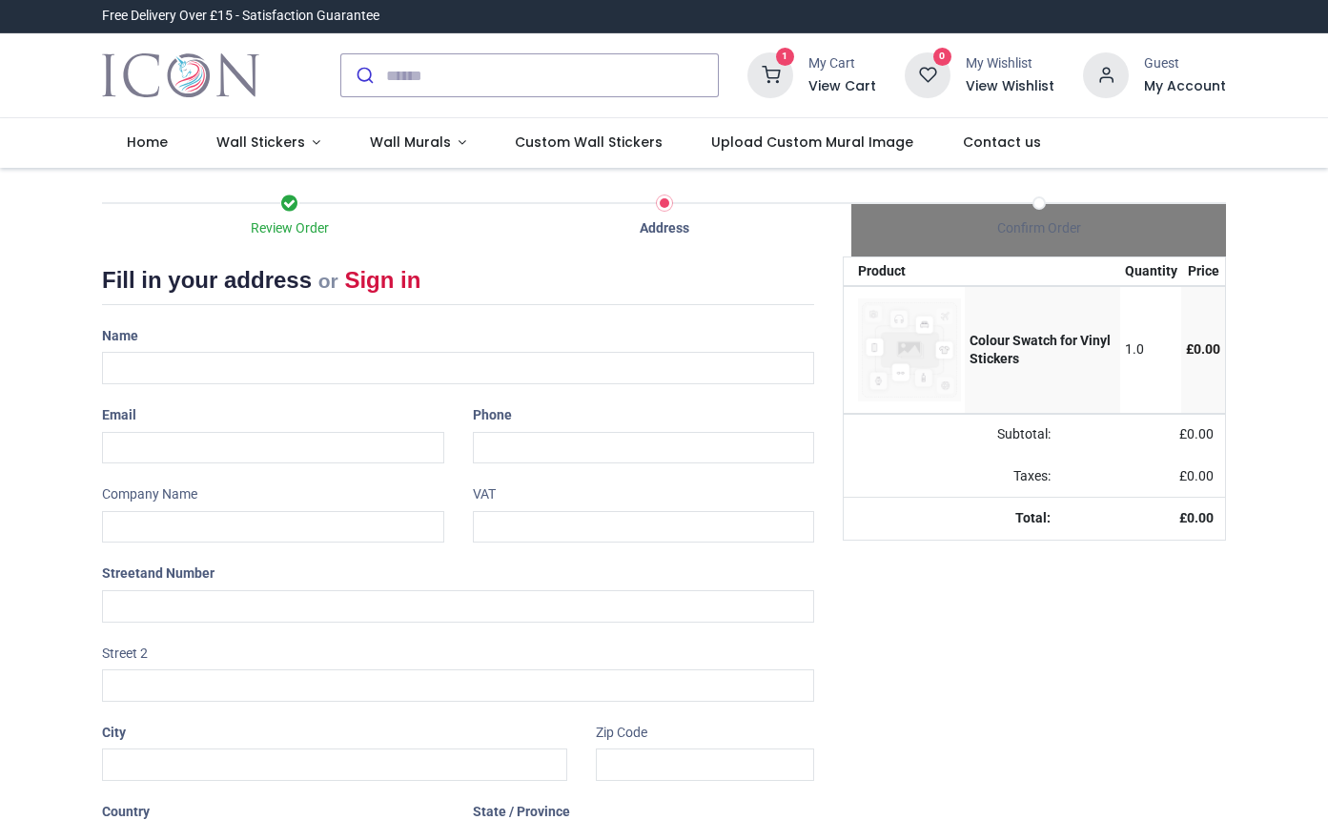
select select "***"
type input "*"
type input "**********"
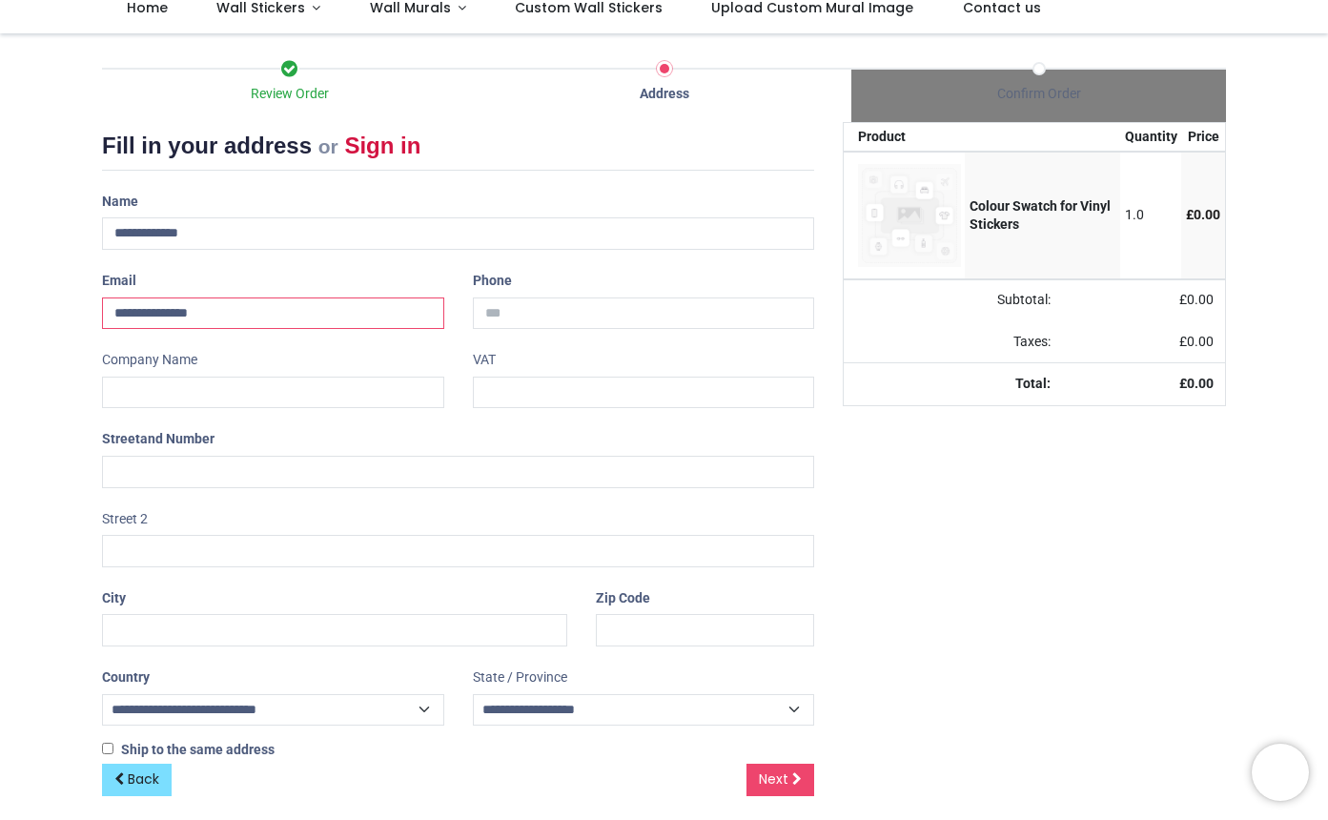
scroll to position [142, 0]
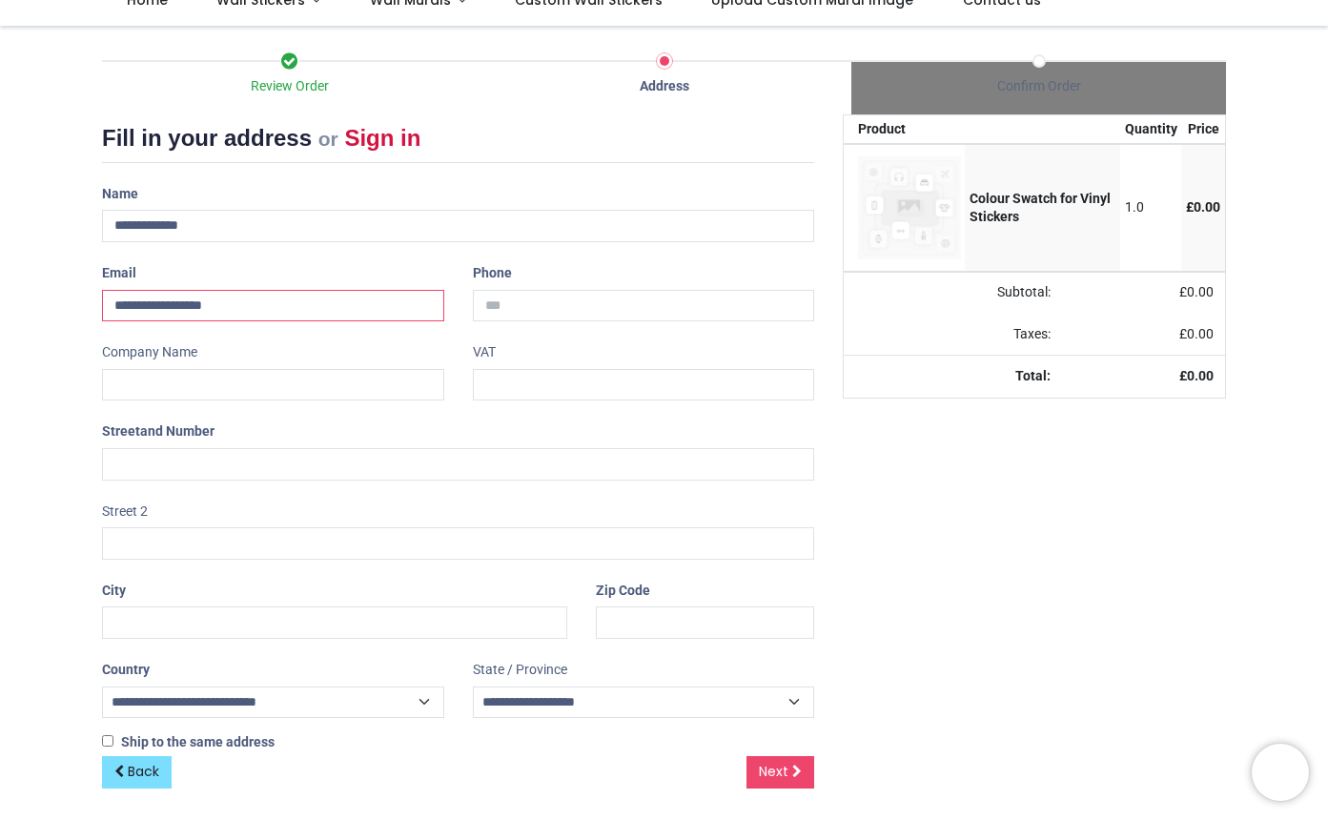
type input "**********"
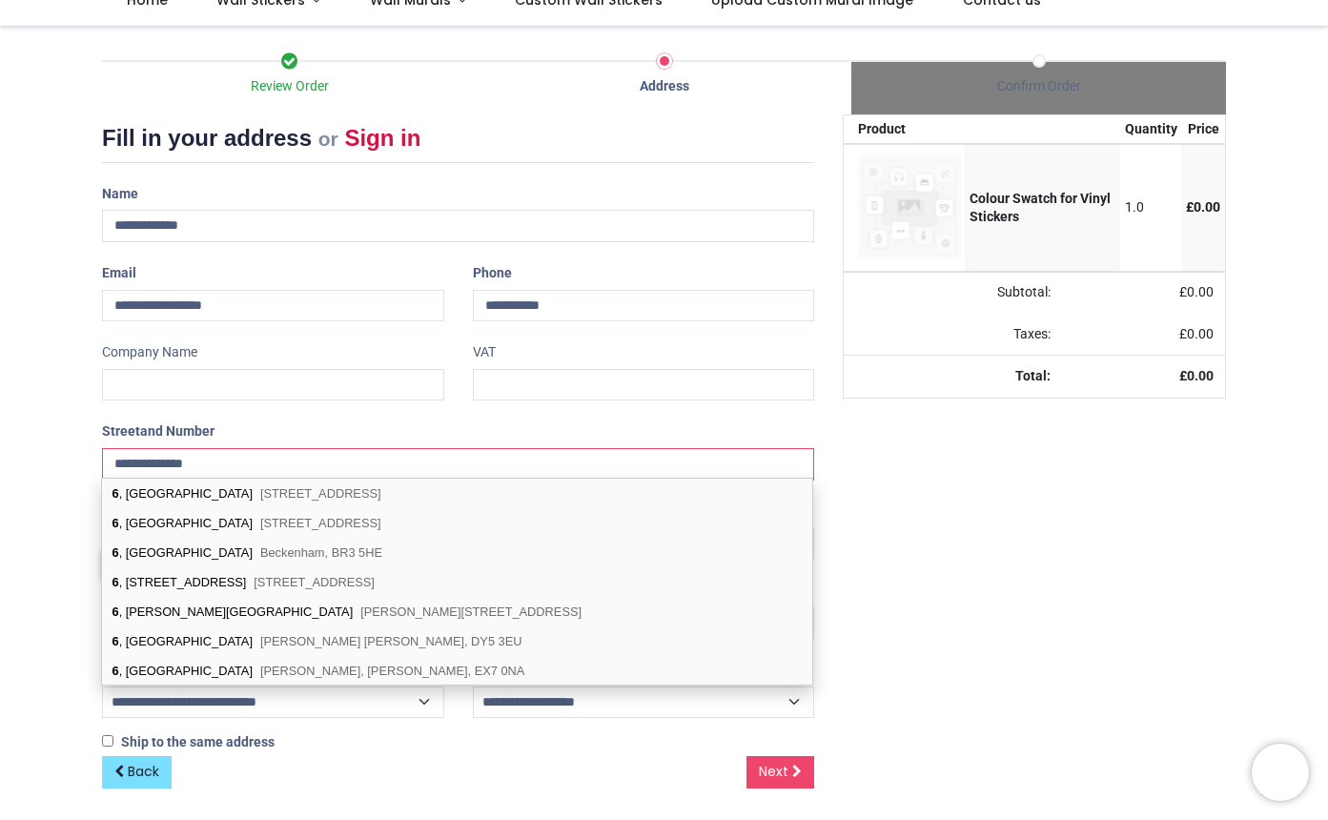
type input "**********"
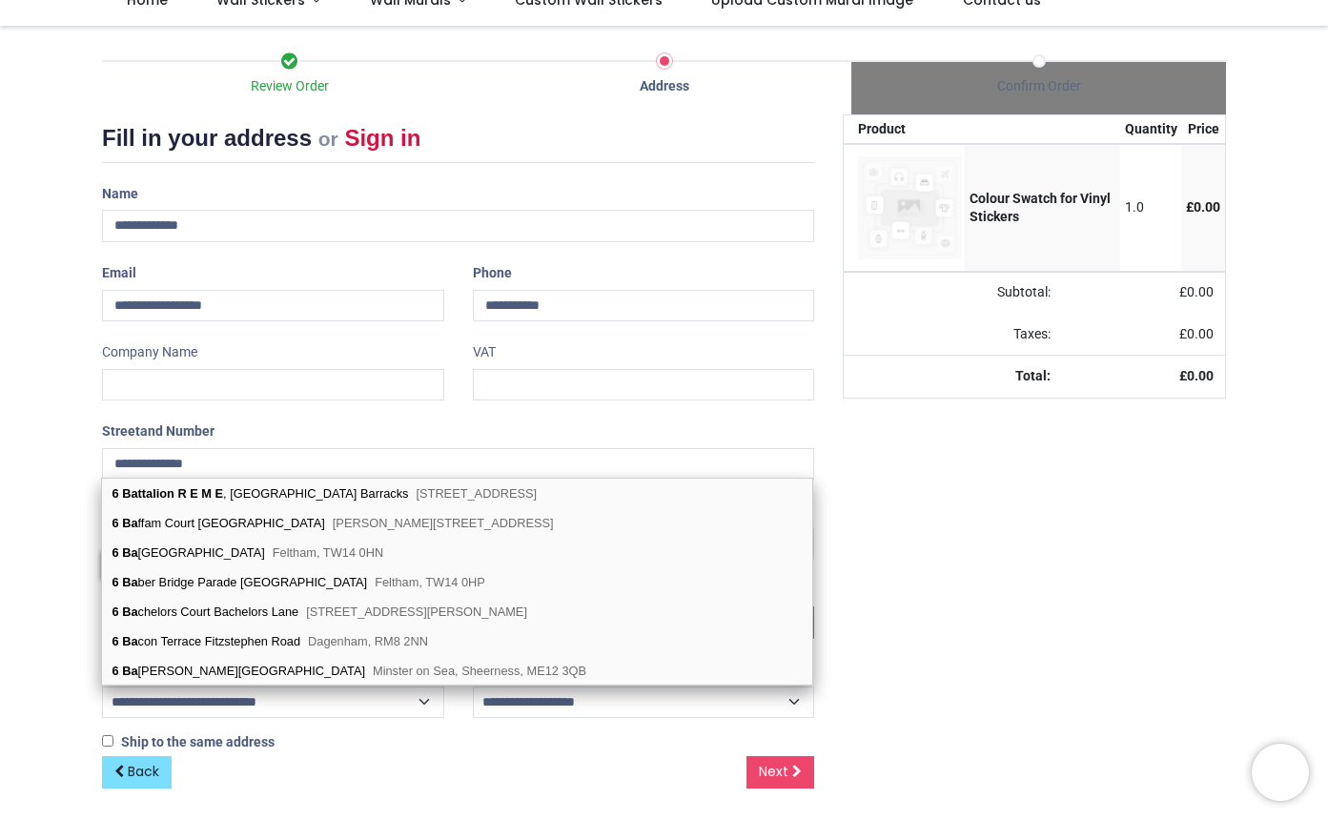
type input "*******"
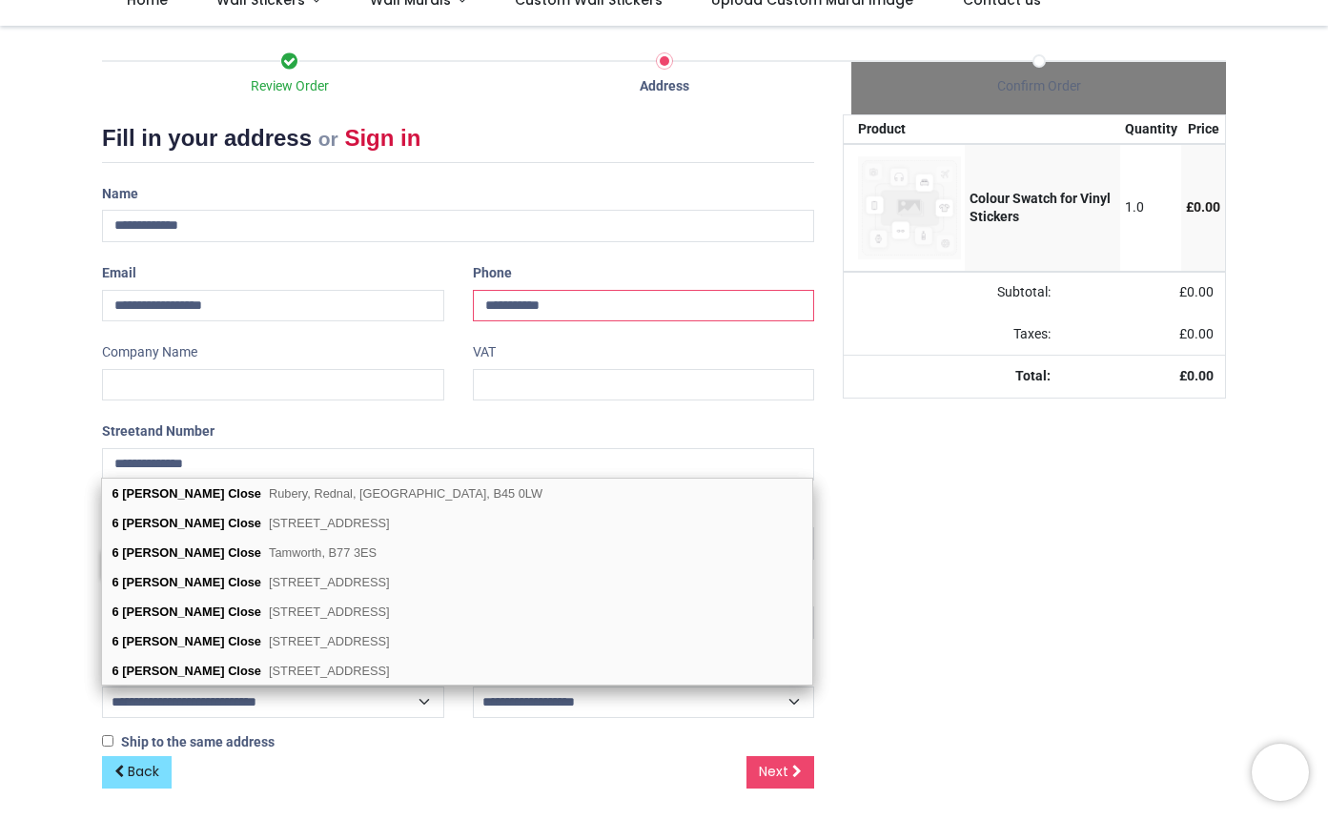
drag, startPoint x: 599, startPoint y: 309, endPoint x: 458, endPoint y: 296, distance: 141.8
type input "**********"
click at [978, 467] on div "Your order: £ 0.00 Product Quantity Price Colour Swatch for Vinyl Stickers 1.0 £" at bounding box center [1035, 466] width 412 height 704
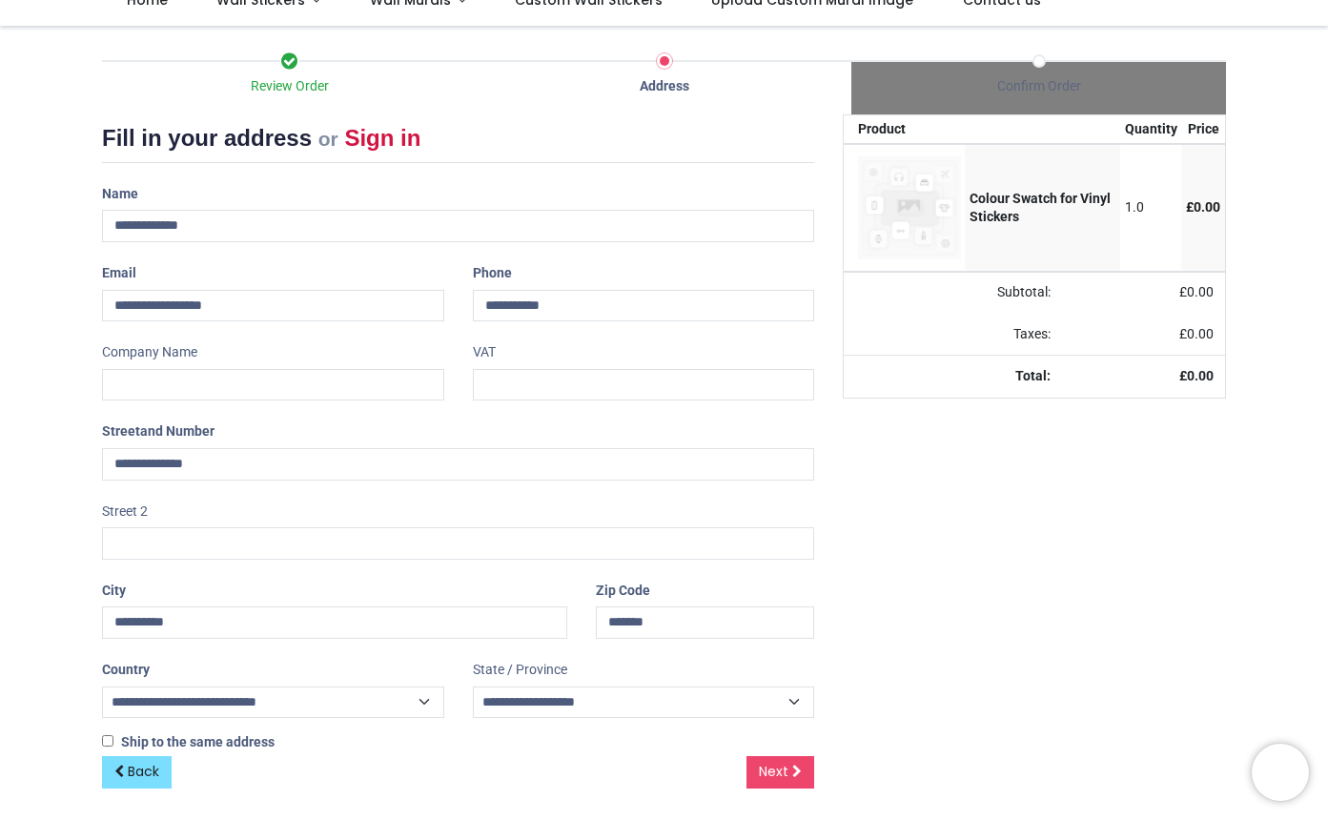
click at [699, 600] on div "Zip Code *******" at bounding box center [705, 607] width 247 height 64
click at [779, 762] on span "Next" at bounding box center [774, 771] width 30 height 19
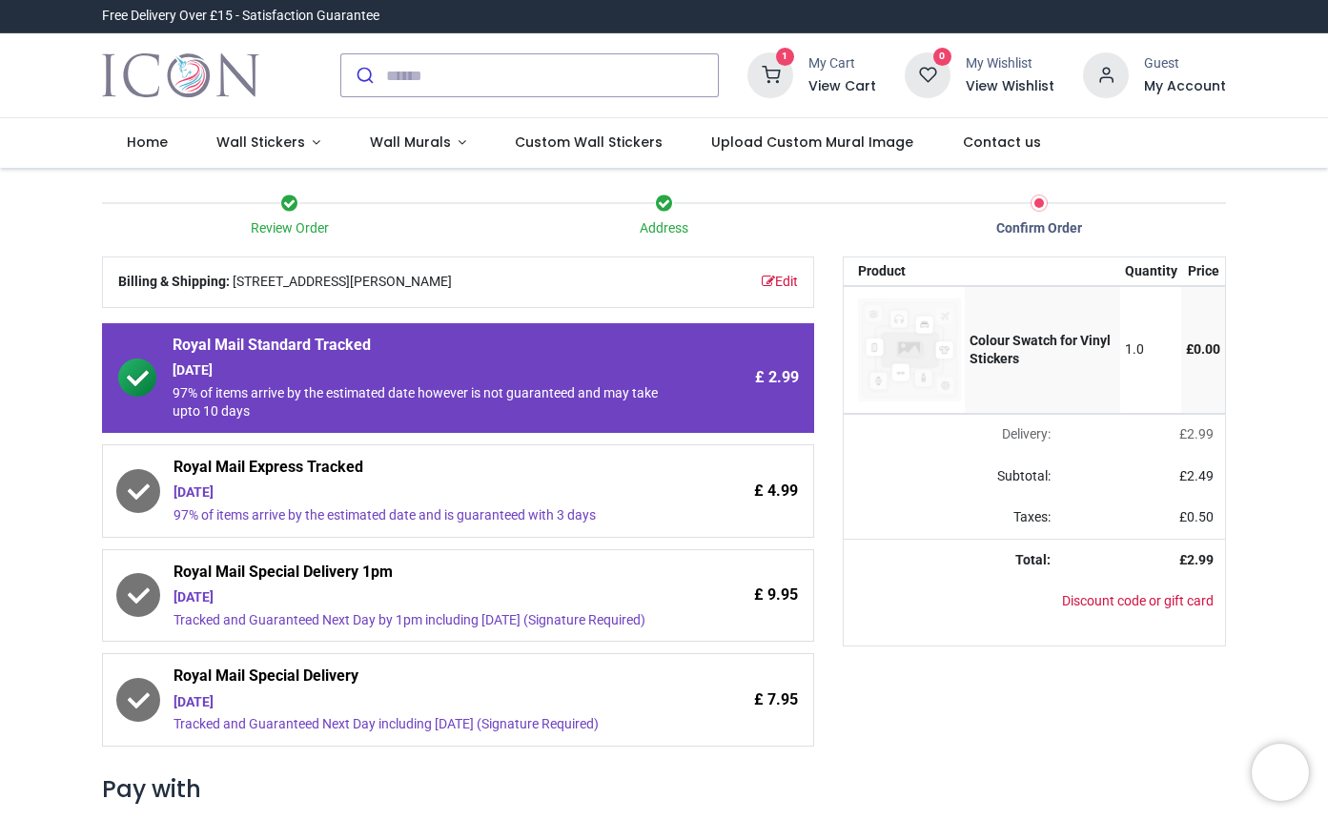
click at [1301, 200] on div "Review Order Address Confirm Order Your order: £ 2.99" at bounding box center [664, 648] width 1328 height 960
